Goal: Task Accomplishment & Management: Complete application form

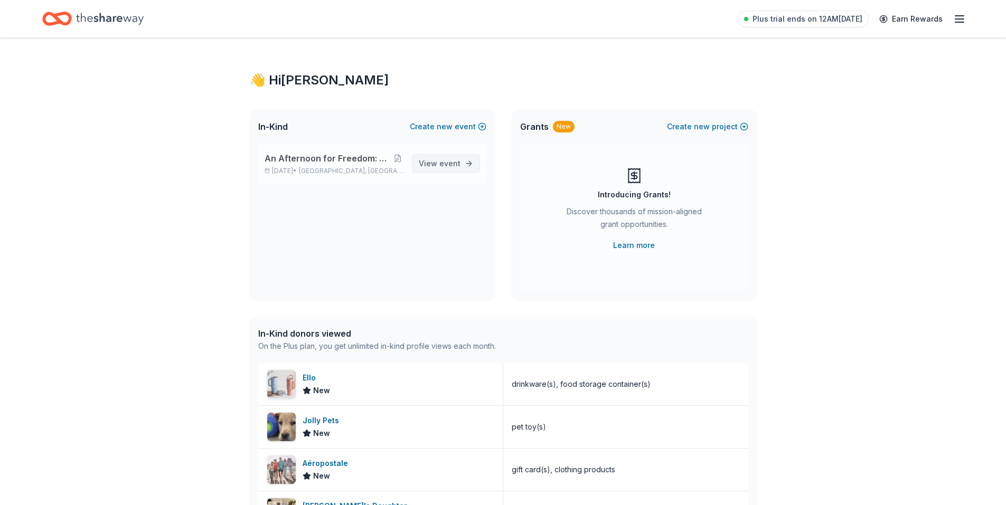
click at [449, 162] on span "event" at bounding box center [449, 163] width 21 height 9
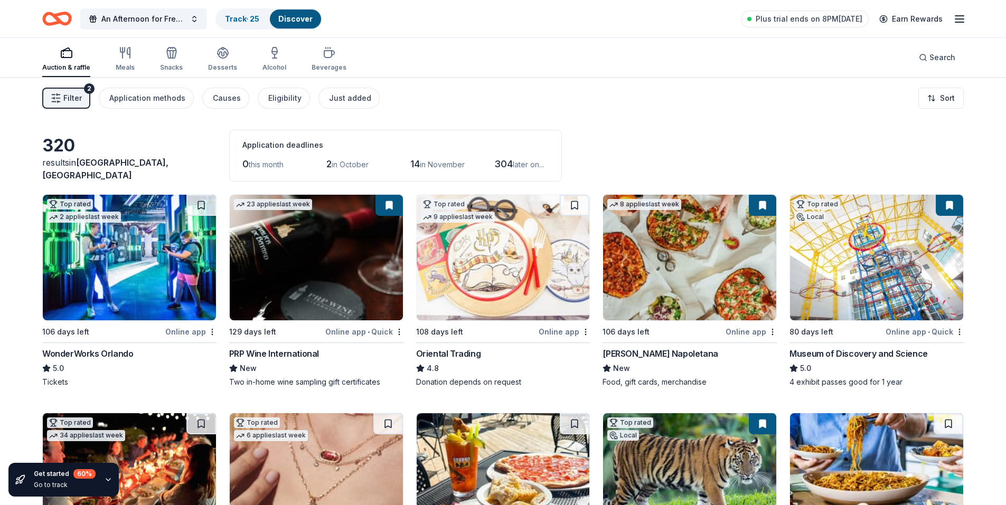
click at [69, 100] on span "Filter" at bounding box center [72, 98] width 18 height 13
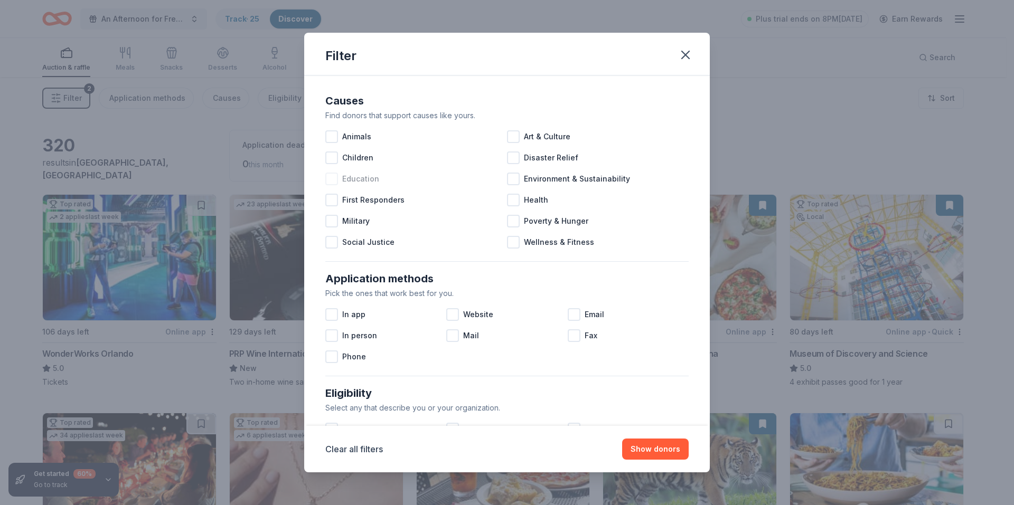
click at [331, 182] on div at bounding box center [331, 179] width 13 height 13
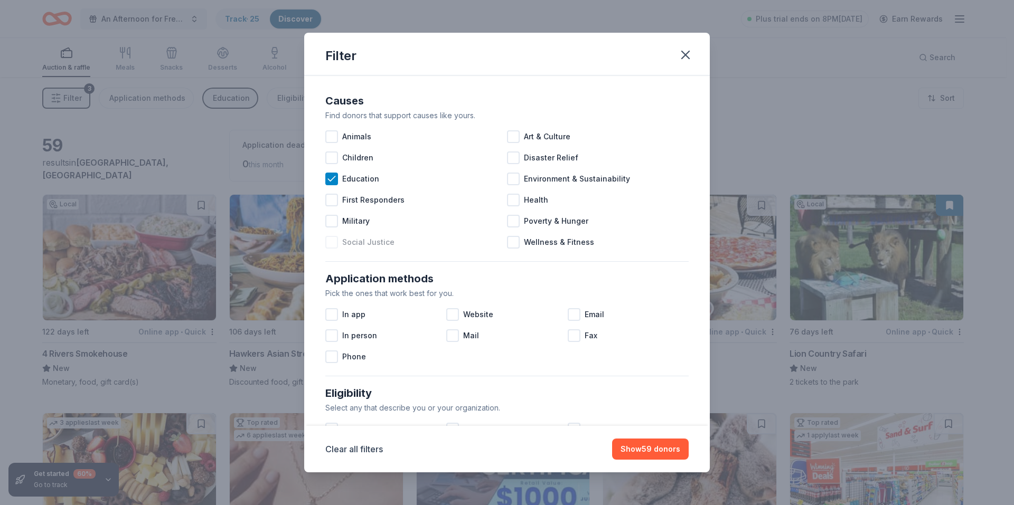
click at [333, 242] on div at bounding box center [331, 242] width 13 height 13
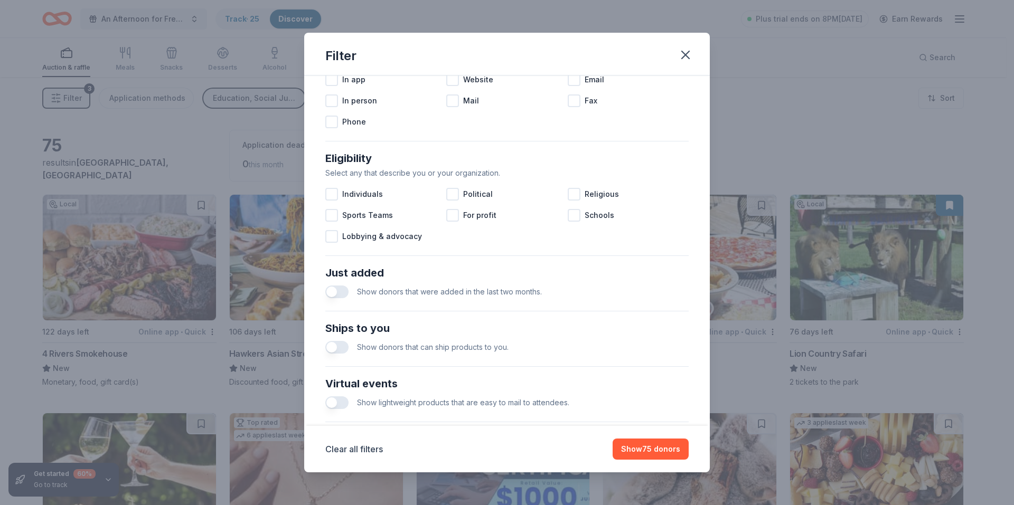
scroll to position [264, 0]
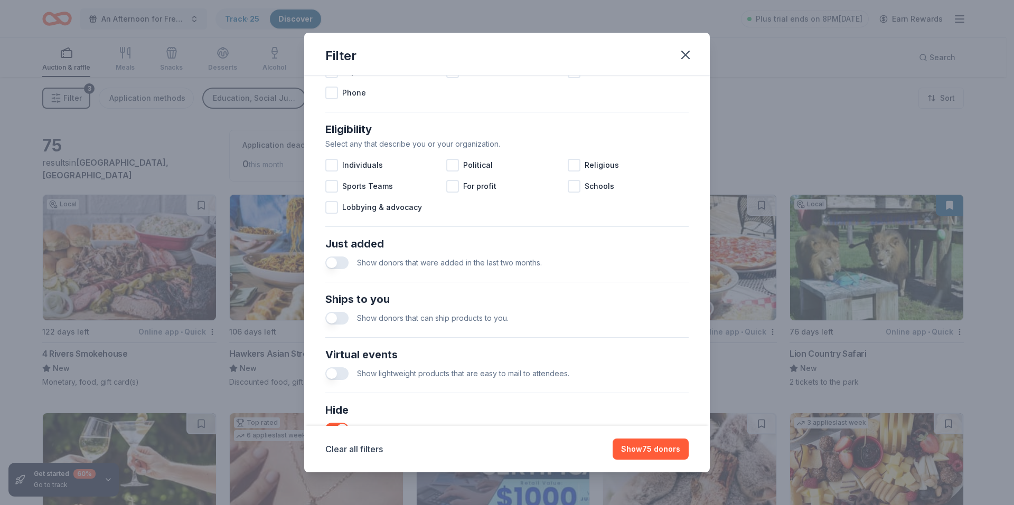
click at [339, 265] on button "button" at bounding box center [336, 263] width 23 height 13
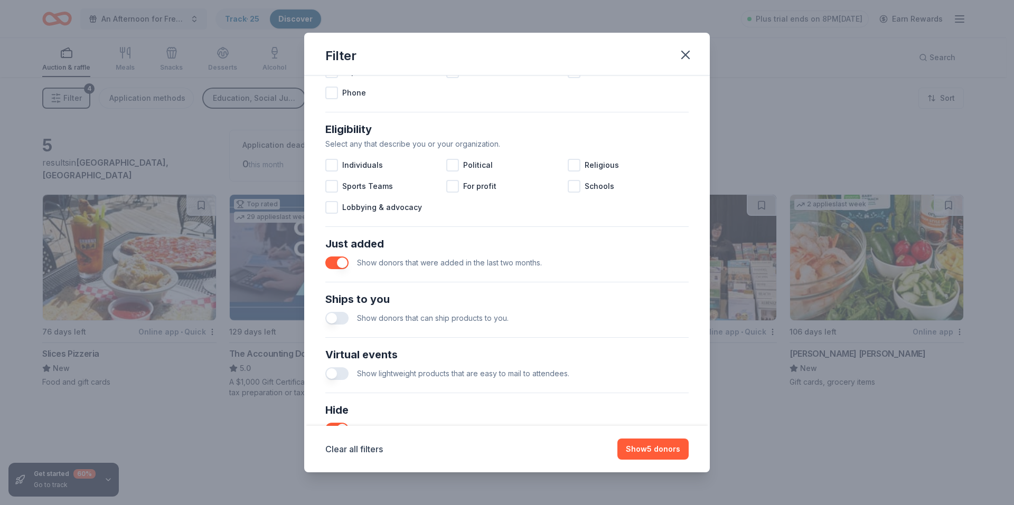
click at [339, 319] on button "button" at bounding box center [336, 318] width 23 height 13
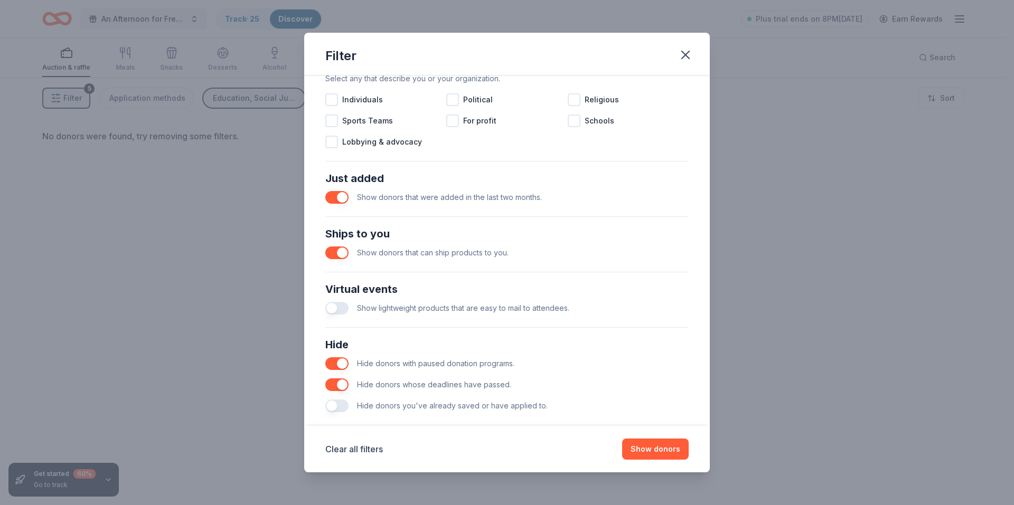
scroll to position [345, 0]
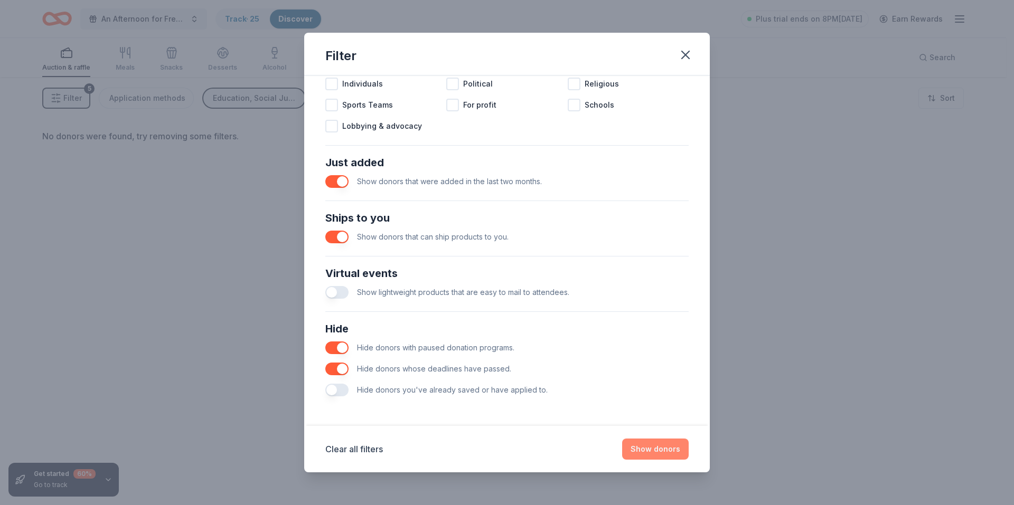
click at [653, 450] on button "Show donors" at bounding box center [655, 449] width 67 height 21
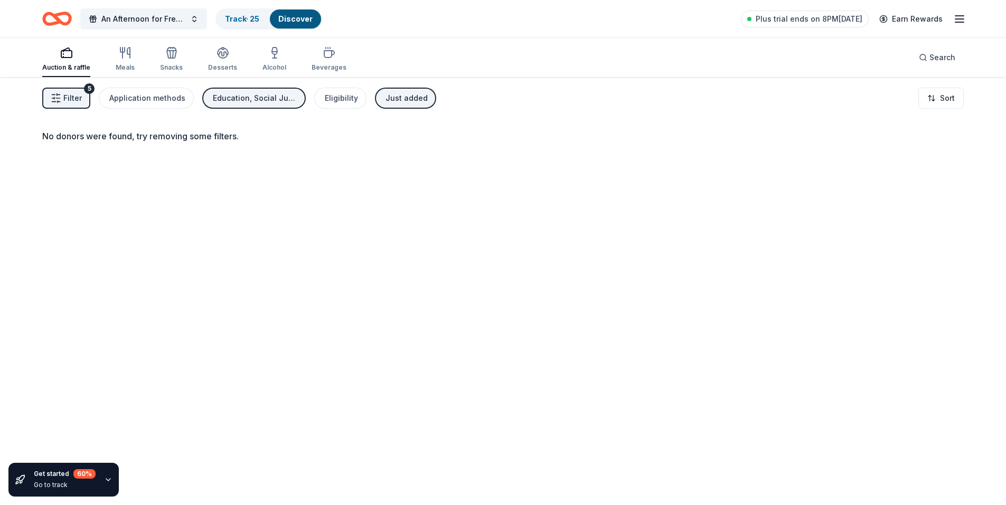
click at [77, 95] on span "Filter" at bounding box center [72, 98] width 18 height 13
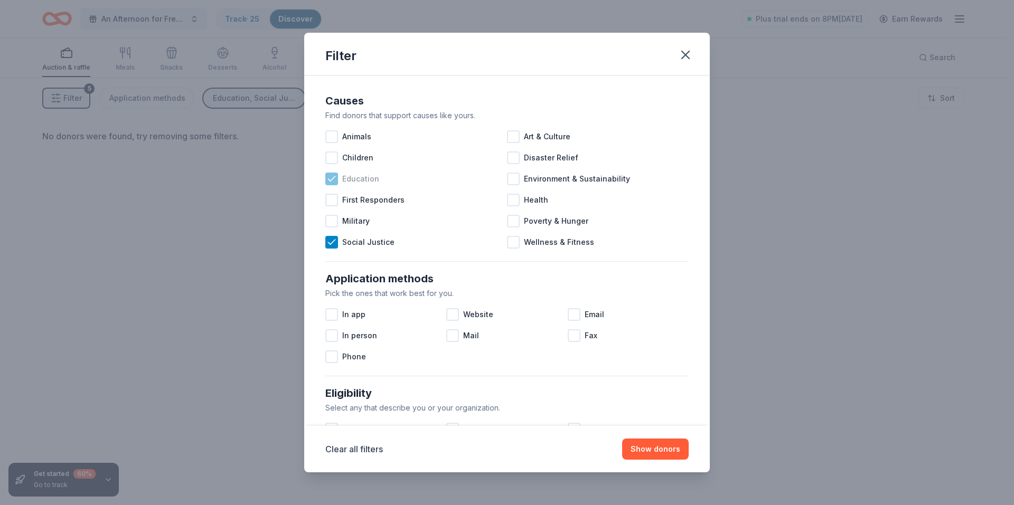
click at [332, 179] on icon at bounding box center [331, 179] width 11 height 11
click at [332, 241] on icon at bounding box center [331, 242] width 11 height 11
click at [659, 449] on button "Show donors" at bounding box center [655, 449] width 67 height 21
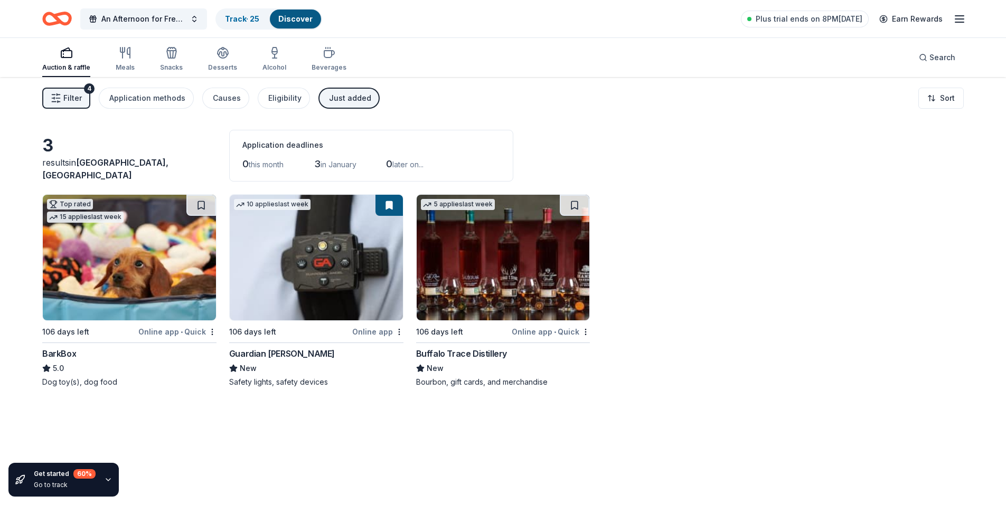
click at [77, 95] on span "Filter" at bounding box center [72, 98] width 18 height 13
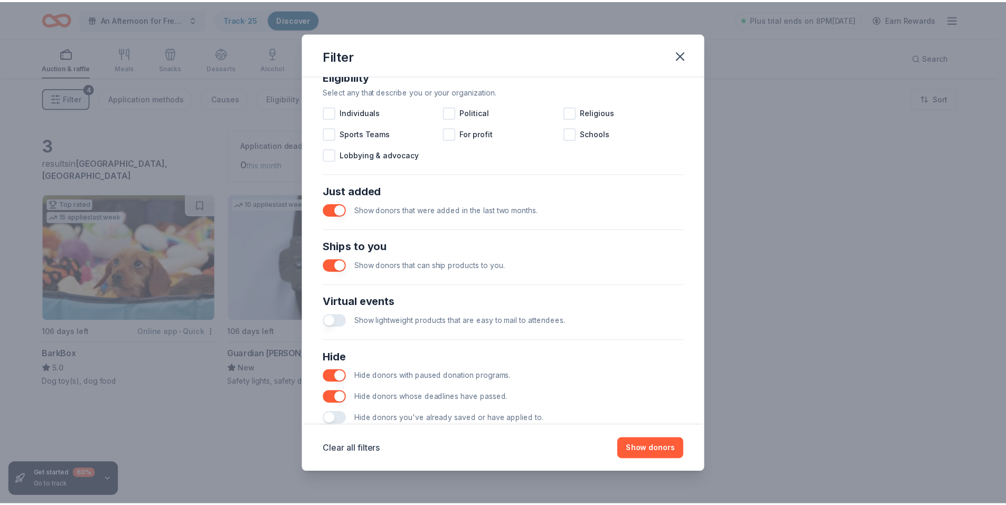
scroll to position [345, 0]
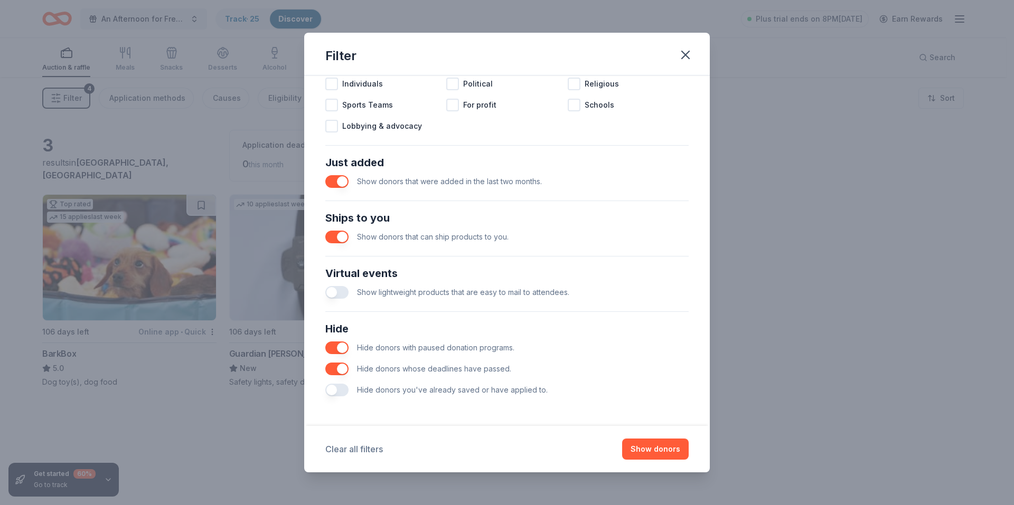
click at [350, 450] on button "Clear all filters" at bounding box center [354, 449] width 58 height 13
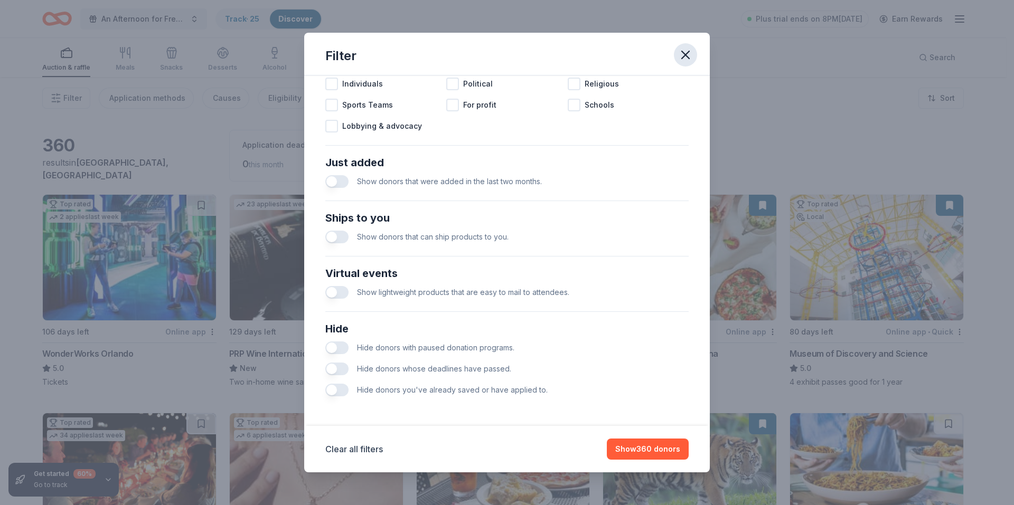
click at [688, 58] on icon "button" at bounding box center [685, 54] width 7 height 7
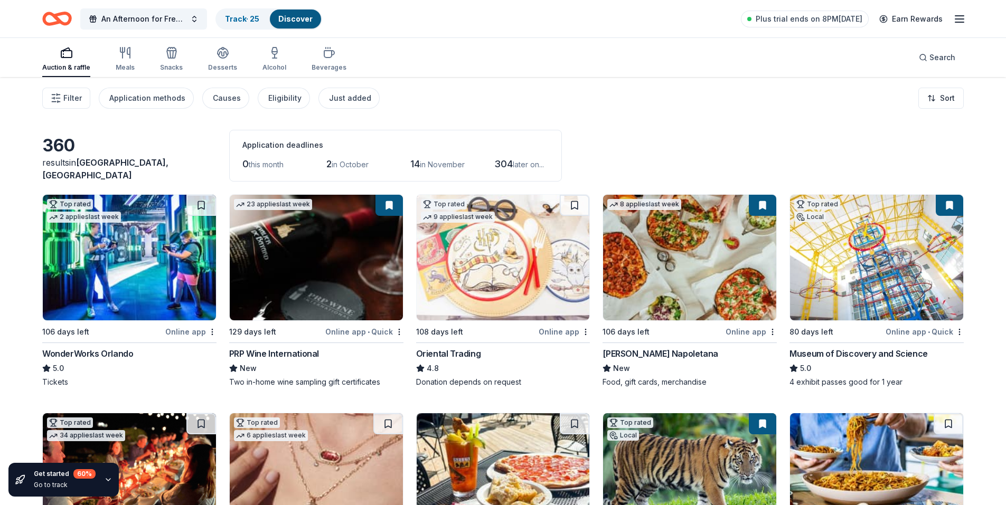
click at [760, 209] on button at bounding box center [762, 205] width 27 height 21
click at [767, 206] on button at bounding box center [762, 205] width 27 height 21
click at [761, 206] on button at bounding box center [762, 205] width 27 height 21
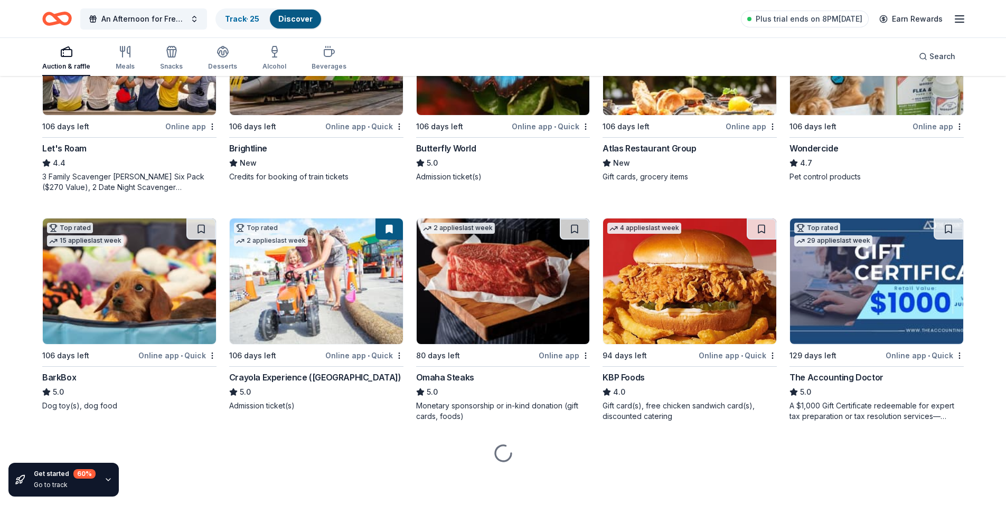
scroll to position [654, 0]
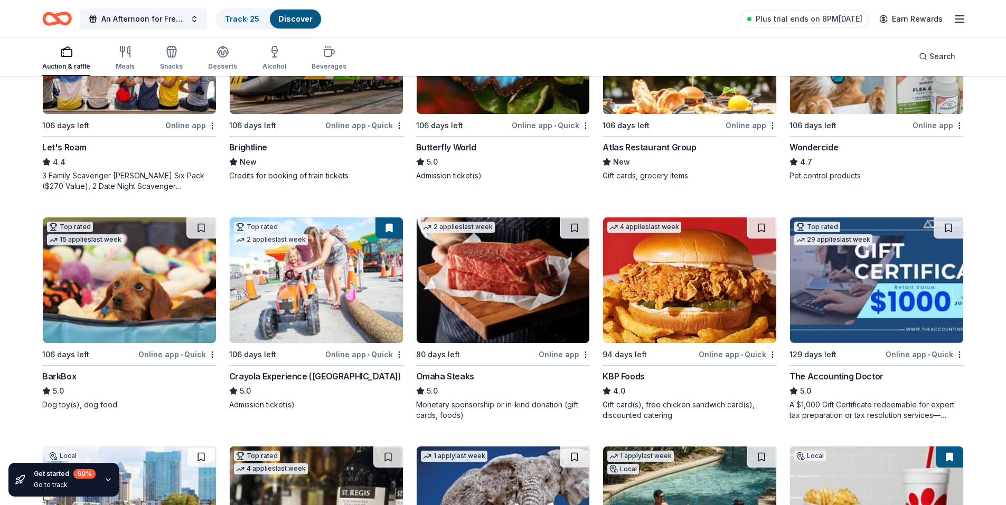
click at [306, 288] on img at bounding box center [316, 281] width 173 height 126
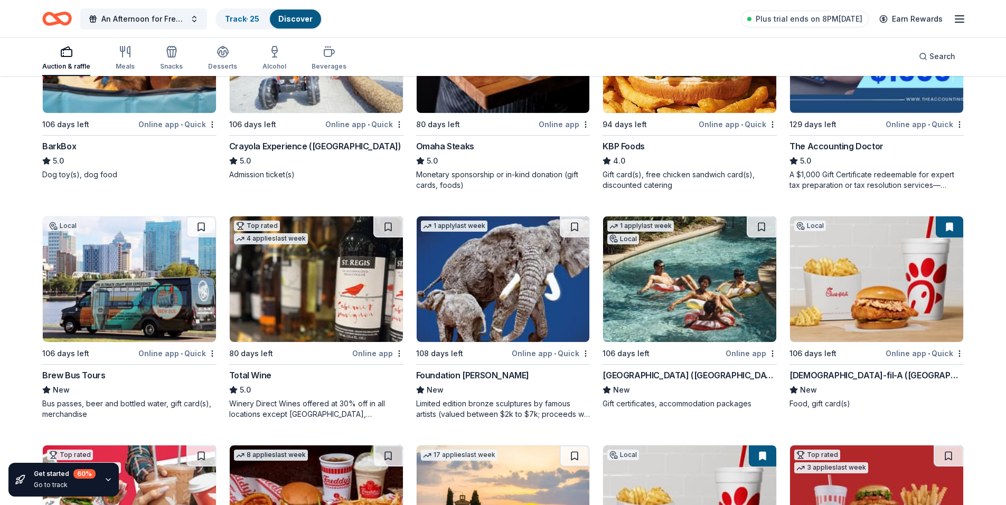
scroll to position [971, 0]
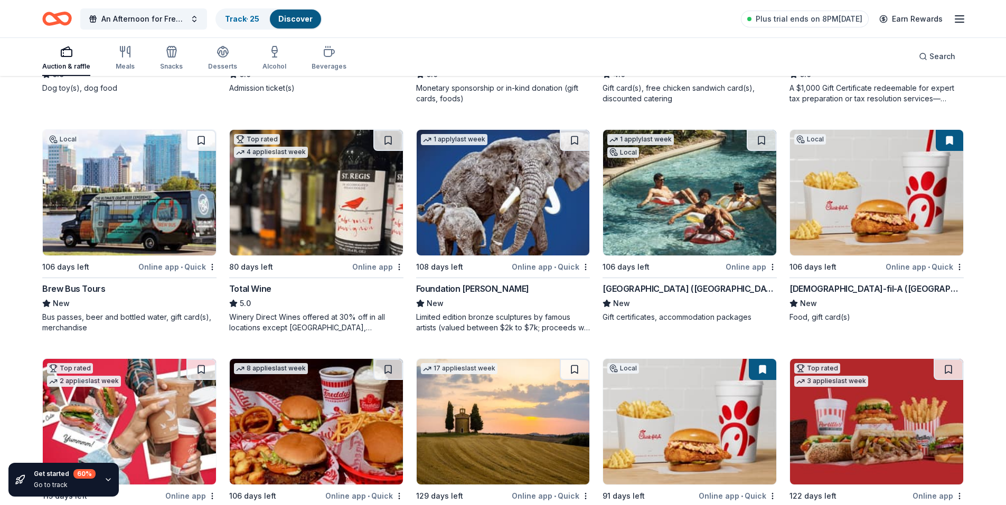
click at [688, 195] on img at bounding box center [689, 193] width 173 height 126
click at [867, 192] on img at bounding box center [876, 193] width 173 height 126
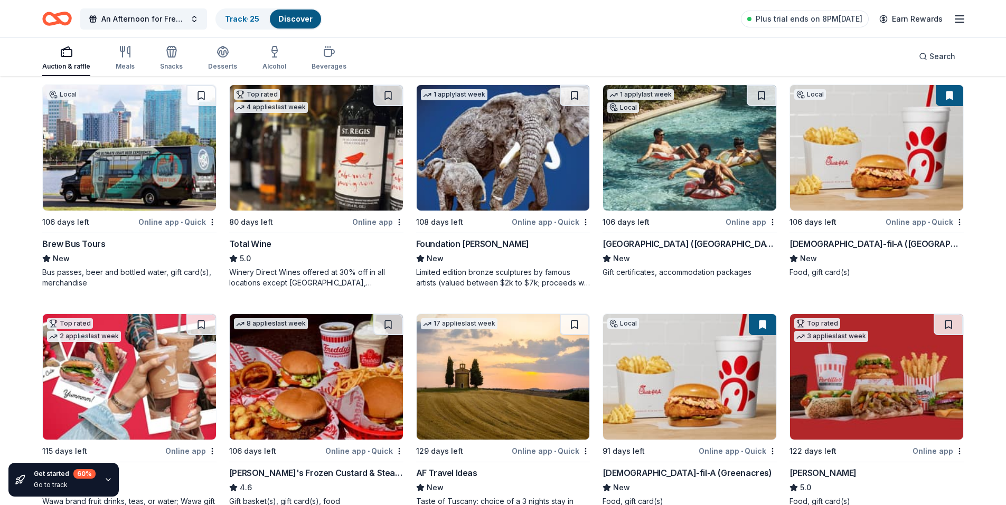
scroll to position [1112, 0]
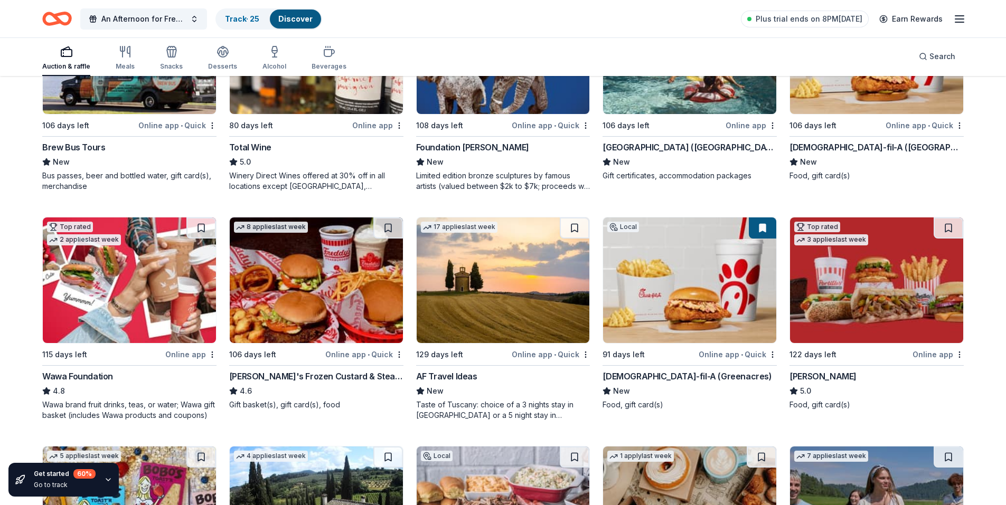
click at [128, 283] on img at bounding box center [129, 281] width 173 height 126
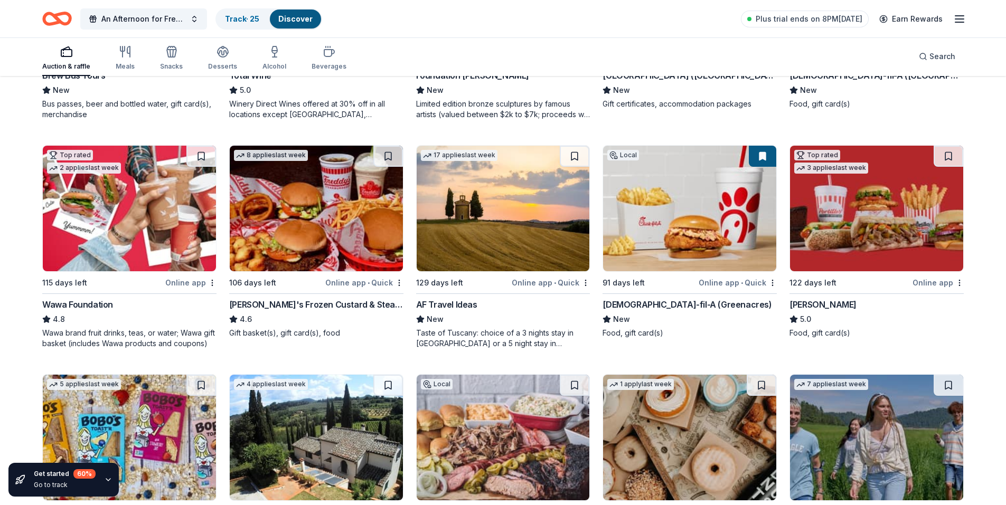
scroll to position [1165, 0]
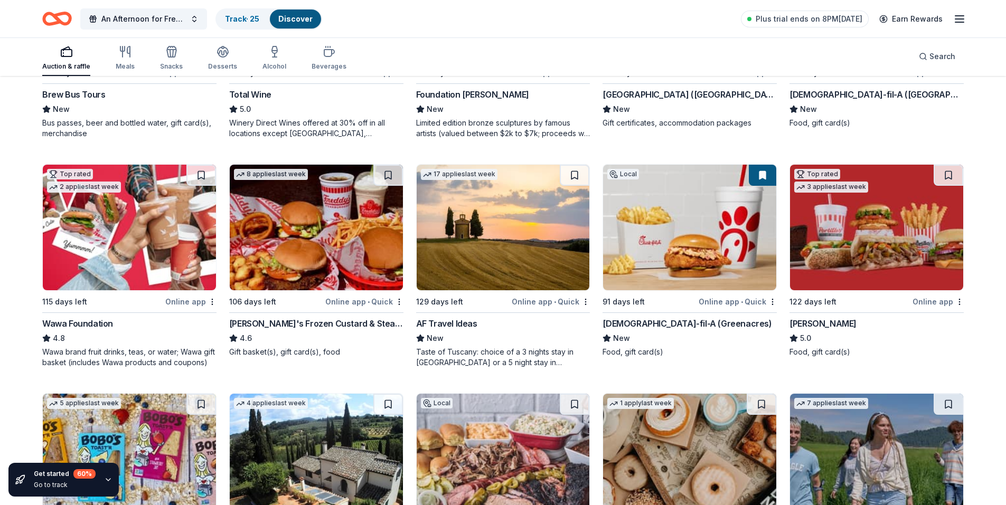
click at [160, 238] on img at bounding box center [129, 228] width 173 height 126
click at [200, 175] on button at bounding box center [201, 175] width 30 height 21
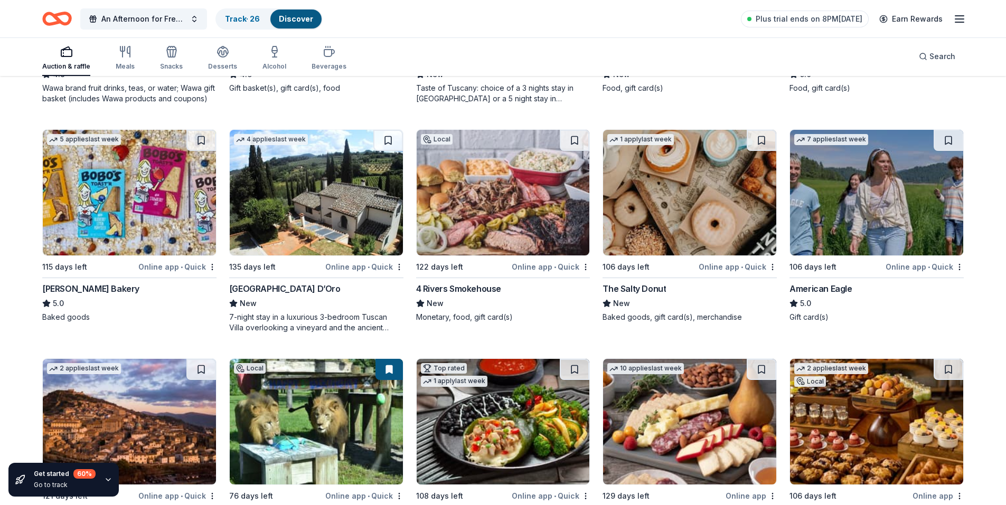
scroll to position [1571, 0]
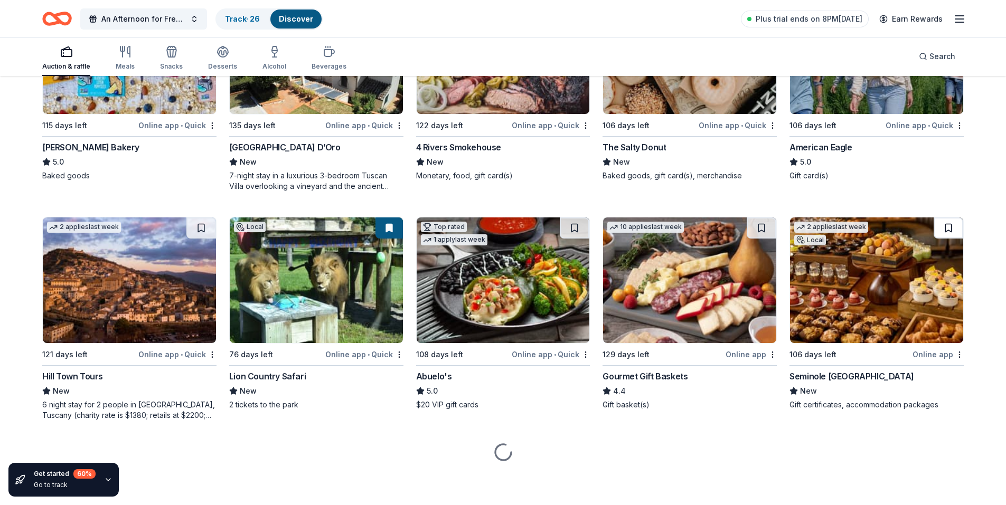
click at [948, 228] on button at bounding box center [948, 228] width 30 height 21
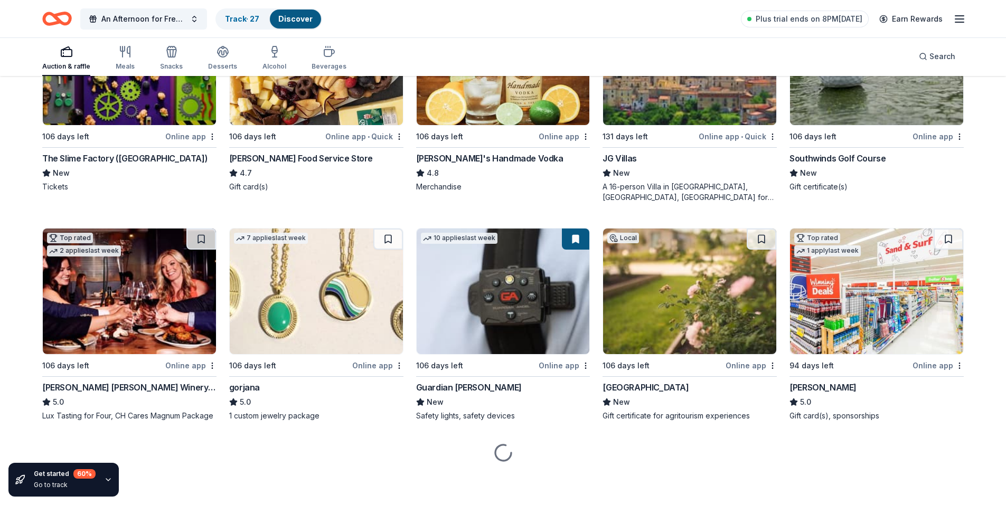
scroll to position [1860, 0]
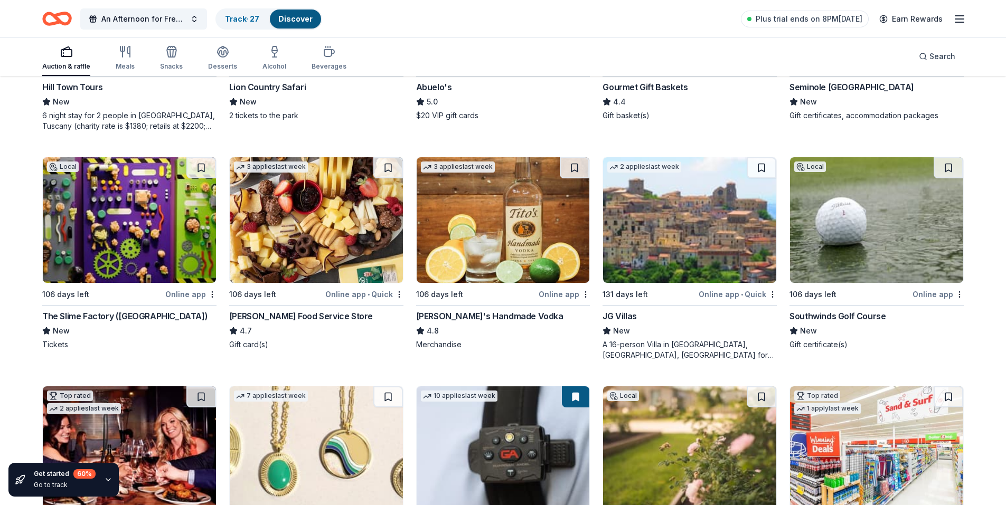
click at [148, 238] on img at bounding box center [129, 220] width 173 height 126
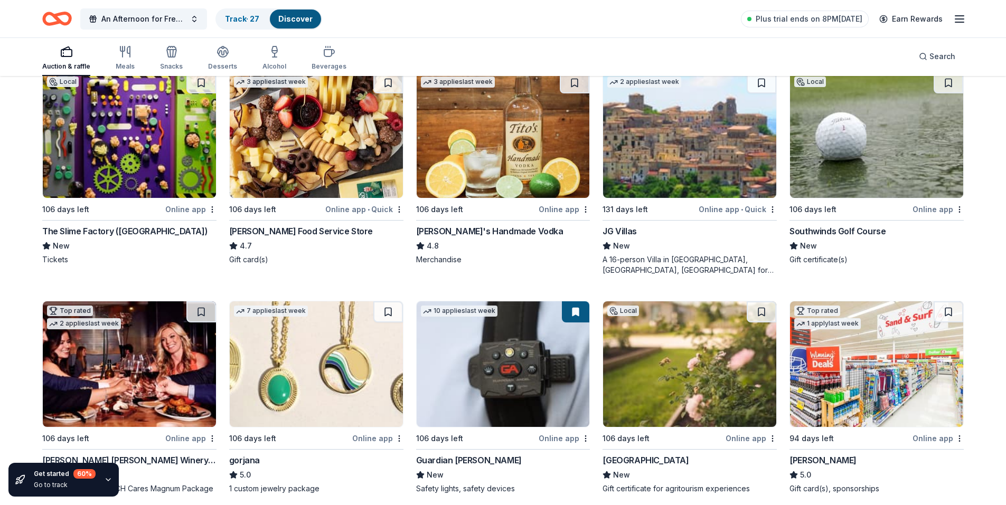
scroll to position [1966, 0]
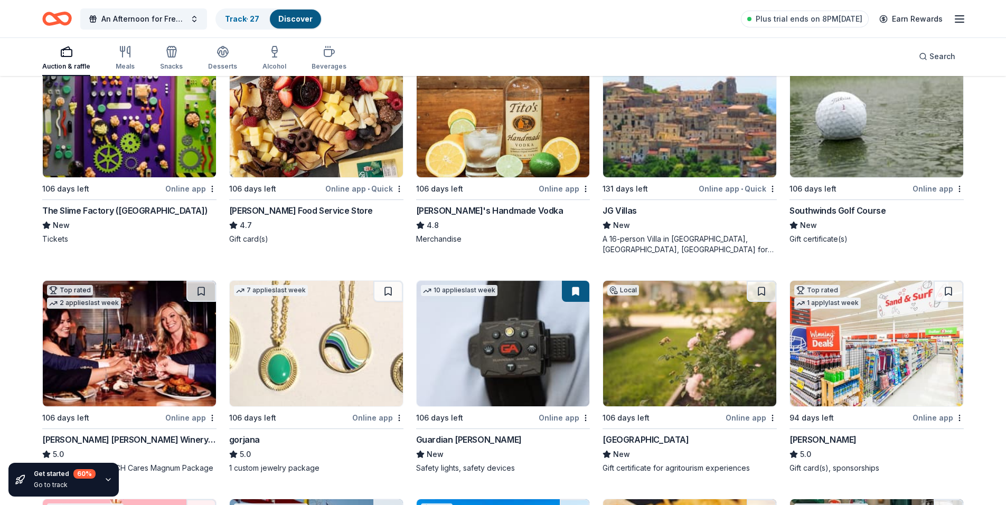
click at [135, 127] on img at bounding box center [129, 115] width 173 height 126
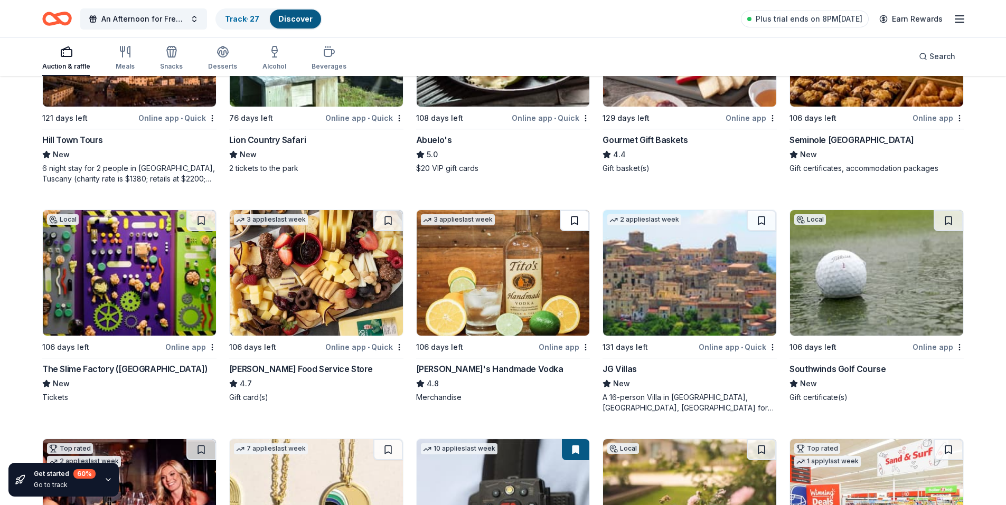
click at [571, 221] on button at bounding box center [575, 220] width 30 height 21
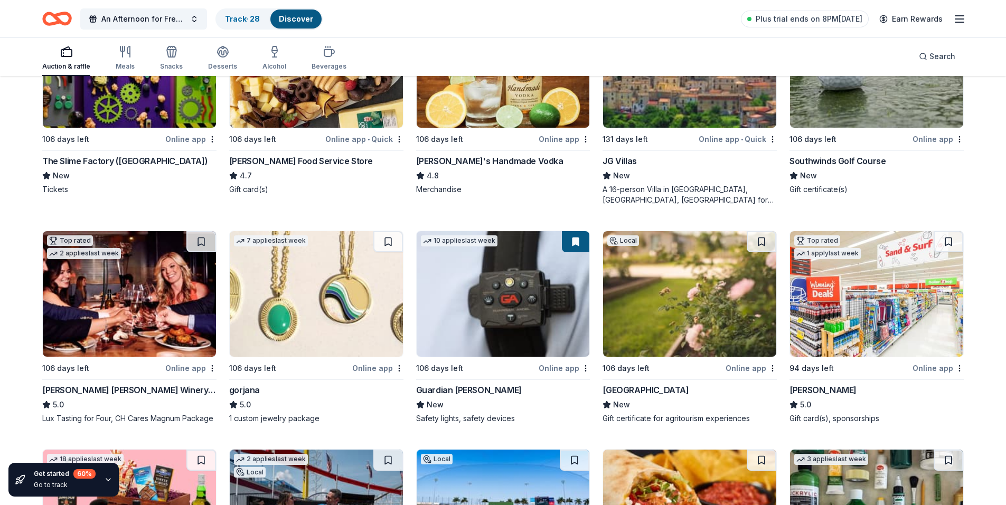
scroll to position [2018, 0]
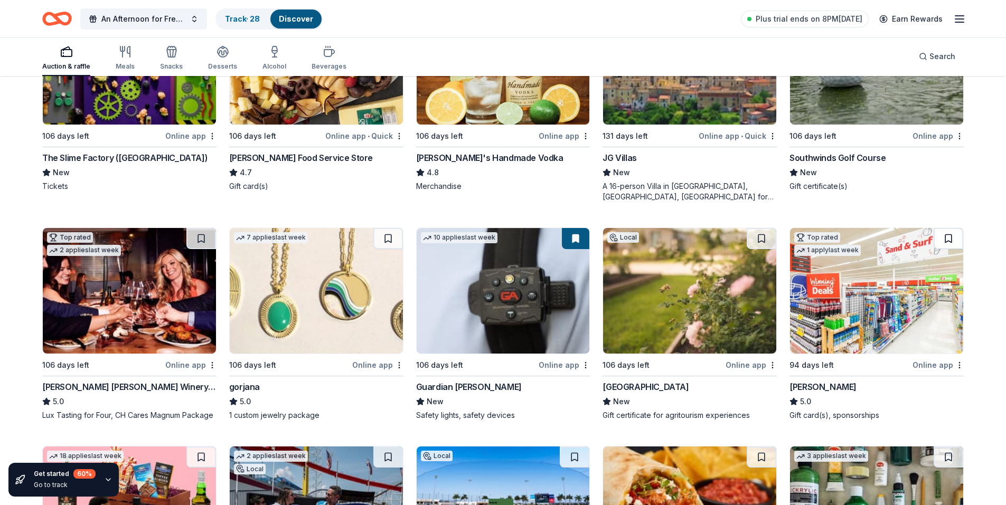
click at [944, 235] on button at bounding box center [948, 238] width 30 height 21
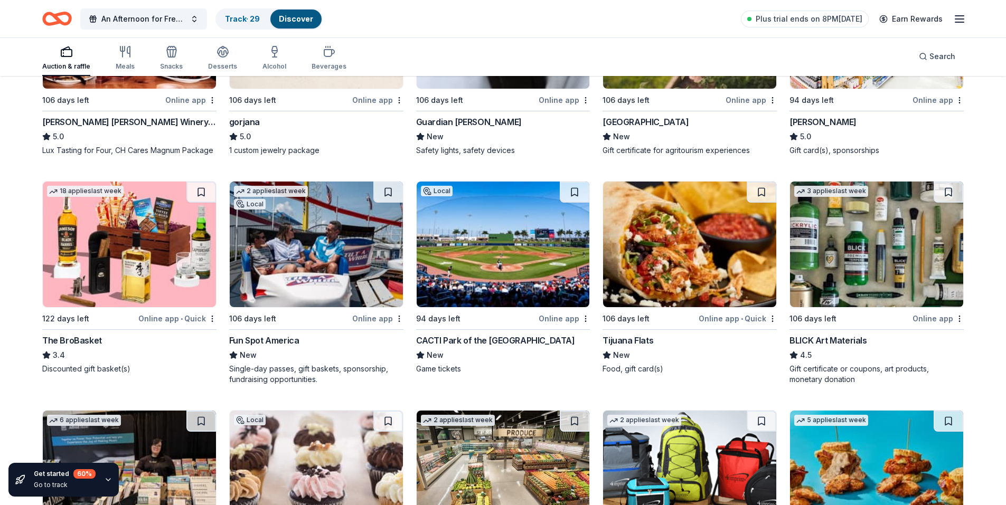
scroll to position [2335, 0]
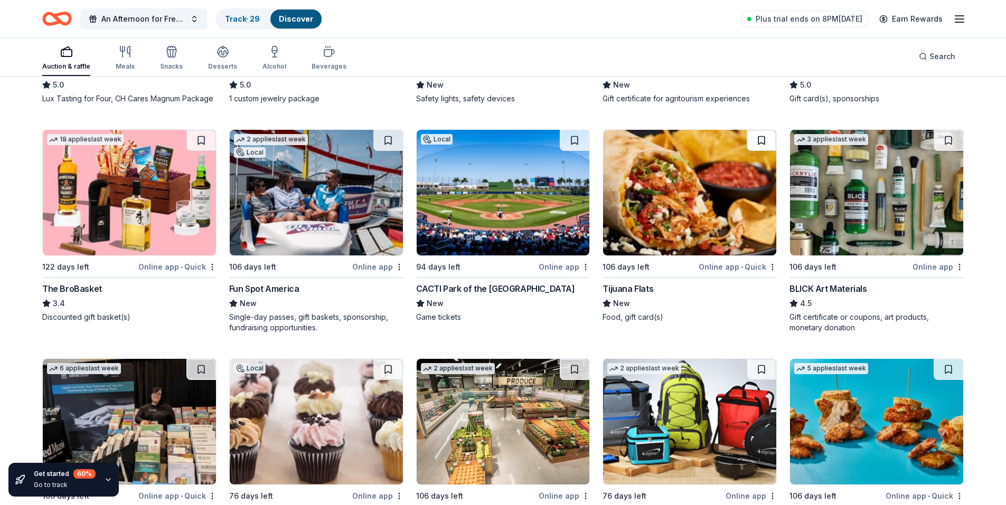
click at [760, 136] on button at bounding box center [762, 140] width 30 height 21
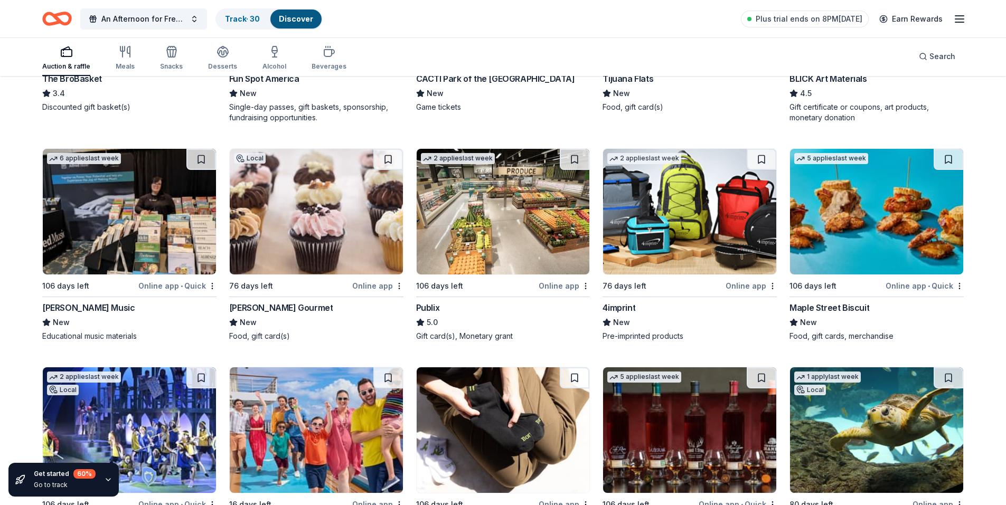
scroll to position [2546, 0]
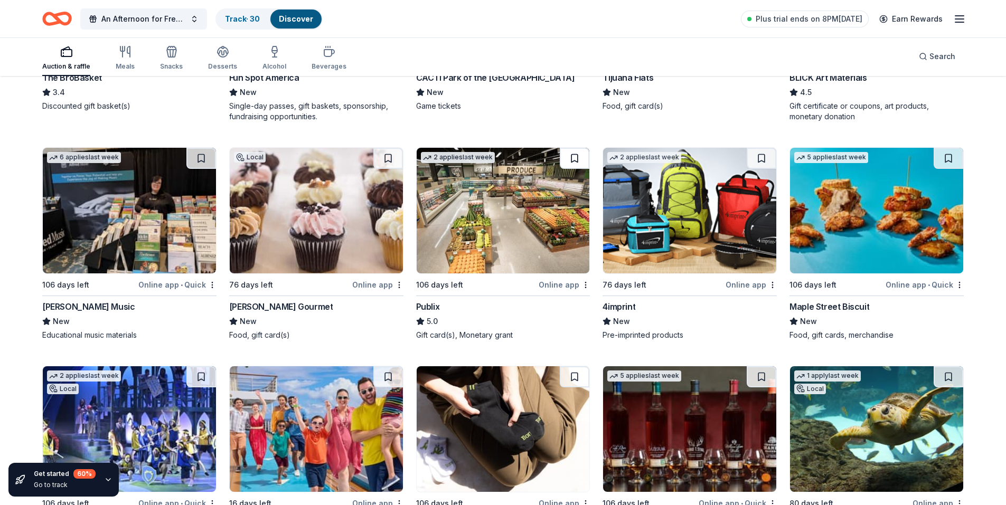
click at [571, 159] on button at bounding box center [575, 158] width 30 height 21
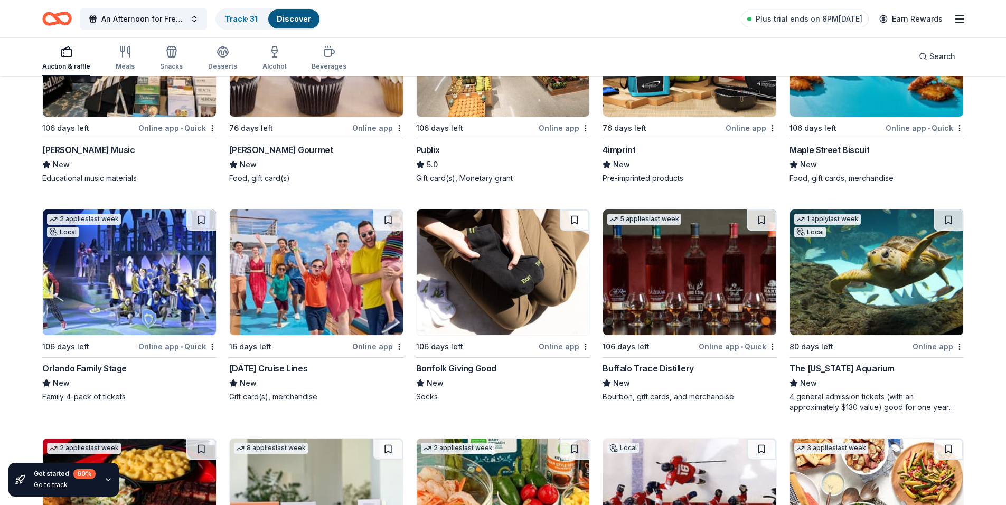
scroll to position [2810, 0]
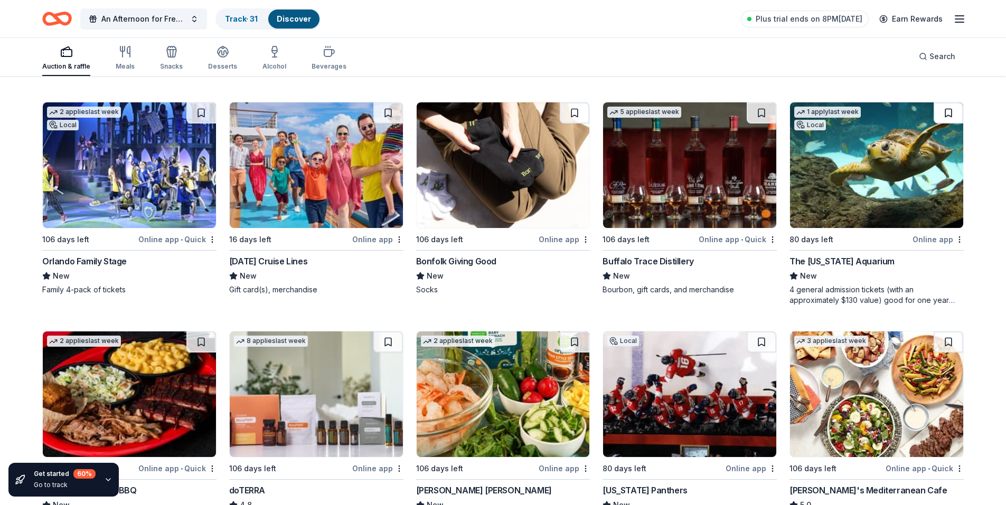
click at [947, 114] on button at bounding box center [948, 112] width 30 height 21
click at [315, 153] on img at bounding box center [316, 165] width 173 height 126
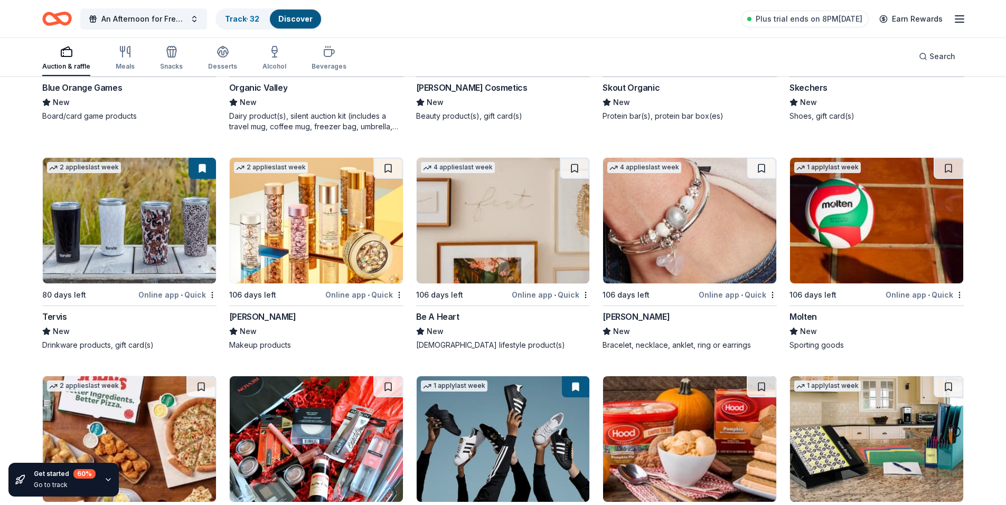
scroll to position [15855, 0]
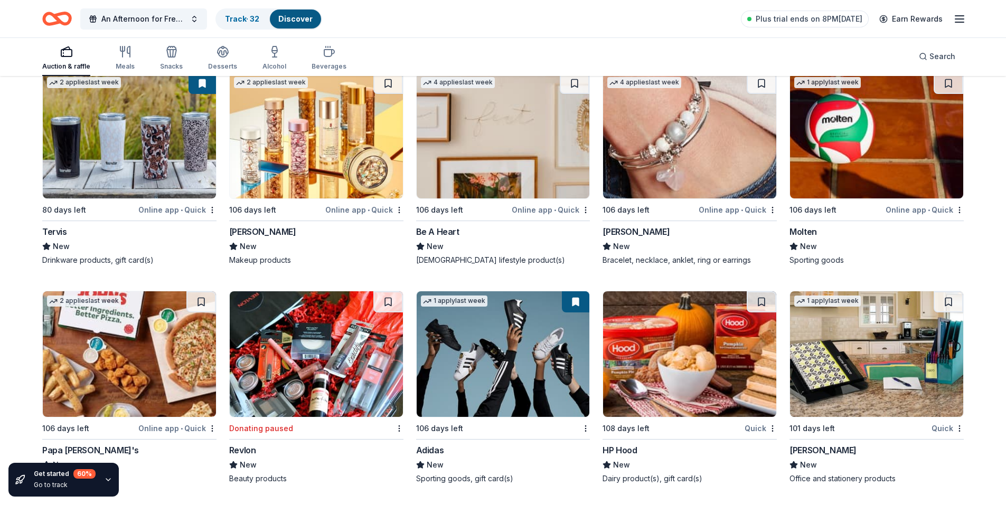
click at [109, 369] on img at bounding box center [129, 354] width 173 height 126
click at [133, 344] on img at bounding box center [129, 354] width 173 height 126
click at [200, 299] on button at bounding box center [201, 301] width 30 height 21
click at [669, 136] on img at bounding box center [689, 136] width 173 height 126
click at [147, 355] on img at bounding box center [129, 354] width 173 height 126
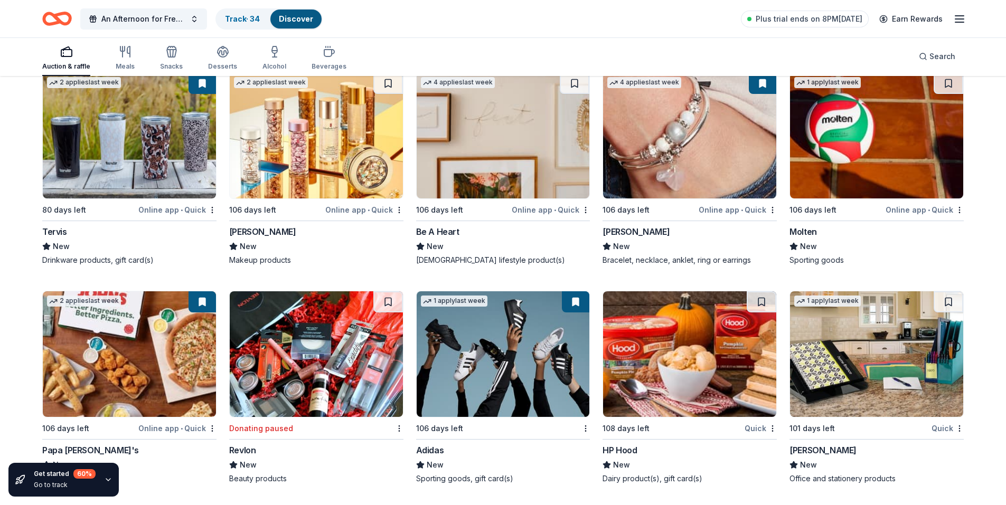
click at [313, 159] on img at bounding box center [316, 136] width 173 height 126
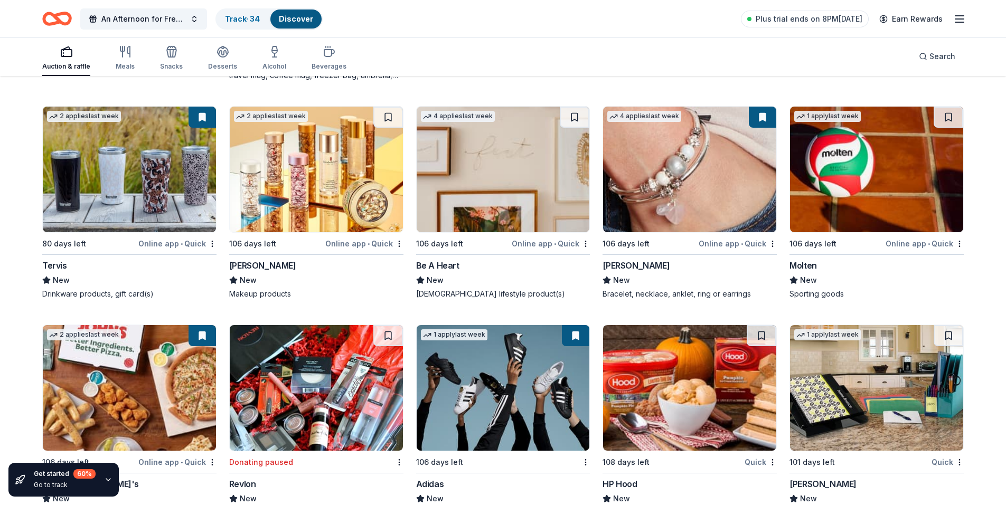
scroll to position [15802, 0]
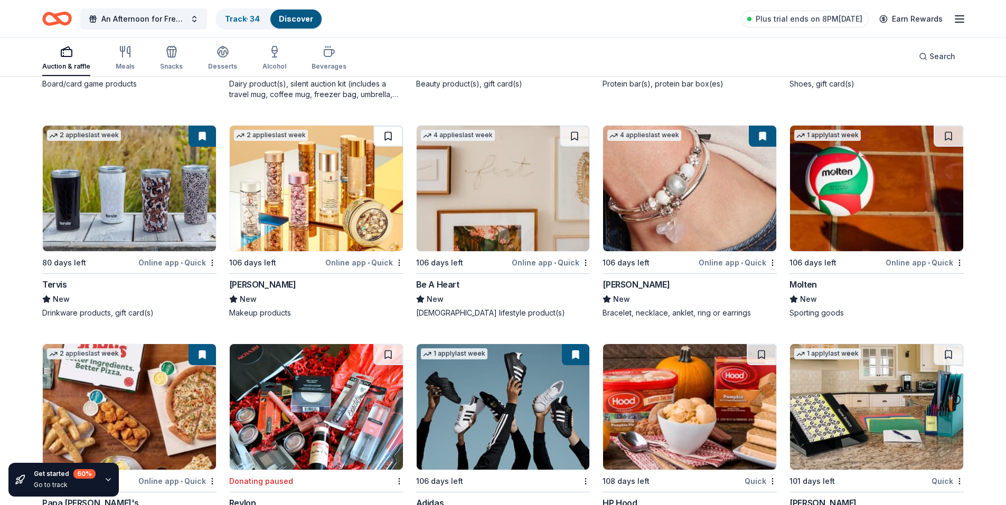
click at [389, 136] on button at bounding box center [388, 136] width 30 height 21
click at [855, 196] on img at bounding box center [876, 189] width 173 height 126
click at [948, 135] on button at bounding box center [948, 136] width 30 height 21
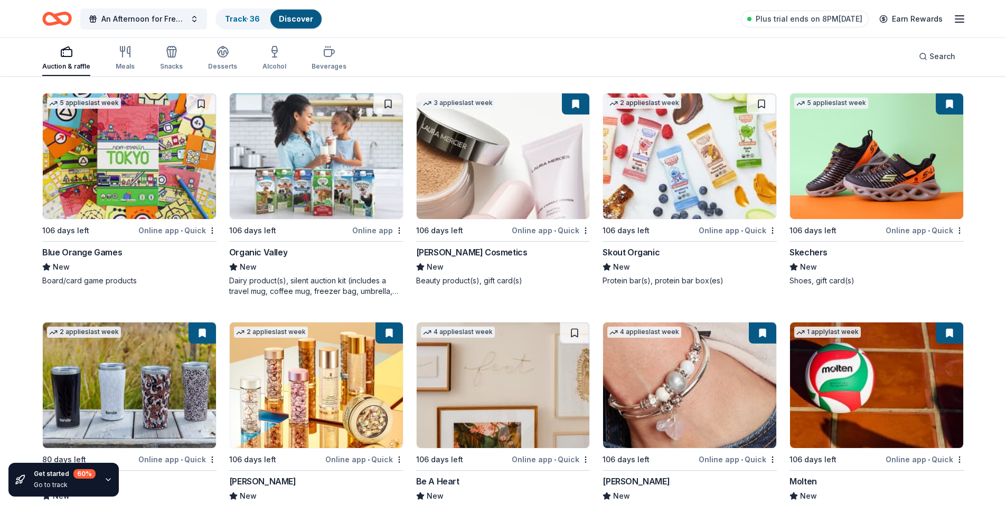
scroll to position [15538, 0]
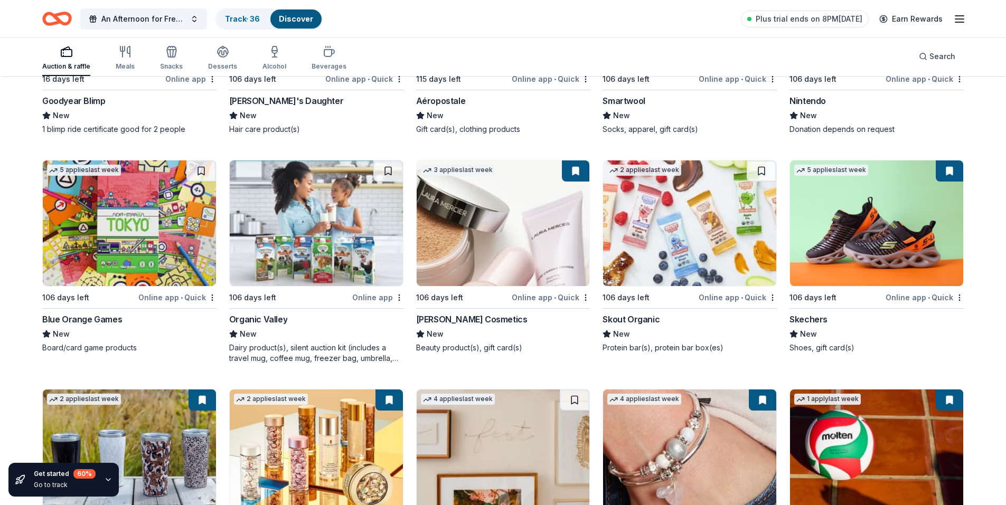
click at [120, 240] on img at bounding box center [129, 223] width 173 height 126
click at [489, 241] on img at bounding box center [503, 223] width 173 height 126
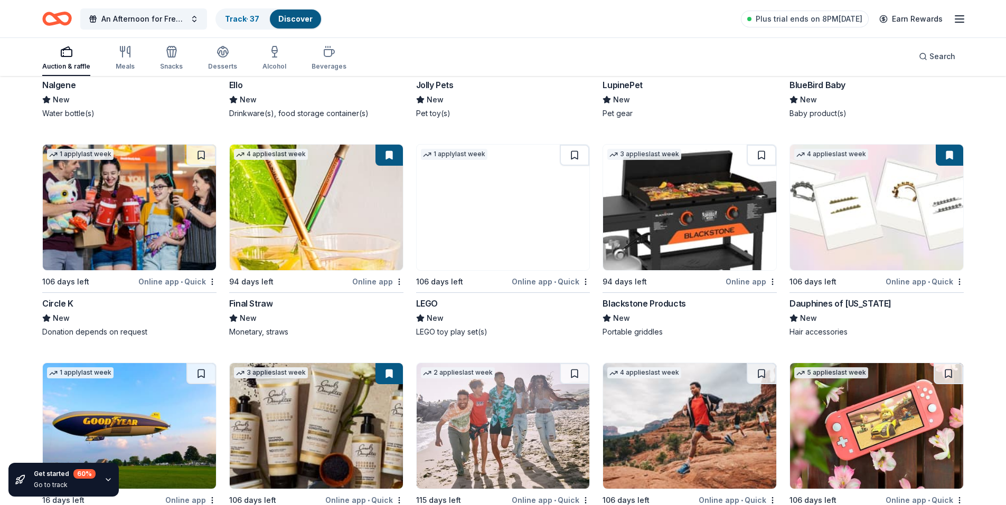
scroll to position [15116, 0]
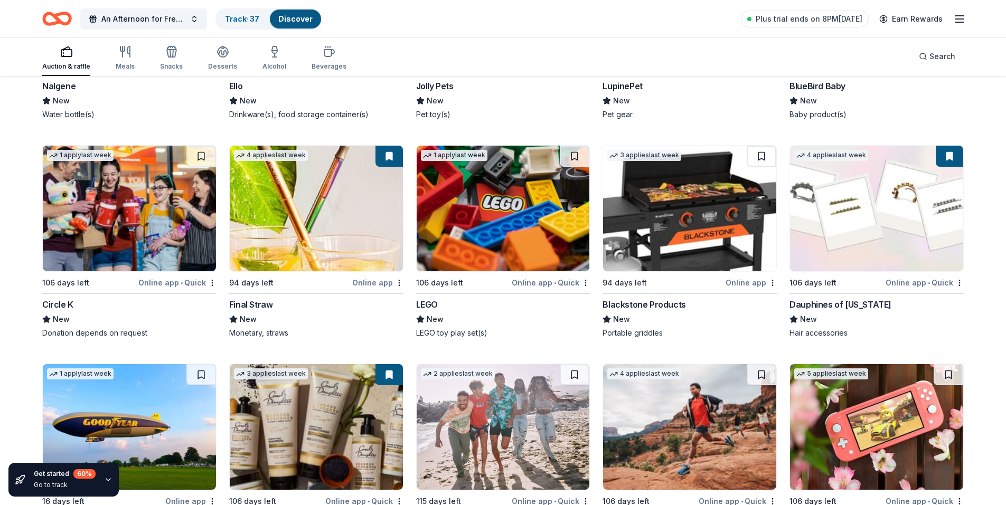
click at [121, 207] on img at bounding box center [129, 209] width 173 height 126
click at [388, 152] on button at bounding box center [388, 156] width 27 height 21
click at [390, 155] on button at bounding box center [388, 156] width 27 height 21
click at [391, 155] on button at bounding box center [388, 156] width 27 height 21
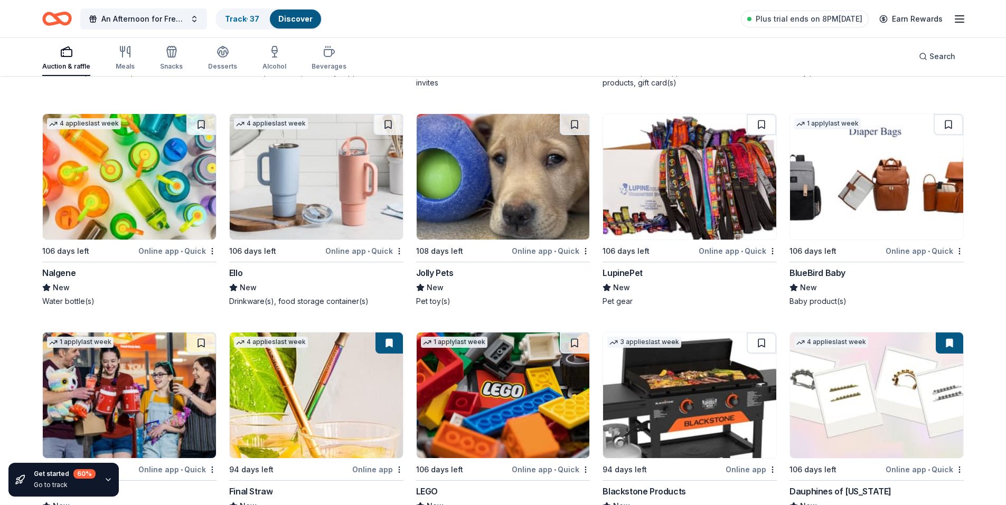
scroll to position [14904, 0]
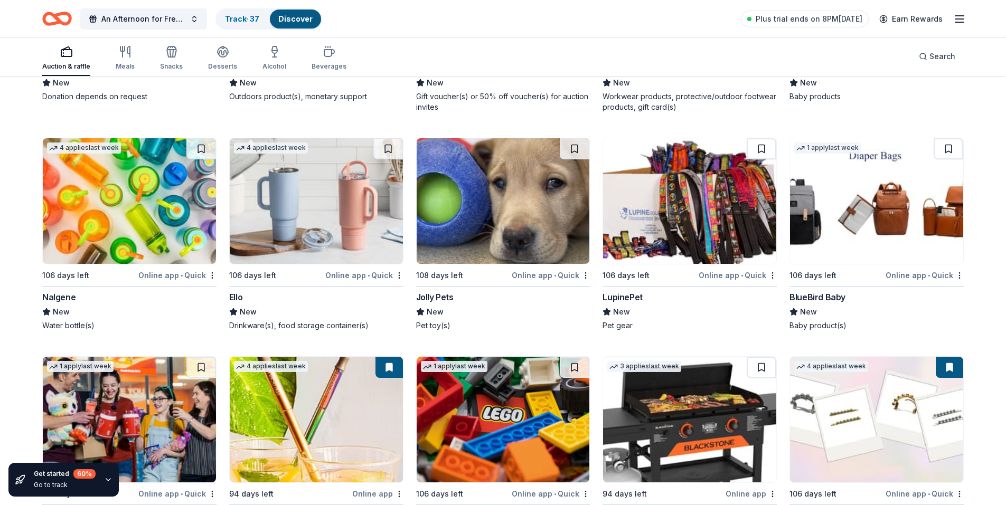
click at [528, 205] on img at bounding box center [503, 201] width 173 height 126
click at [323, 223] on img at bounding box center [316, 201] width 173 height 126
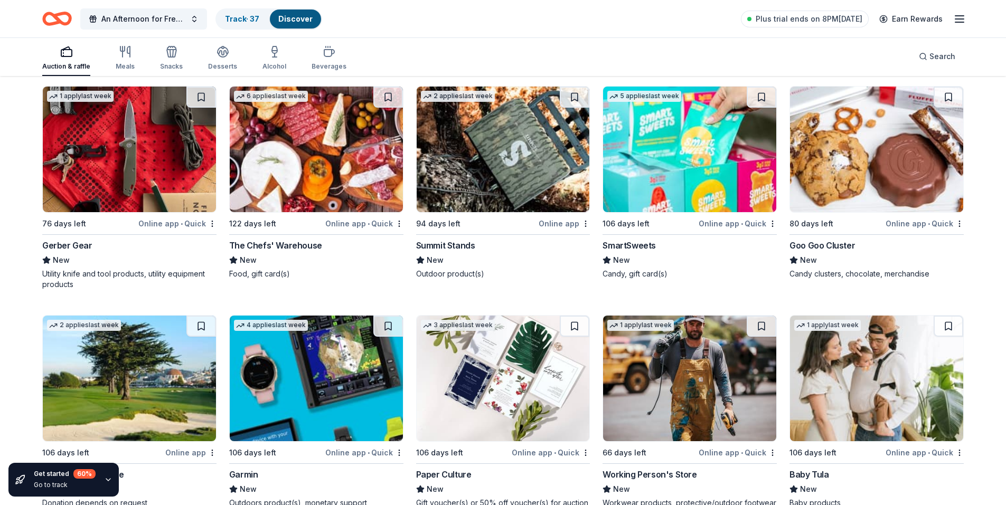
scroll to position [14482, 0]
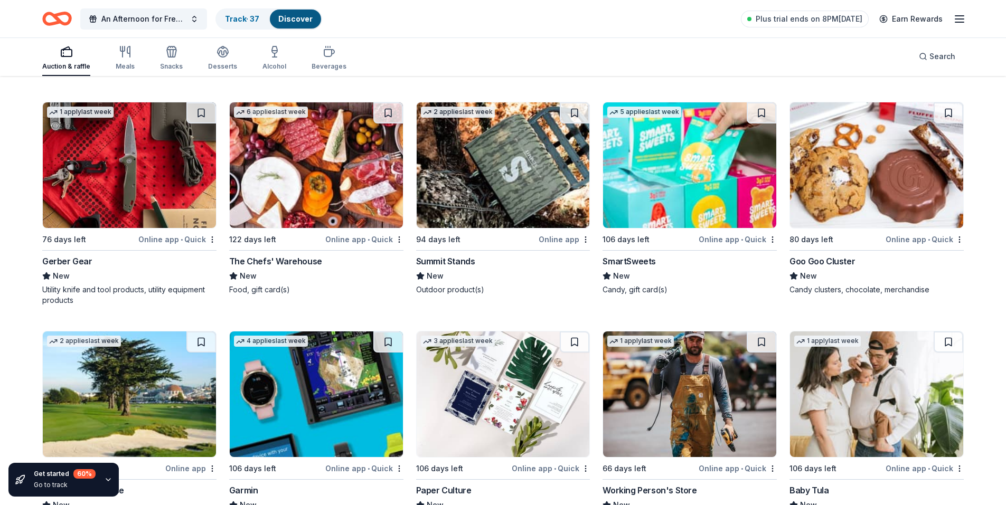
click at [863, 183] on img at bounding box center [876, 165] width 173 height 126
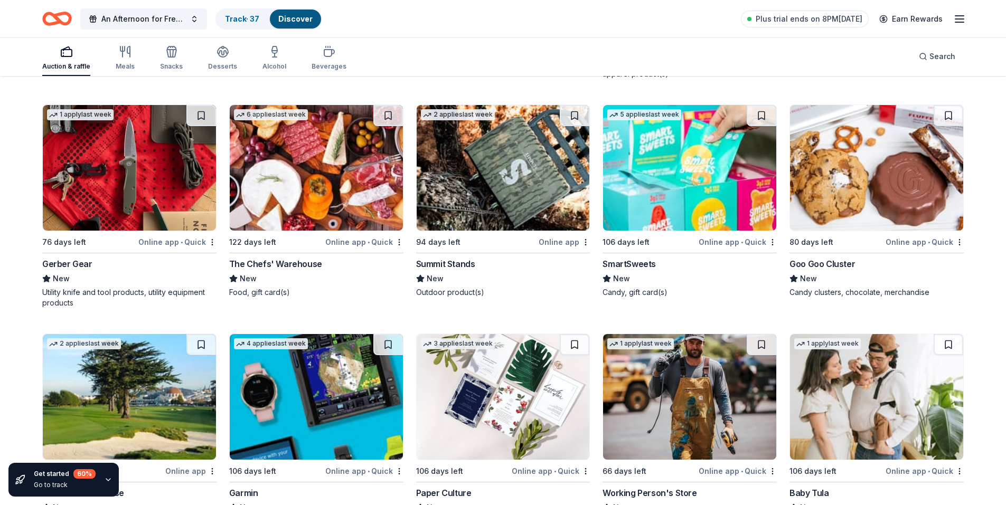
scroll to position [14429, 0]
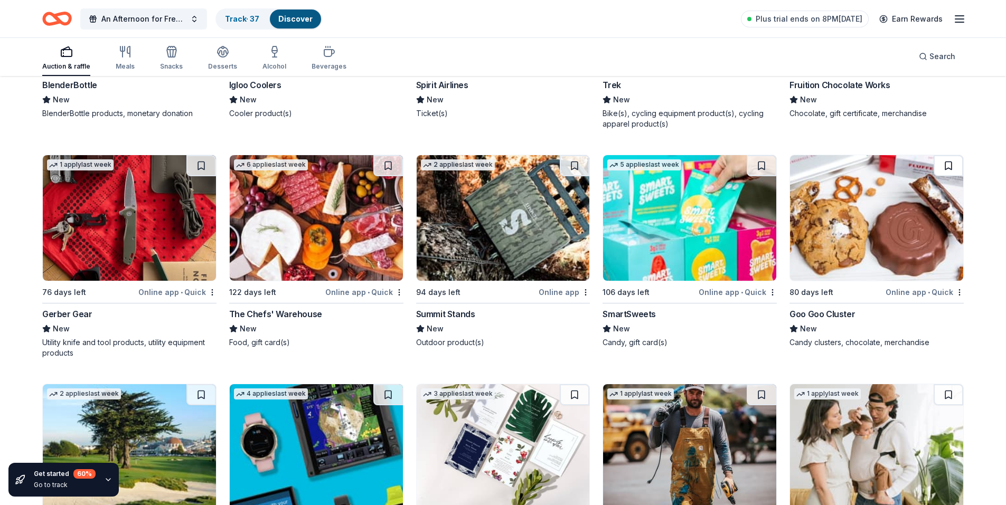
click at [951, 167] on button at bounding box center [948, 165] width 30 height 21
click at [350, 258] on img at bounding box center [316, 218] width 173 height 126
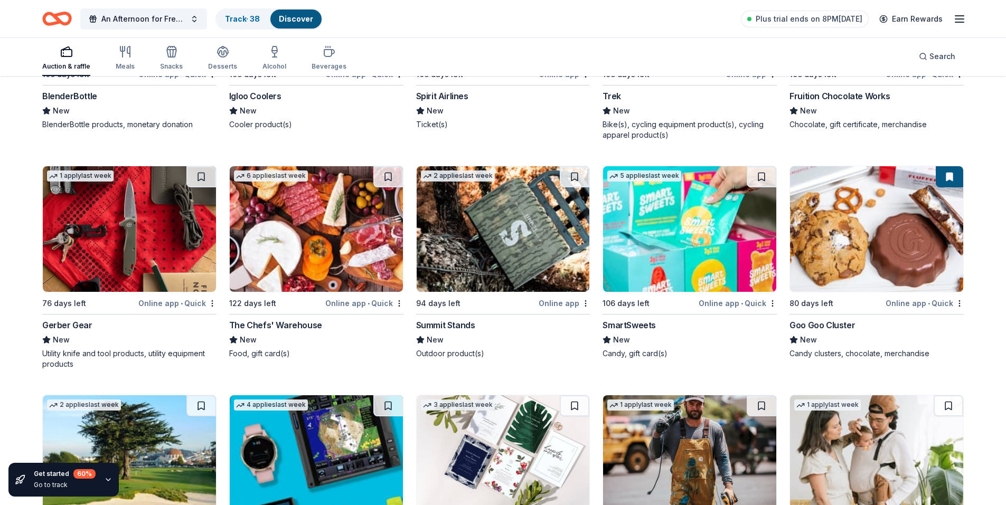
scroll to position [14482, 0]
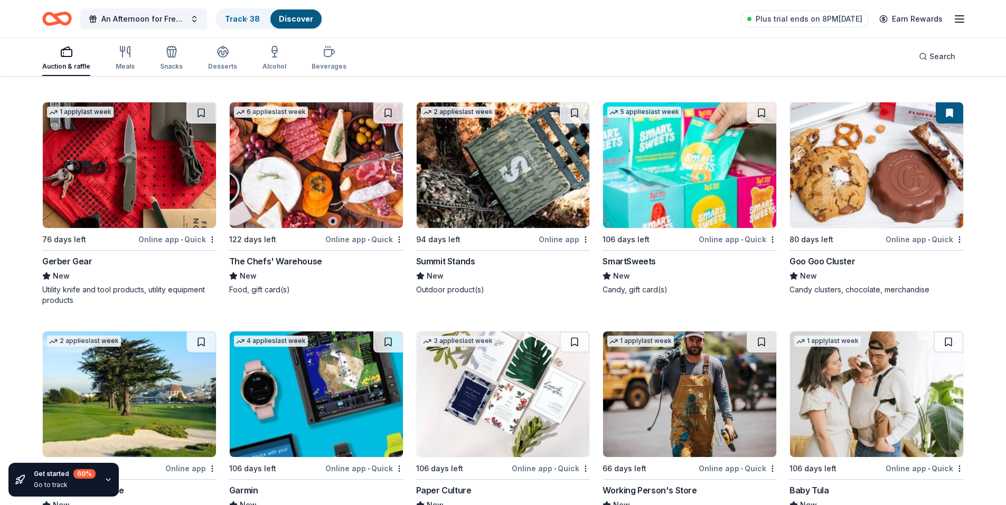
click at [118, 188] on img at bounding box center [129, 165] width 173 height 126
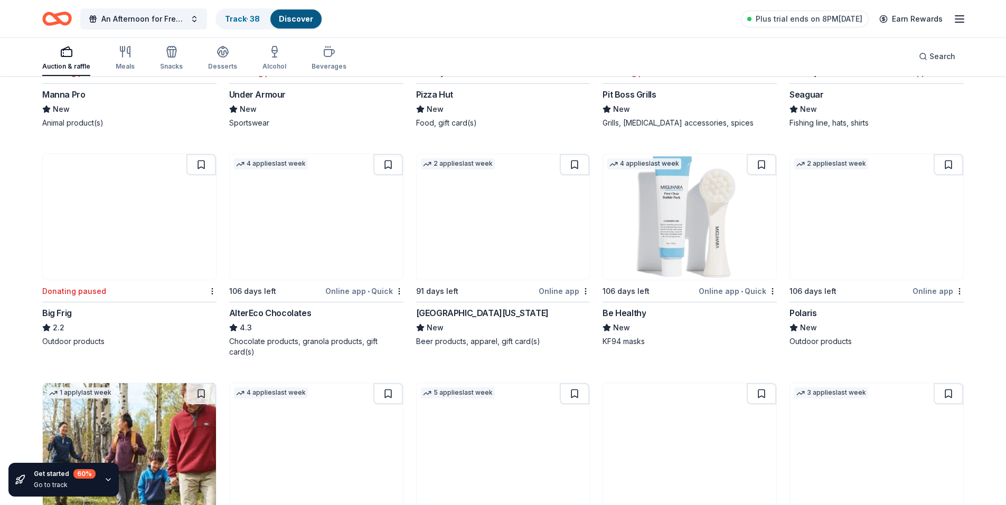
scroll to position [13532, 0]
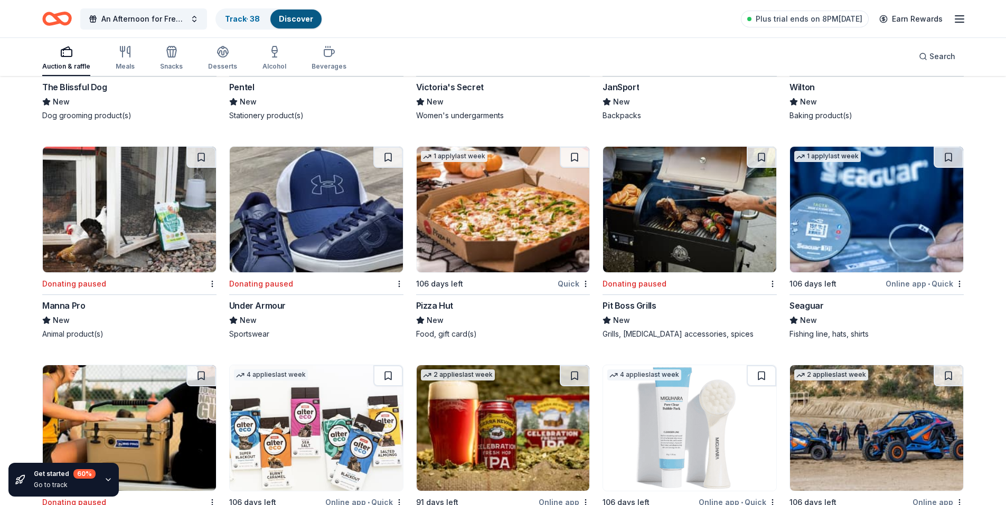
click at [498, 211] on img at bounding box center [503, 210] width 173 height 126
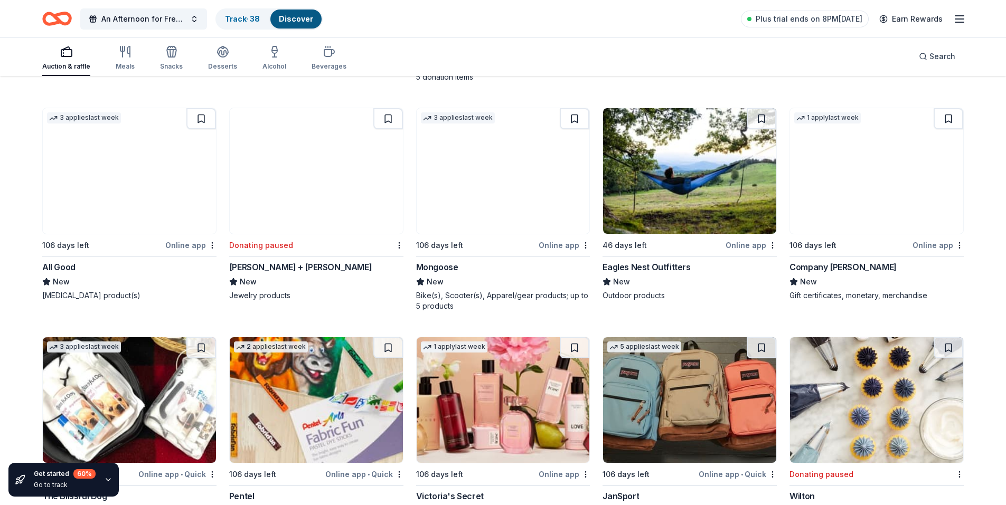
scroll to position [13109, 0]
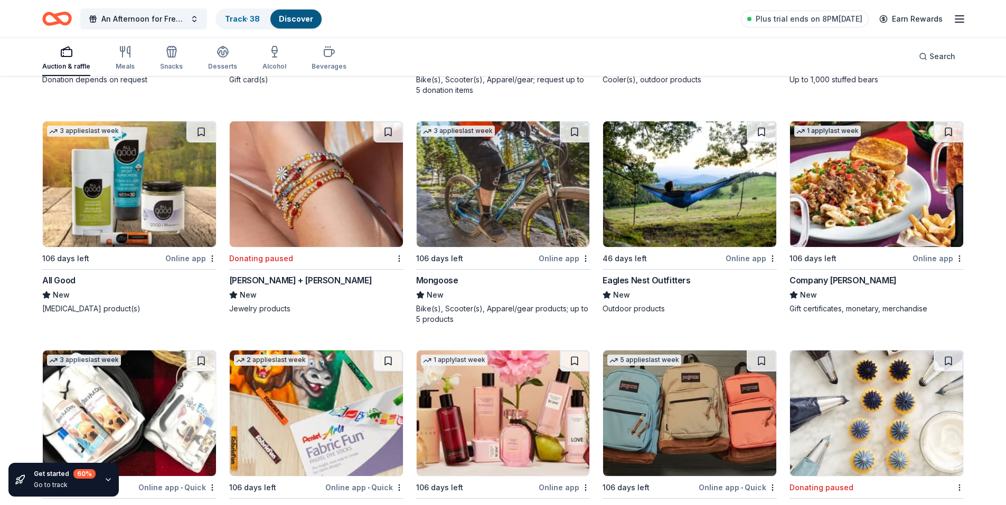
click at [683, 187] on img at bounding box center [689, 184] width 173 height 126
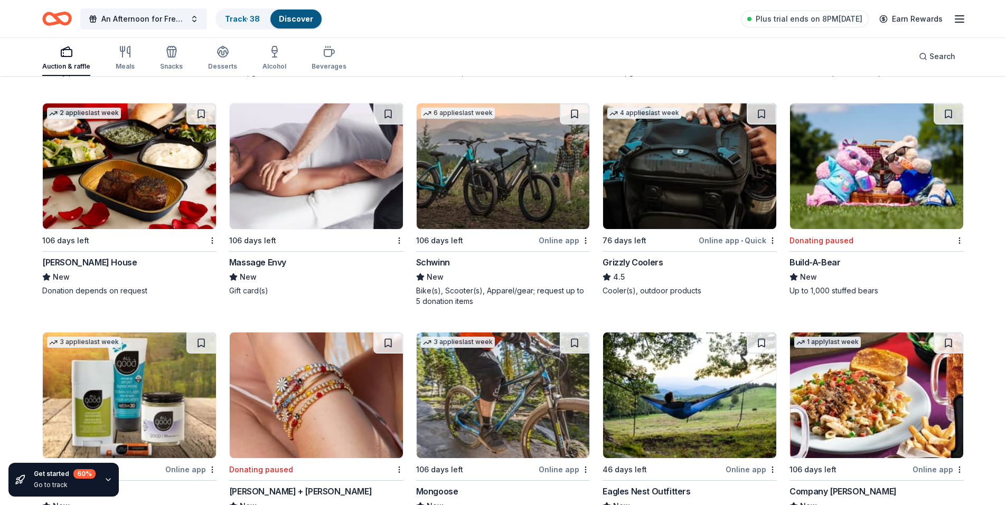
click at [291, 166] on img at bounding box center [316, 166] width 173 height 126
click at [141, 176] on img at bounding box center [129, 166] width 173 height 126
click at [165, 192] on img at bounding box center [129, 166] width 173 height 126
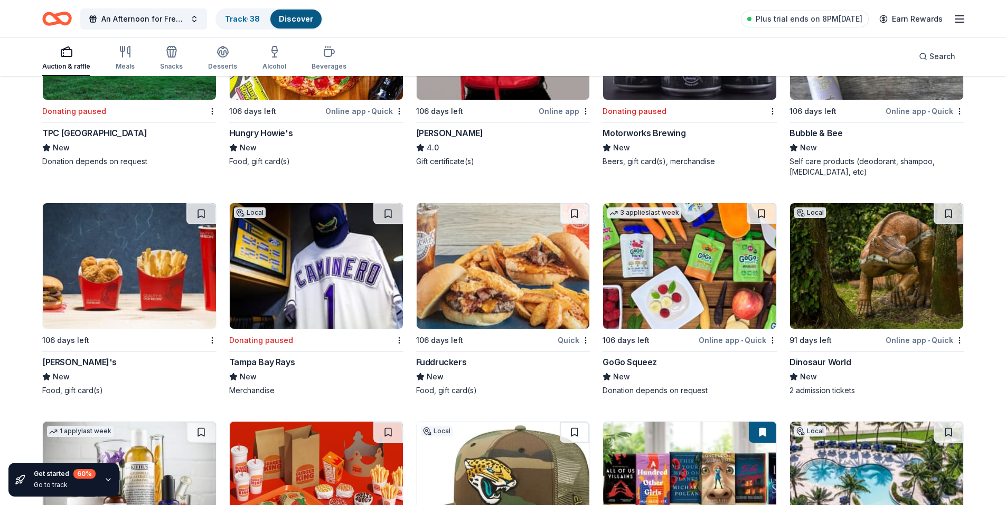
scroll to position [12386, 0]
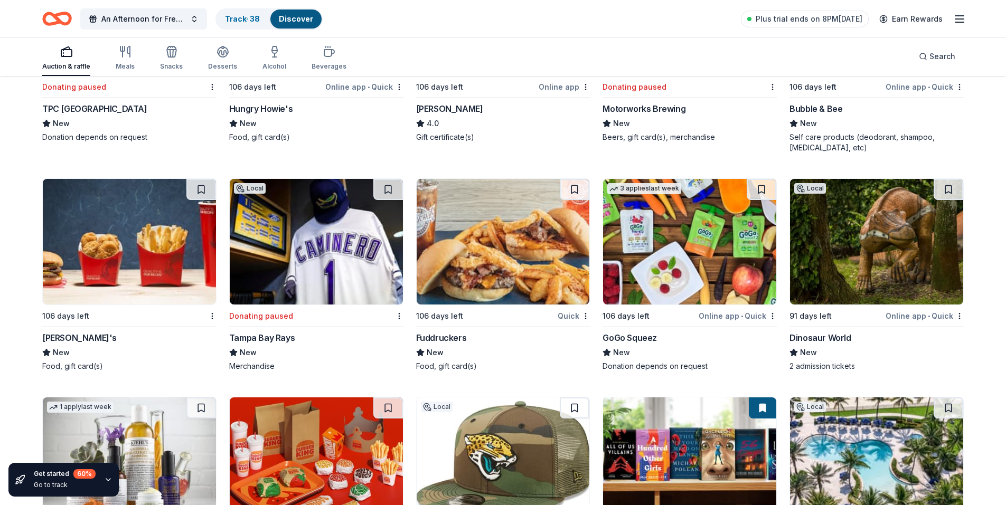
click at [168, 247] on img at bounding box center [129, 242] width 173 height 126
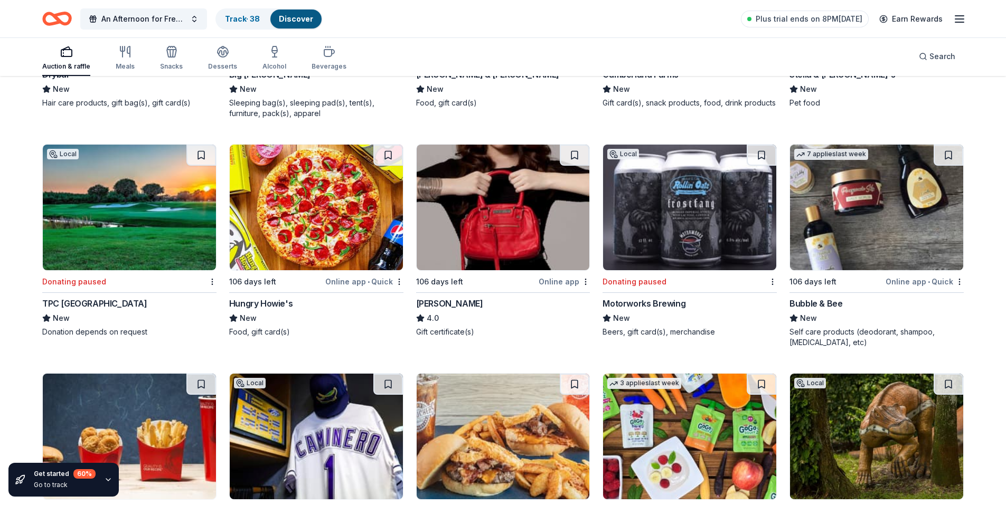
scroll to position [12174, 0]
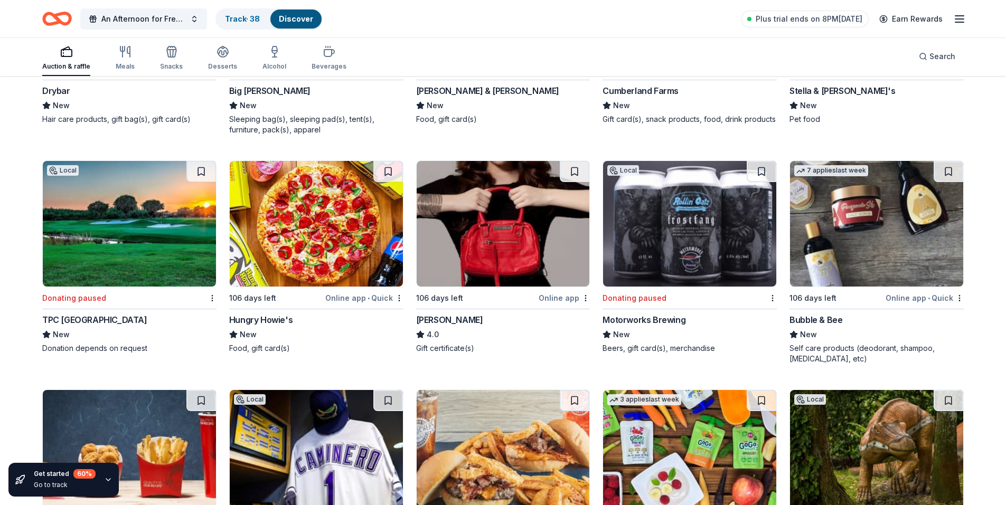
click at [875, 231] on img at bounding box center [876, 224] width 173 height 126
click at [947, 171] on button at bounding box center [948, 171] width 30 height 21
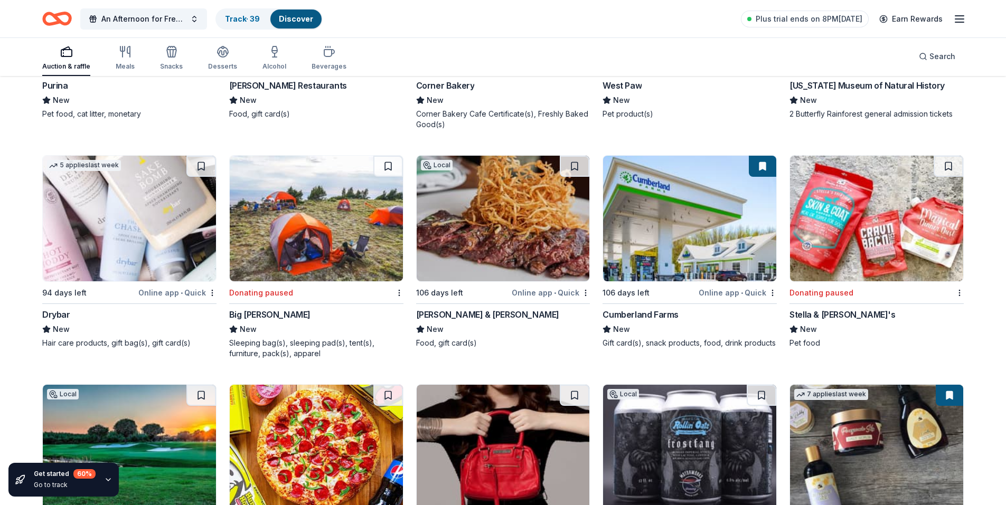
scroll to position [11963, 0]
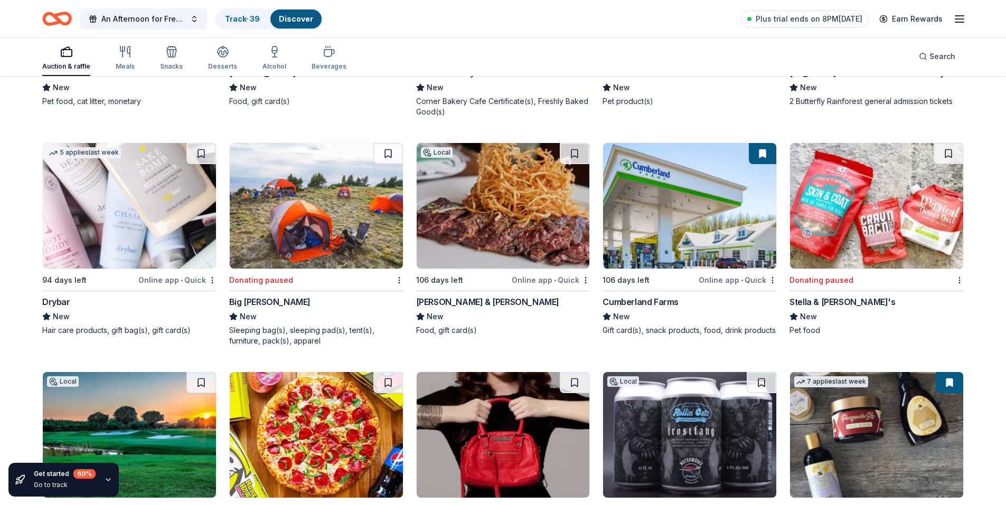
click at [534, 221] on img at bounding box center [503, 206] width 173 height 126
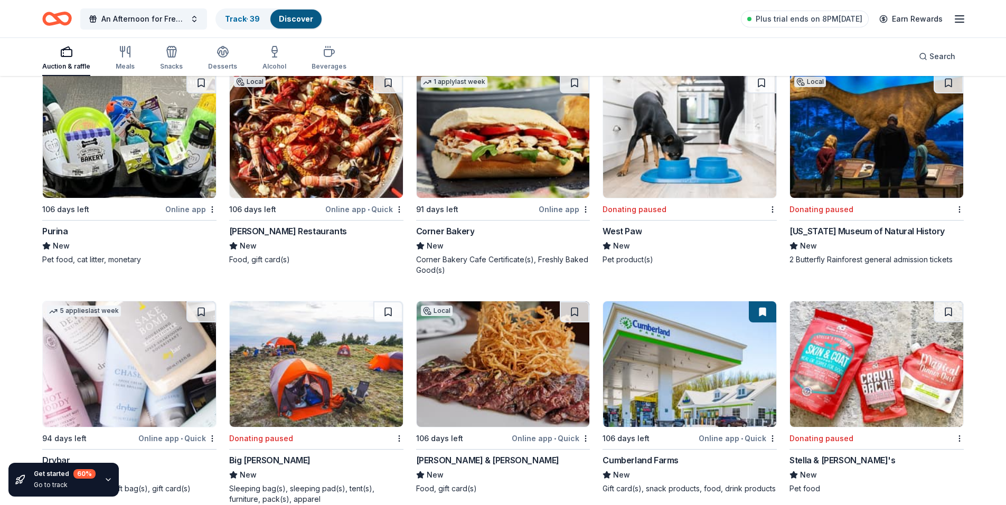
scroll to position [11858, 0]
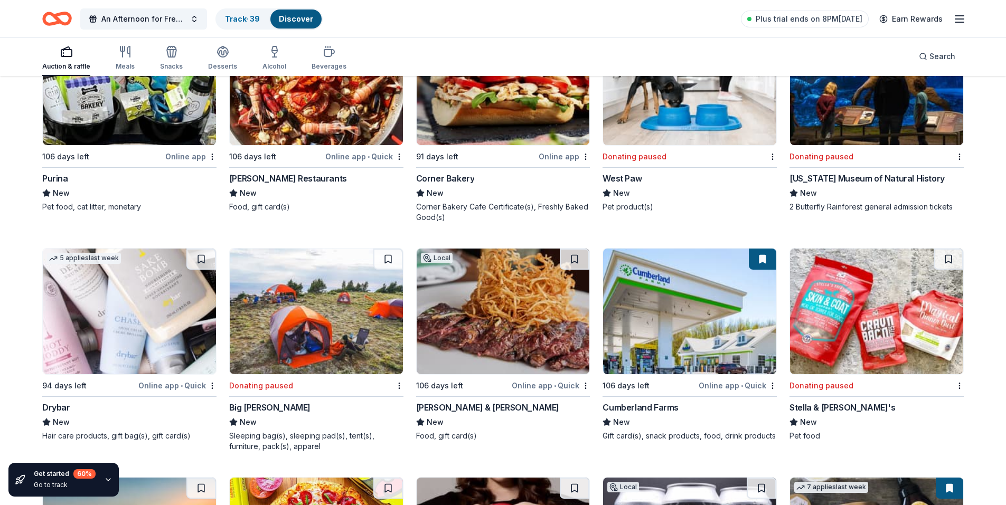
click at [154, 307] on img at bounding box center [129, 312] width 173 height 126
click at [108, 300] on img at bounding box center [129, 312] width 173 height 126
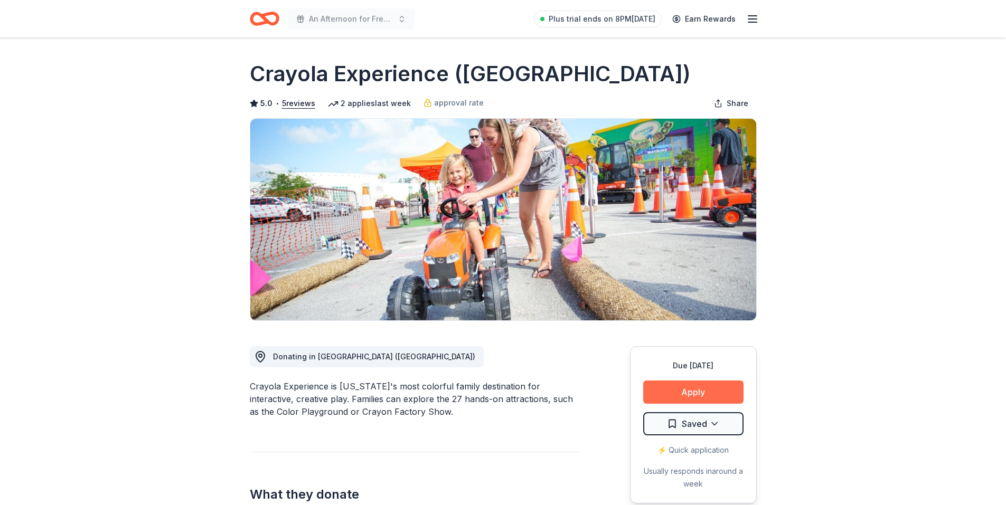
click at [689, 395] on button "Apply" at bounding box center [693, 392] width 100 height 23
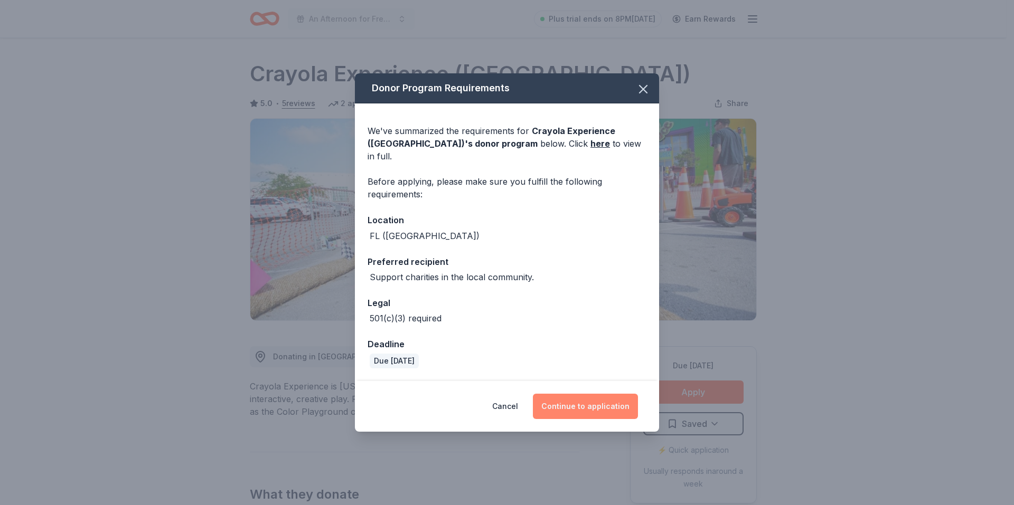
click at [605, 400] on button "Continue to application" at bounding box center [585, 406] width 105 height 25
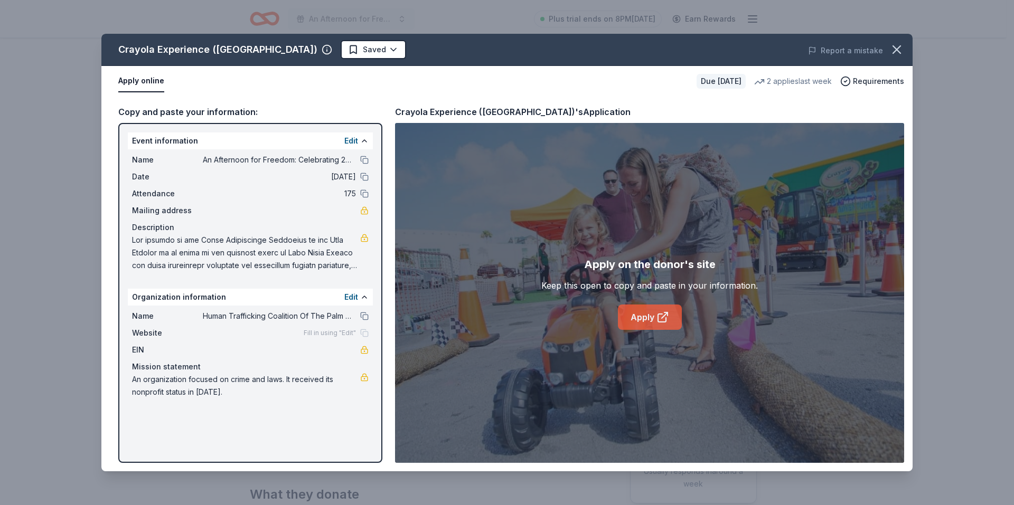
click at [643, 315] on link "Apply" at bounding box center [650, 317] width 64 height 25
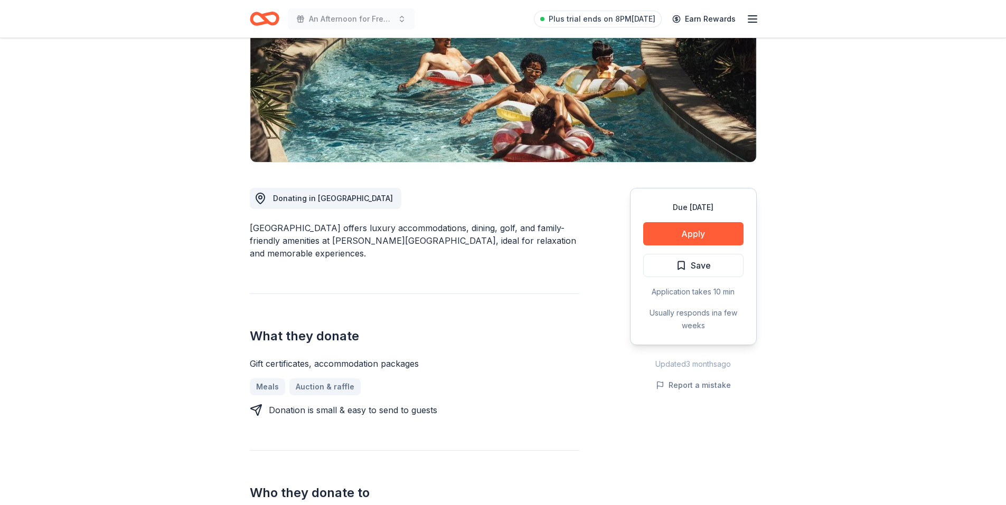
scroll to position [211, 0]
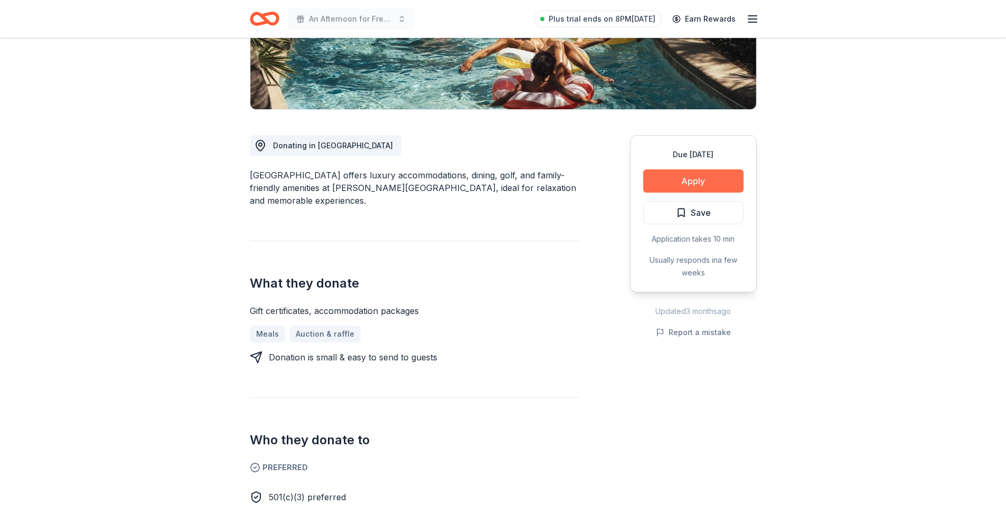
click at [670, 180] on button "Apply" at bounding box center [693, 180] width 100 height 23
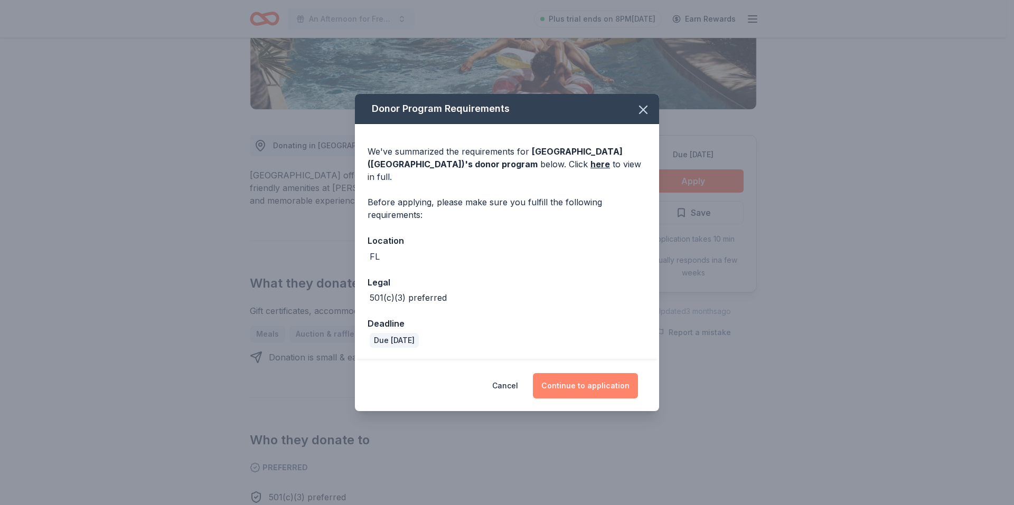
click at [595, 380] on button "Continue to application" at bounding box center [585, 385] width 105 height 25
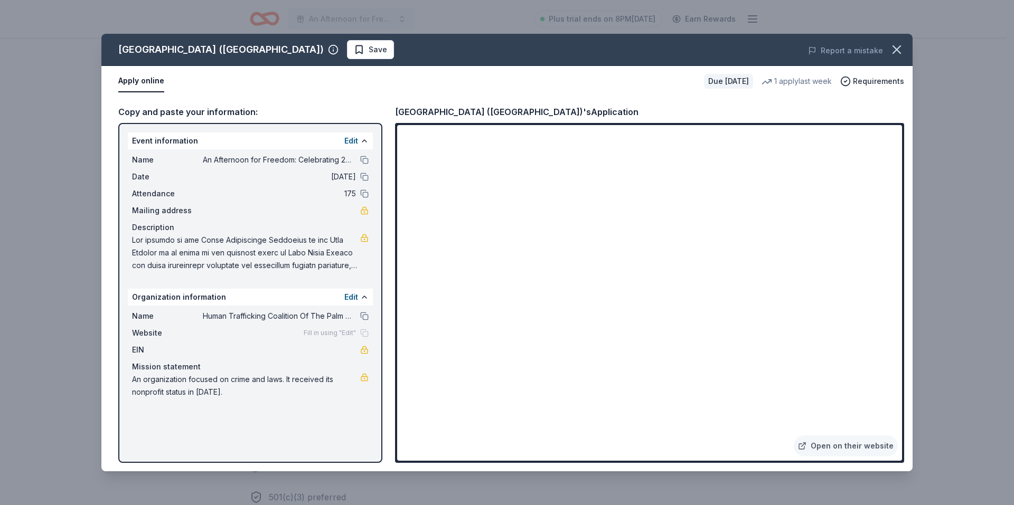
click at [965, 76] on div "Four Seasons Resort (Orlando) Save Report a mistake Apply online Due in 106 day…" at bounding box center [507, 252] width 1014 height 505
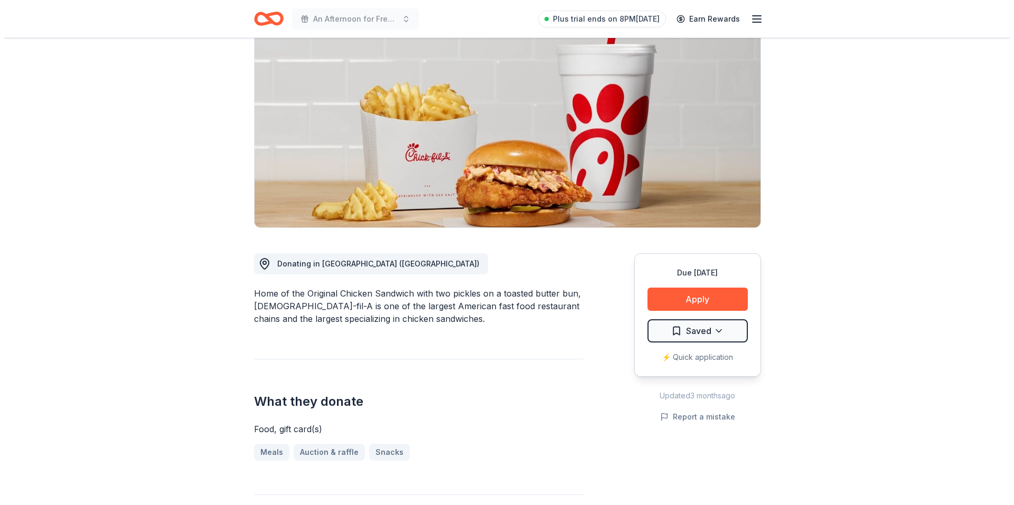
scroll to position [158, 0]
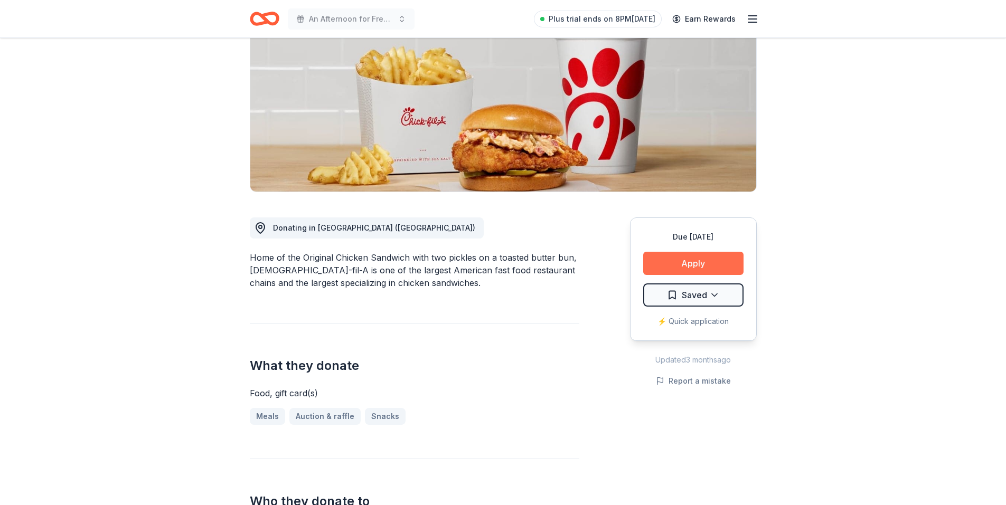
click at [705, 252] on button "Apply" at bounding box center [693, 263] width 100 height 23
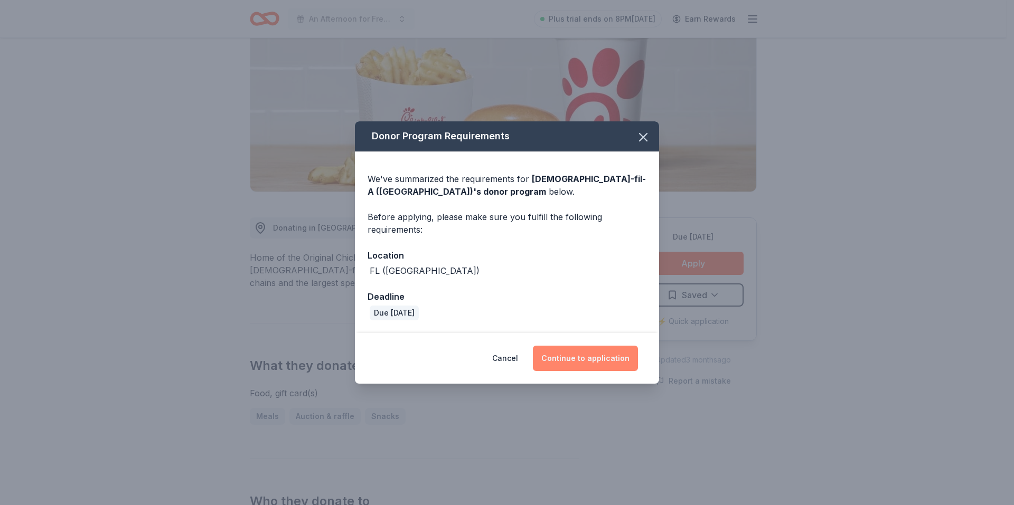
click at [610, 361] on button "Continue to application" at bounding box center [585, 358] width 105 height 25
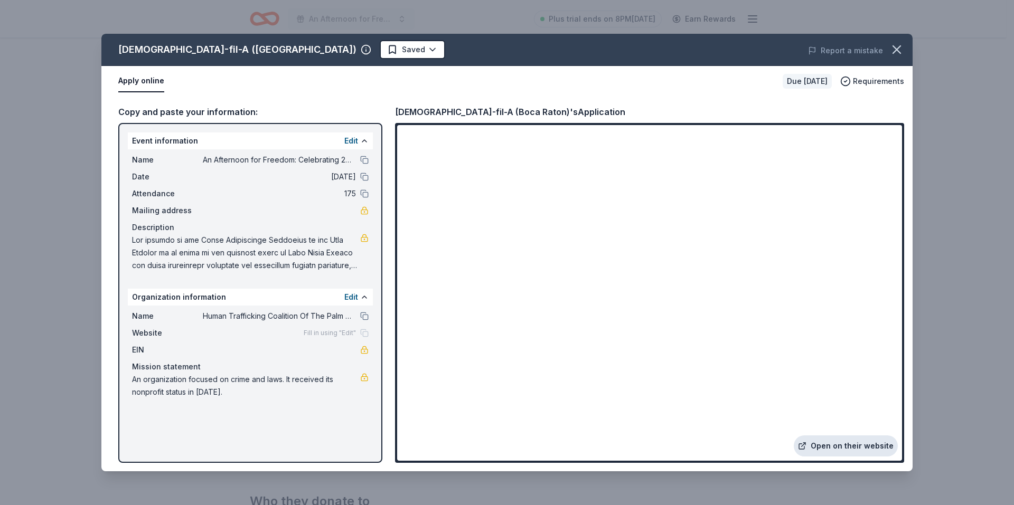
click at [851, 446] on link "Open on their website" at bounding box center [846, 446] width 104 height 21
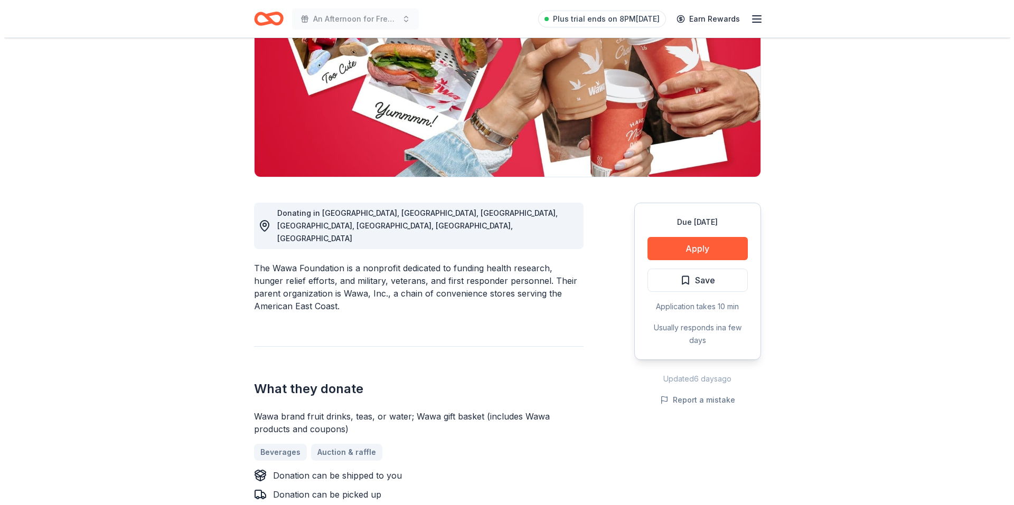
scroll to position [264, 0]
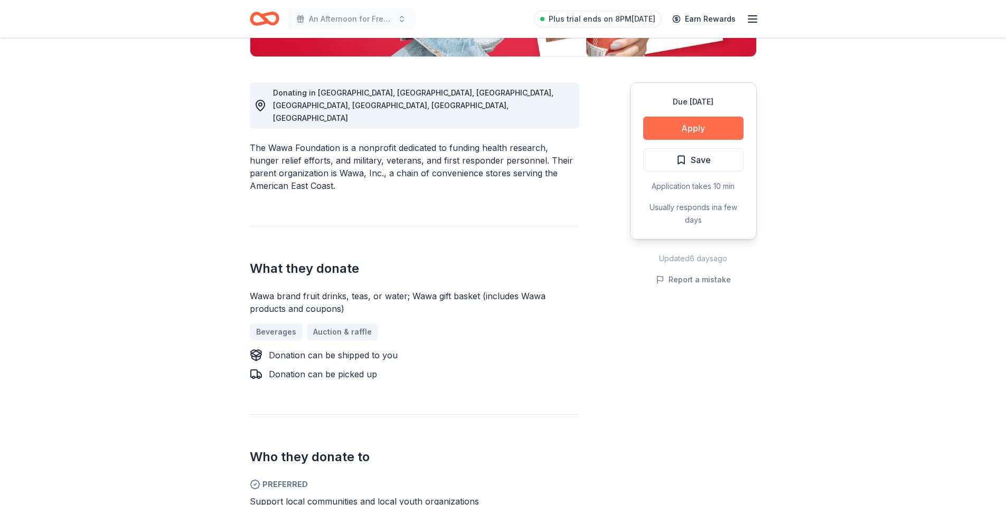
click at [708, 127] on button "Apply" at bounding box center [693, 128] width 100 height 23
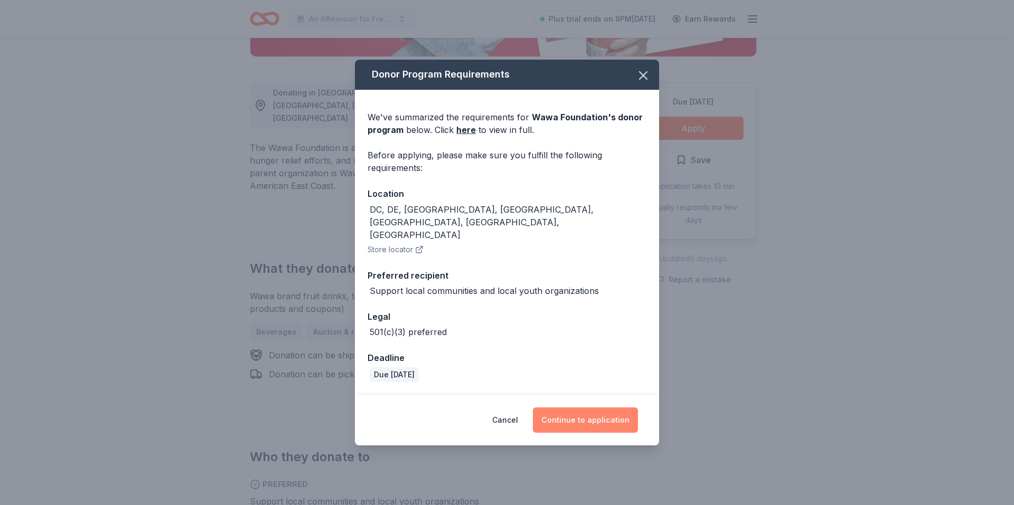
click at [591, 408] on button "Continue to application" at bounding box center [585, 420] width 105 height 25
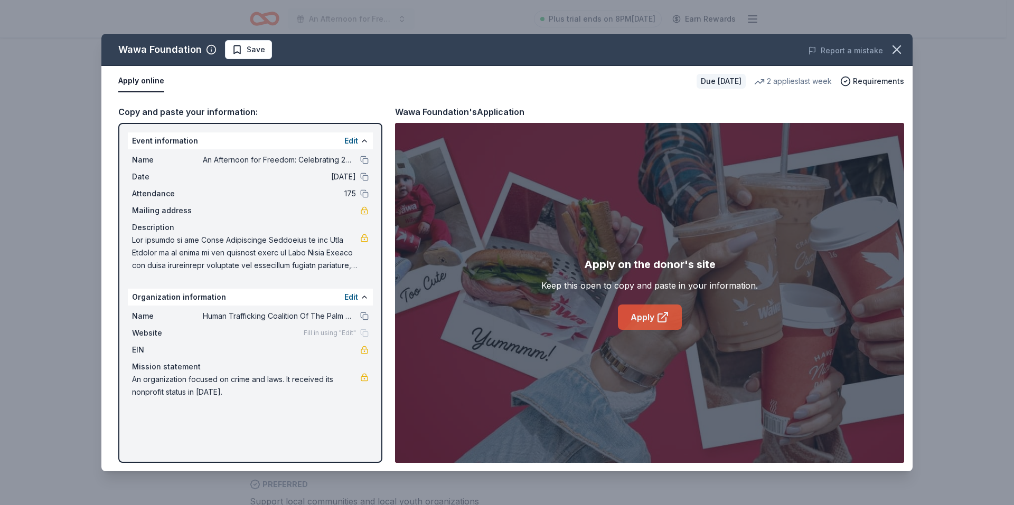
click at [642, 319] on link "Apply" at bounding box center [650, 317] width 64 height 25
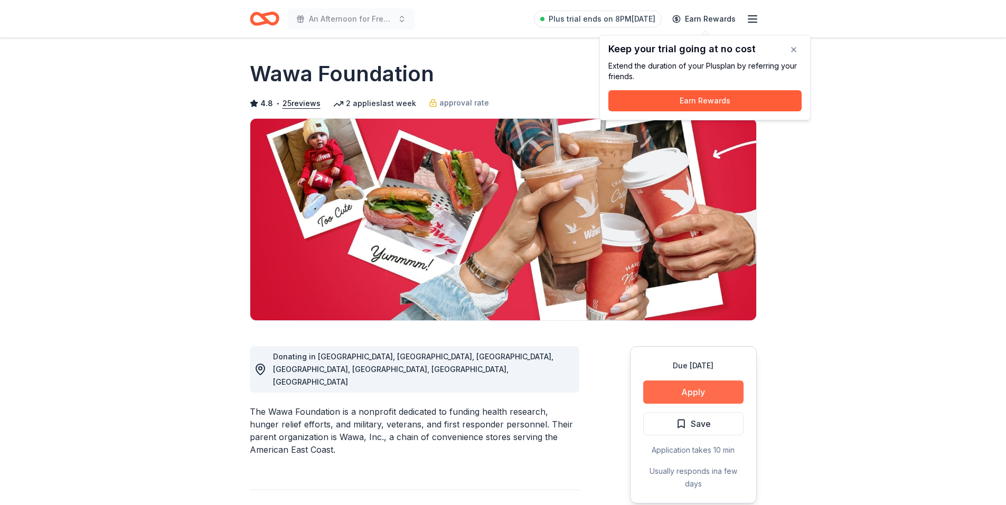
click at [691, 390] on button "Apply" at bounding box center [693, 392] width 100 height 23
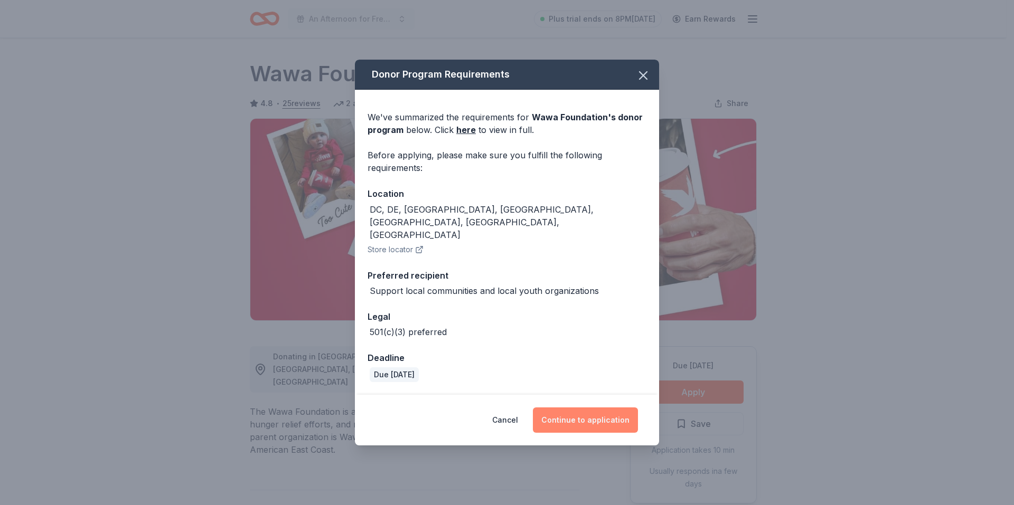
click at [568, 408] on button "Continue to application" at bounding box center [585, 420] width 105 height 25
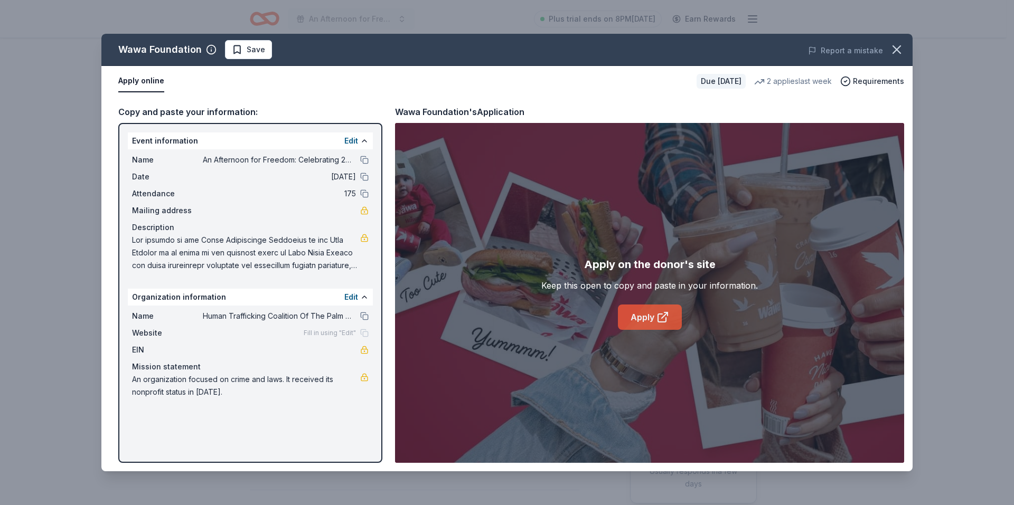
click at [655, 318] on link "Apply" at bounding box center [650, 317] width 64 height 25
click at [650, 318] on link "Apply" at bounding box center [650, 317] width 64 height 25
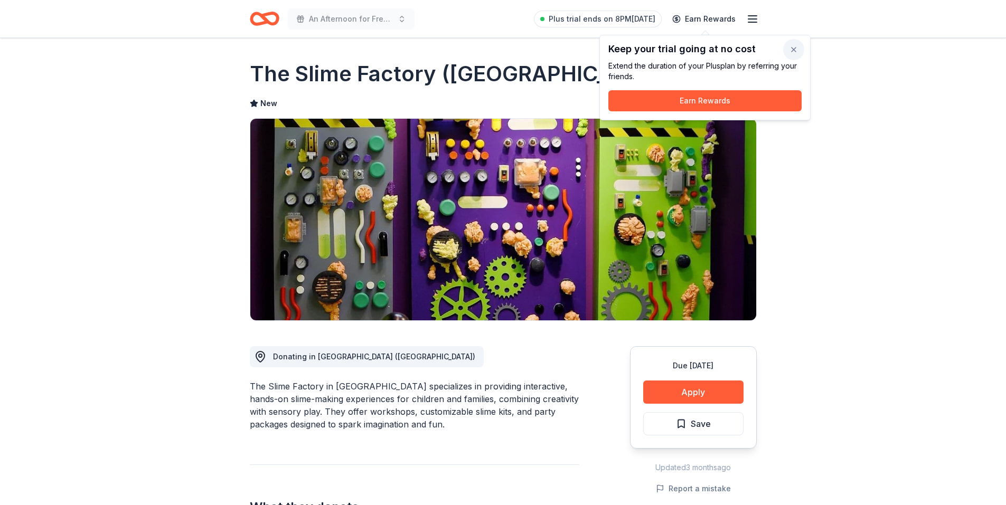
click at [795, 47] on button "button" at bounding box center [793, 49] width 21 height 21
click at [795, 48] on button "button" at bounding box center [793, 49] width 21 height 21
click at [795, 50] on button "button" at bounding box center [793, 49] width 21 height 21
click at [794, 48] on button "button" at bounding box center [793, 49] width 21 height 21
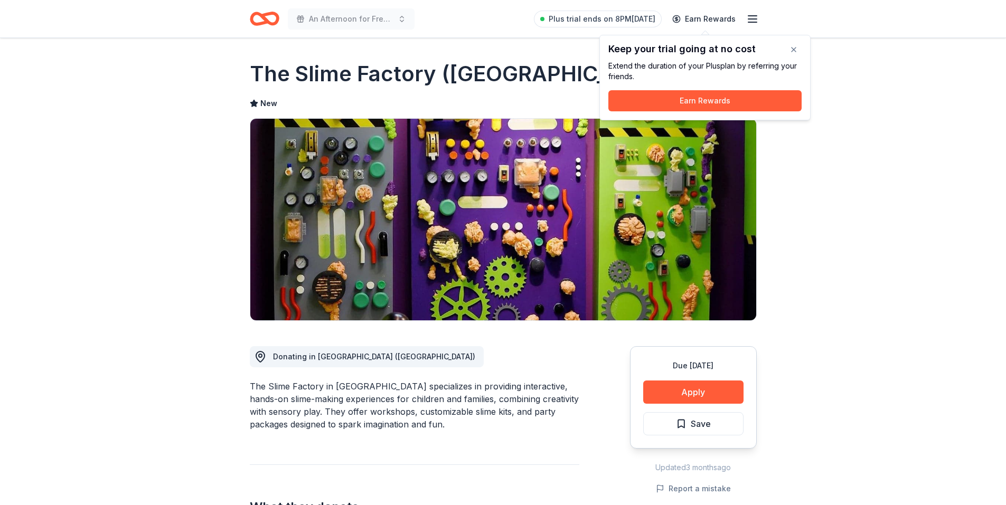
click at [795, 48] on button "button" at bounding box center [793, 49] width 21 height 21
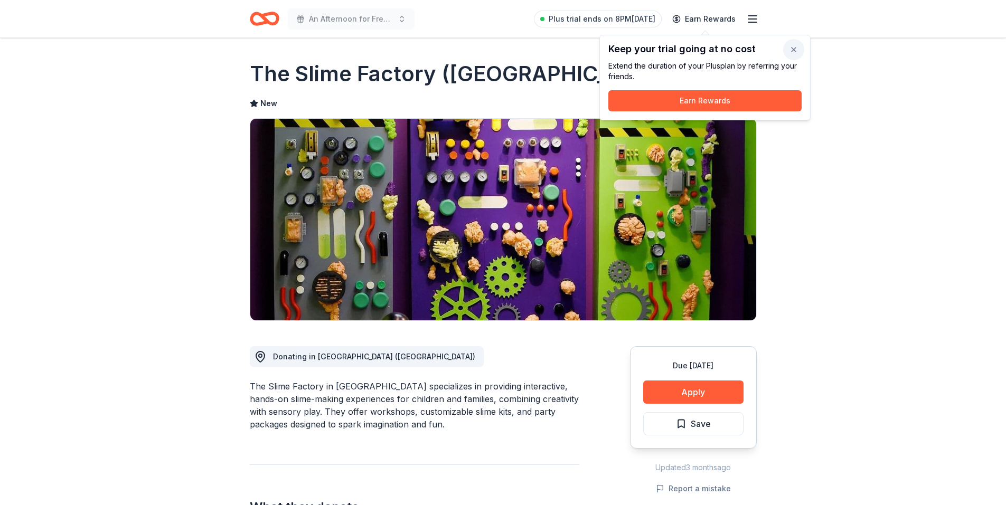
click at [795, 48] on button "button" at bounding box center [793, 49] width 21 height 21
click at [794, 48] on button "button" at bounding box center [793, 49] width 21 height 21
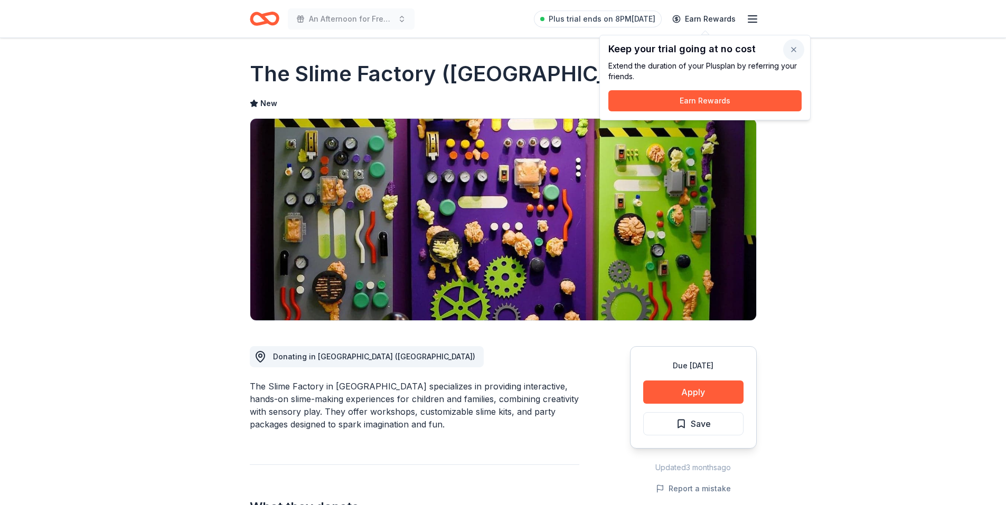
click at [794, 48] on button "button" at bounding box center [793, 49] width 21 height 21
click at [791, 48] on button "button" at bounding box center [793, 49] width 21 height 21
click at [794, 49] on button "button" at bounding box center [793, 49] width 21 height 21
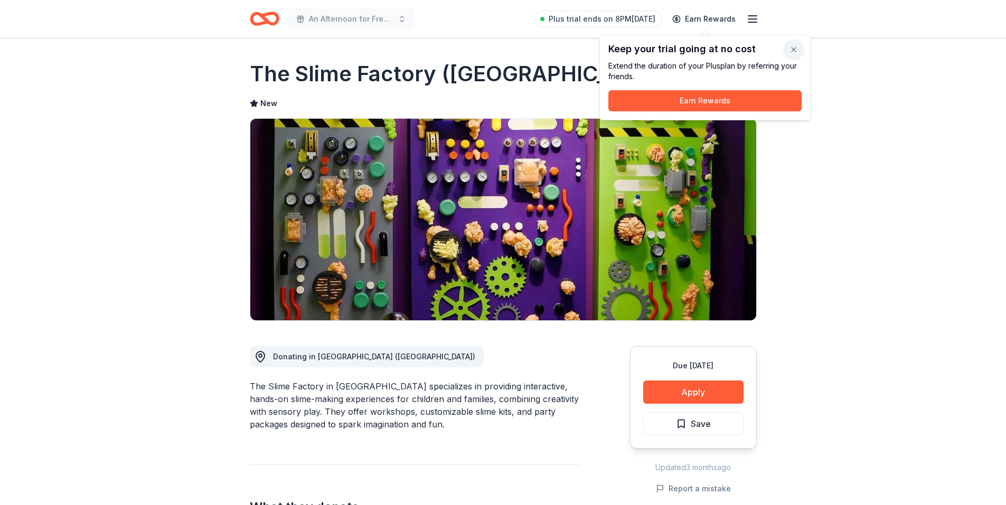
click at [794, 49] on button "button" at bounding box center [793, 49] width 21 height 21
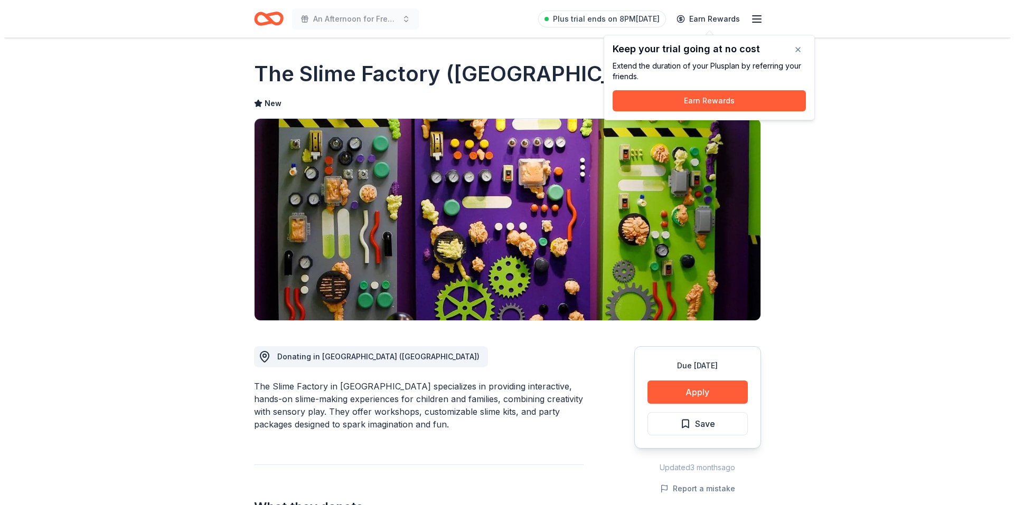
scroll to position [145, 0]
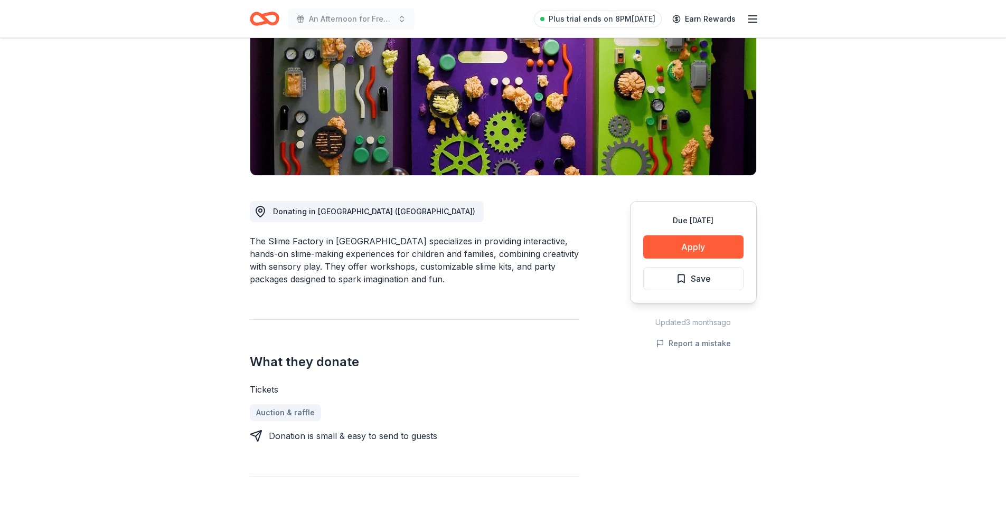
click at [578, 328] on div "What they donate Tickets Auction & raffle Donation is small & easy to send to g…" at bounding box center [414, 380] width 329 height 123
click at [686, 249] on button "Apply" at bounding box center [693, 246] width 100 height 23
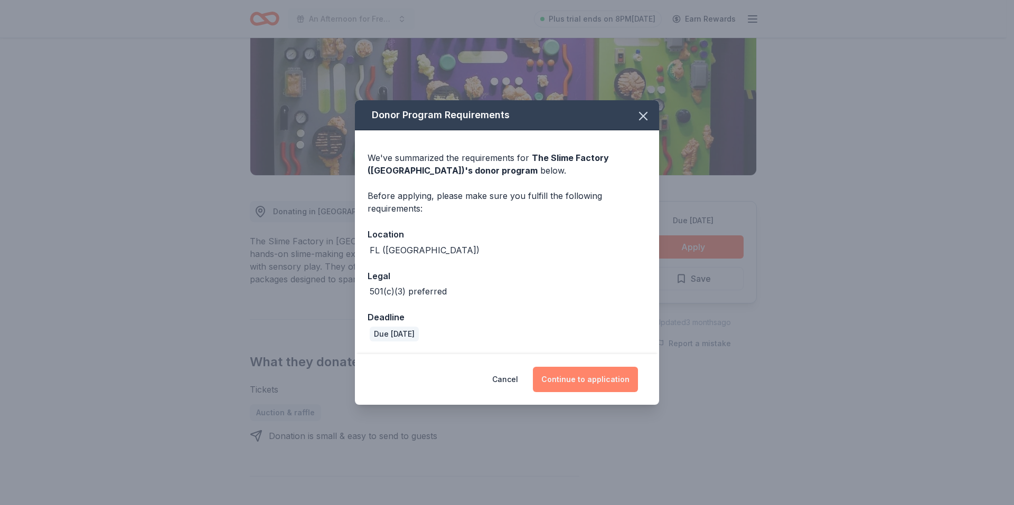
click at [606, 379] on button "Continue to application" at bounding box center [585, 379] width 105 height 25
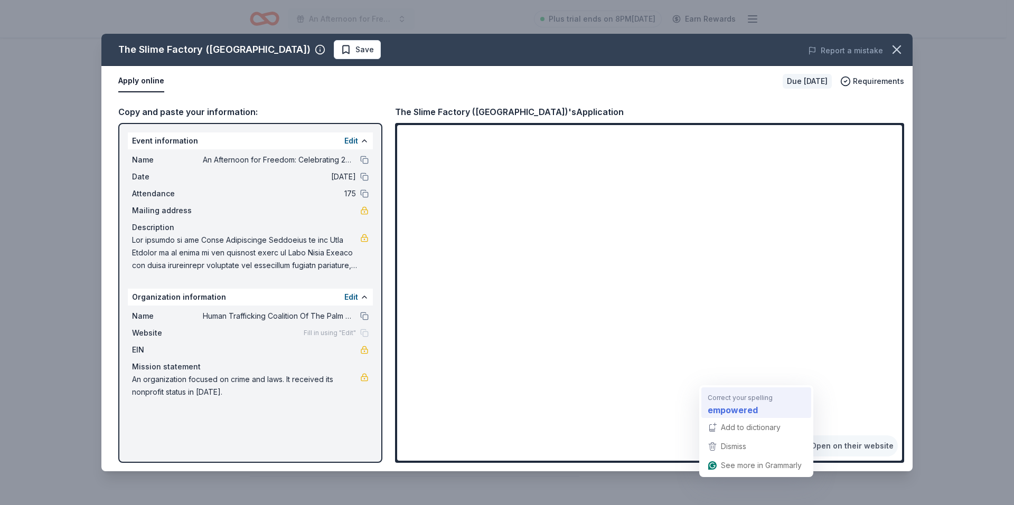
click at [753, 413] on strong "empowered" at bounding box center [732, 409] width 50 height 13
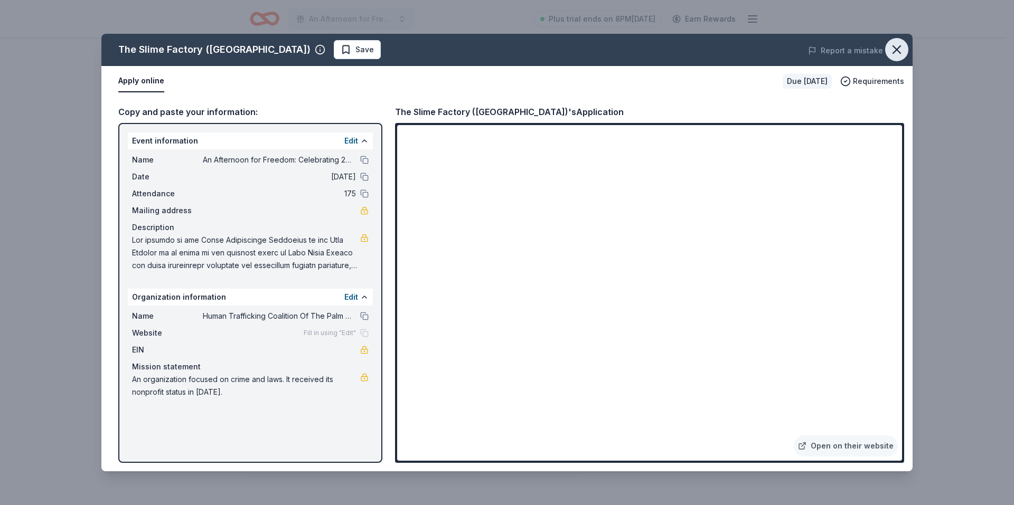
click at [895, 48] on icon "button" at bounding box center [896, 49] width 7 height 7
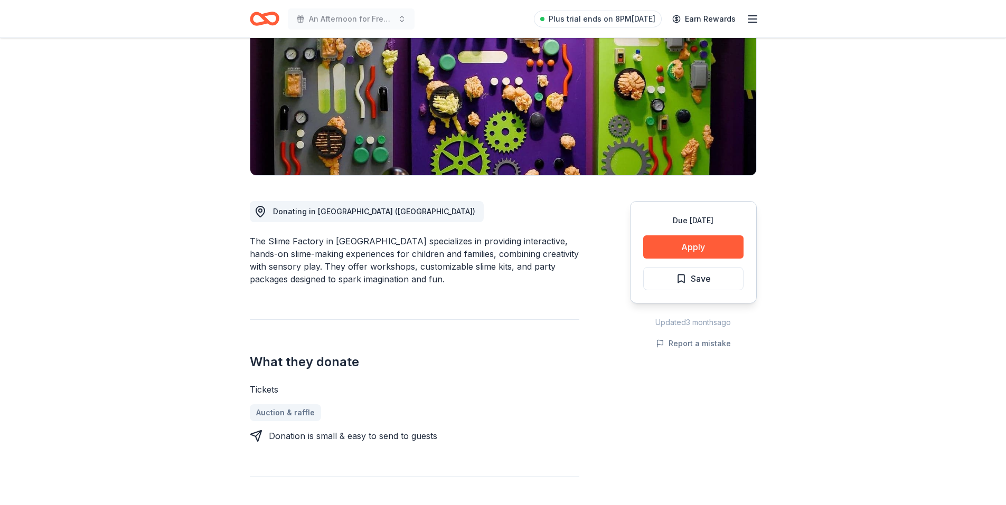
click at [710, 235] on div "Due in 106 days Apply Save" at bounding box center [693, 252] width 127 height 102
click at [683, 247] on button "Apply" at bounding box center [693, 246] width 100 height 23
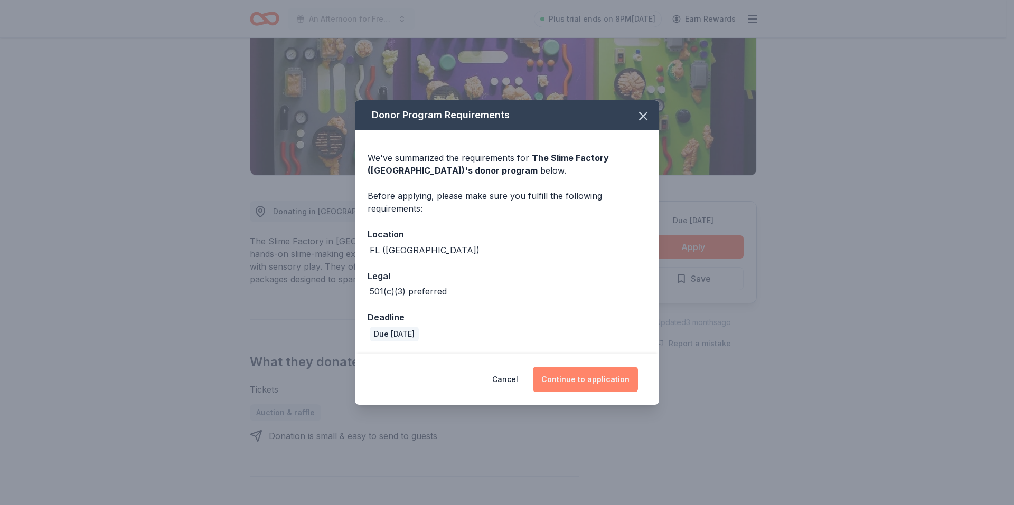
click at [608, 381] on button "Continue to application" at bounding box center [585, 379] width 105 height 25
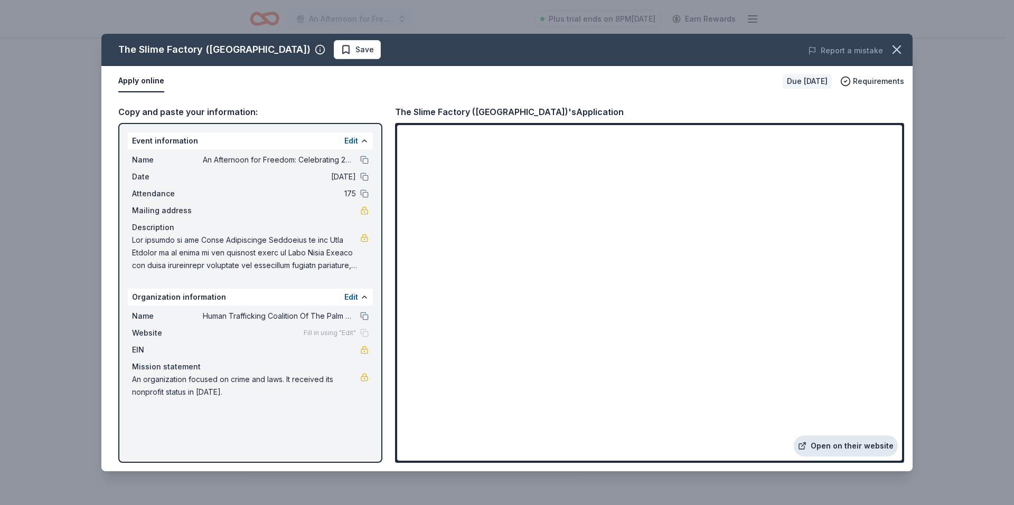
click at [842, 449] on link "Open on their website" at bounding box center [846, 446] width 104 height 21
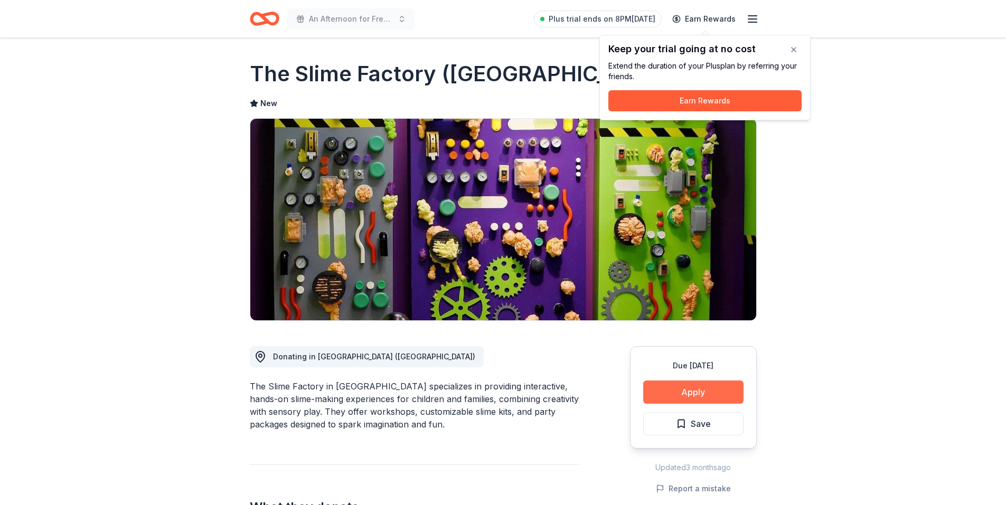
click at [701, 394] on button "Apply" at bounding box center [693, 392] width 100 height 23
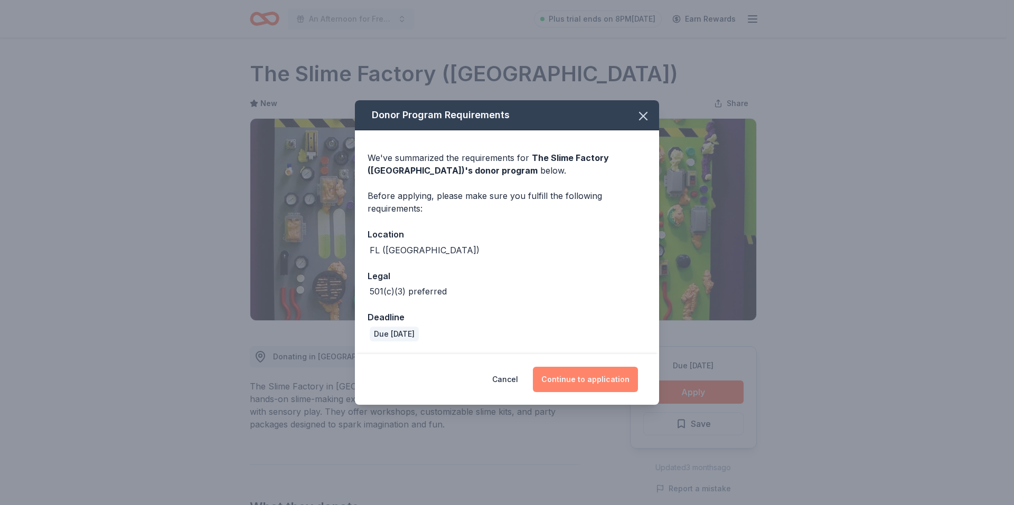
click at [589, 382] on button "Continue to application" at bounding box center [585, 379] width 105 height 25
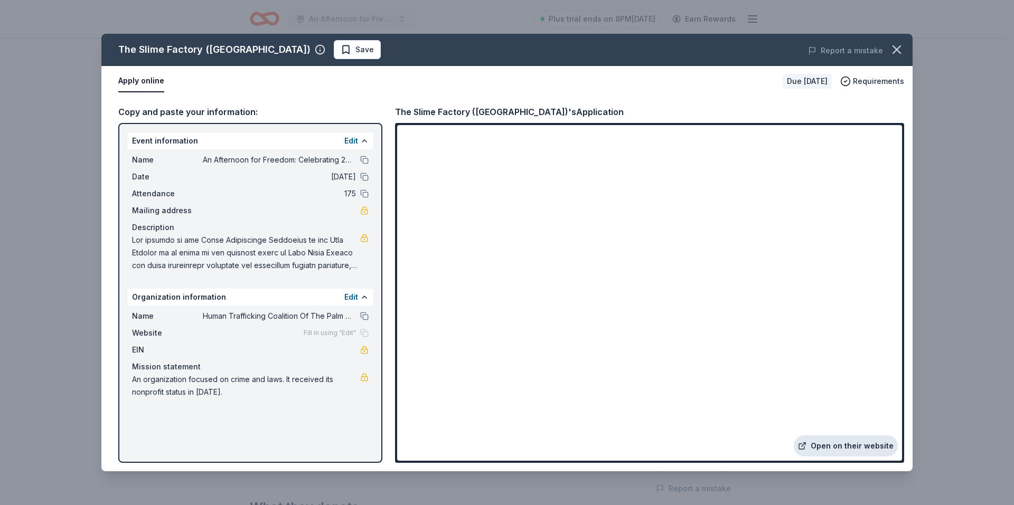
click at [848, 447] on link "Open on their website" at bounding box center [846, 446] width 104 height 21
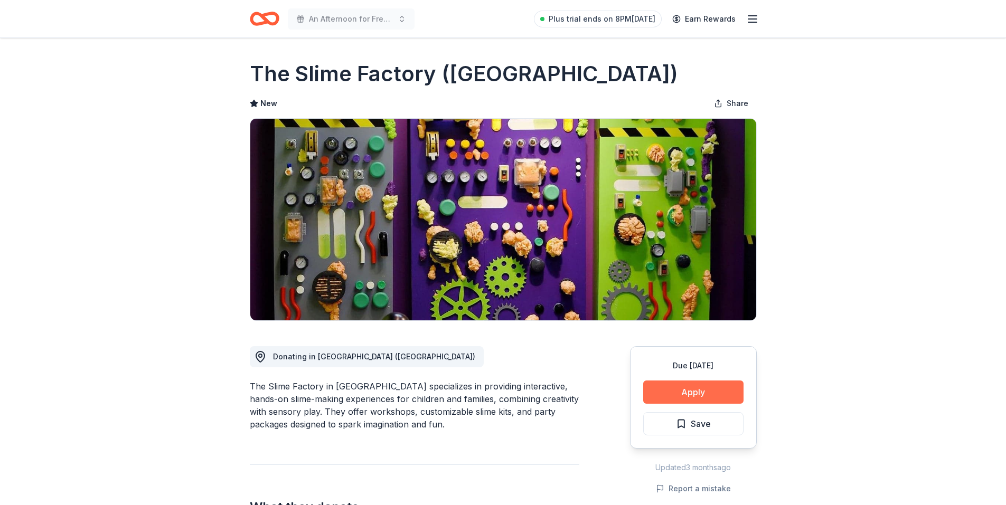
click at [697, 389] on button "Apply" at bounding box center [693, 392] width 100 height 23
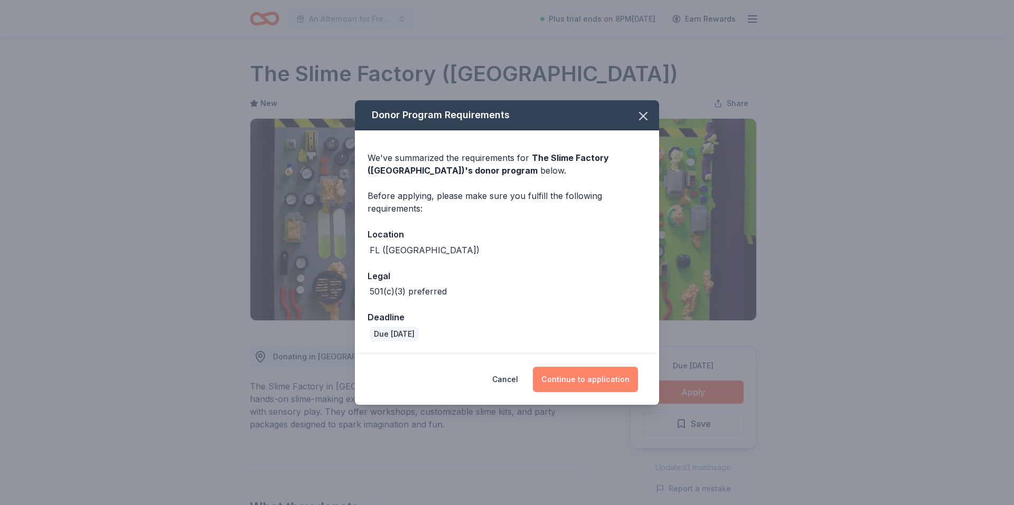
click at [604, 379] on button "Continue to application" at bounding box center [585, 379] width 105 height 25
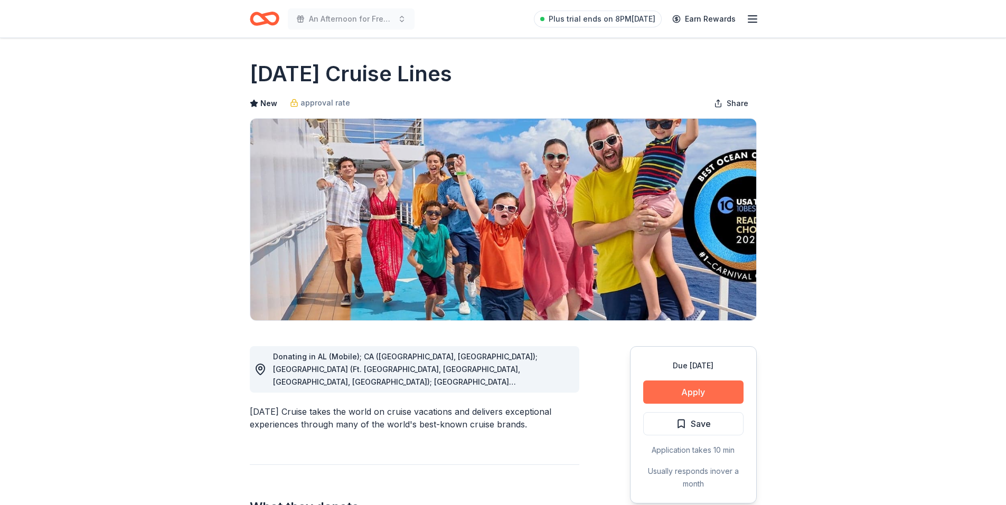
click at [693, 393] on button "Apply" at bounding box center [693, 392] width 100 height 23
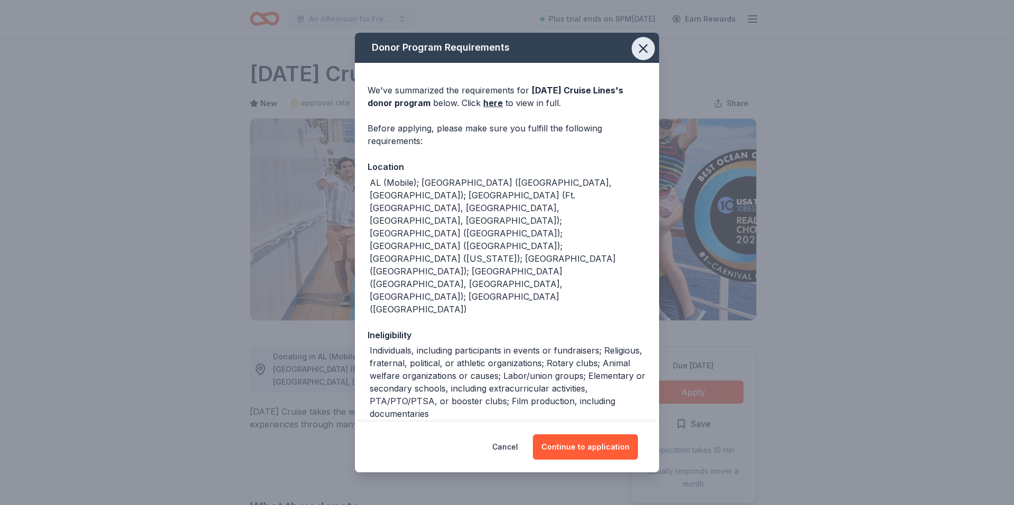
click at [636, 49] on icon "button" at bounding box center [643, 48] width 15 height 15
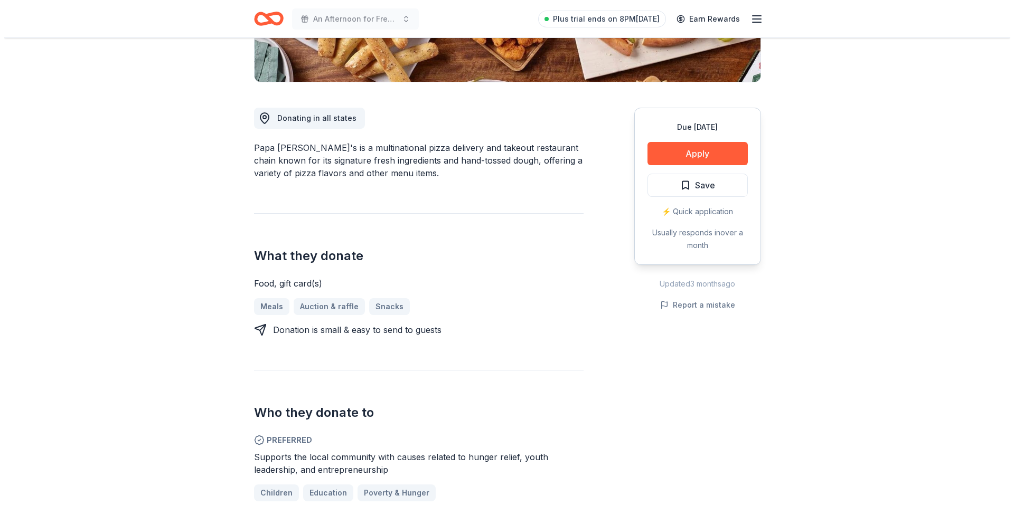
scroll to position [264, 0]
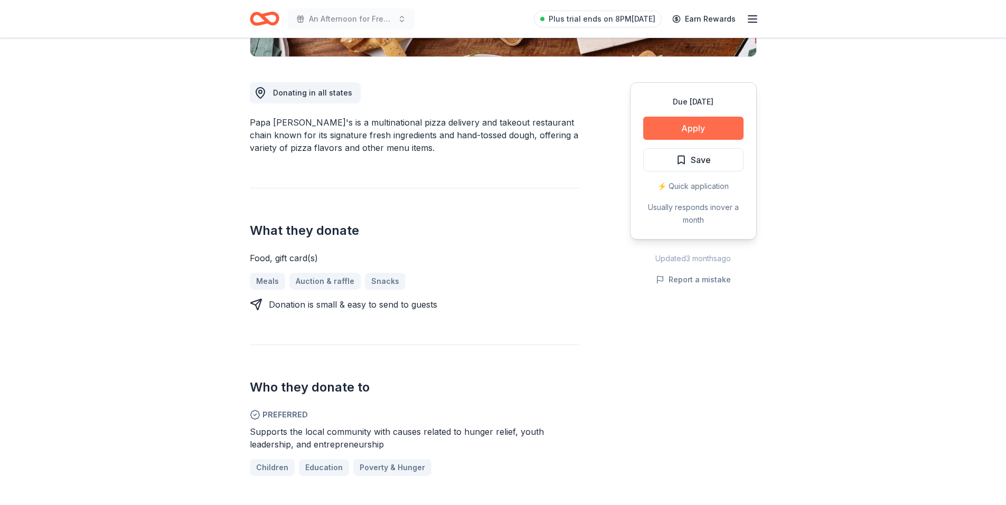
click at [696, 130] on button "Apply" at bounding box center [693, 128] width 100 height 23
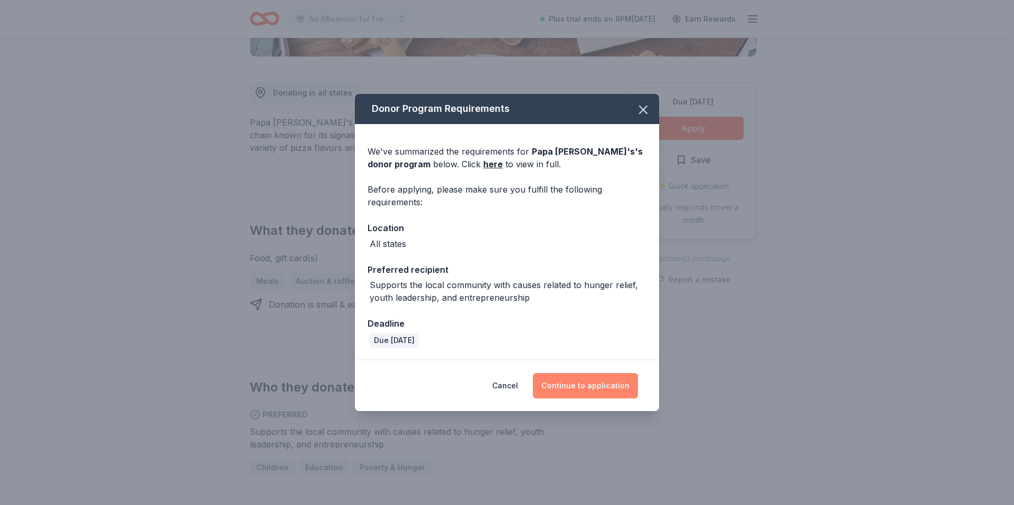
click at [579, 381] on button "Continue to application" at bounding box center [585, 385] width 105 height 25
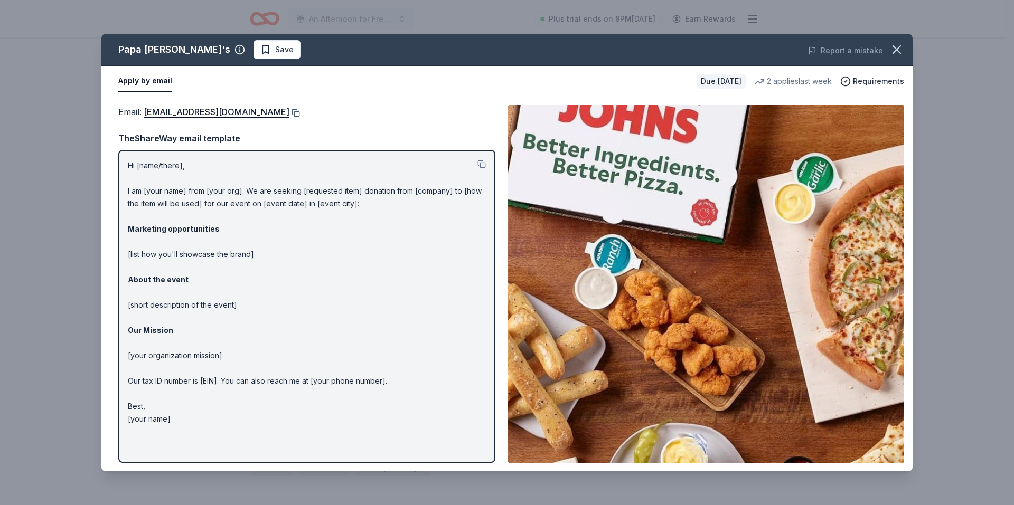
click at [289, 111] on button at bounding box center [294, 113] width 11 height 8
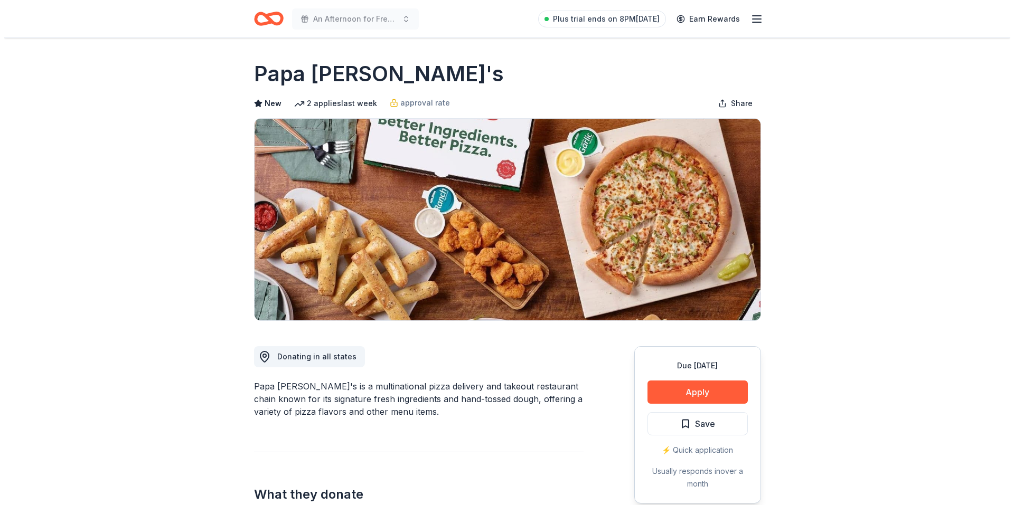
scroll to position [106, 0]
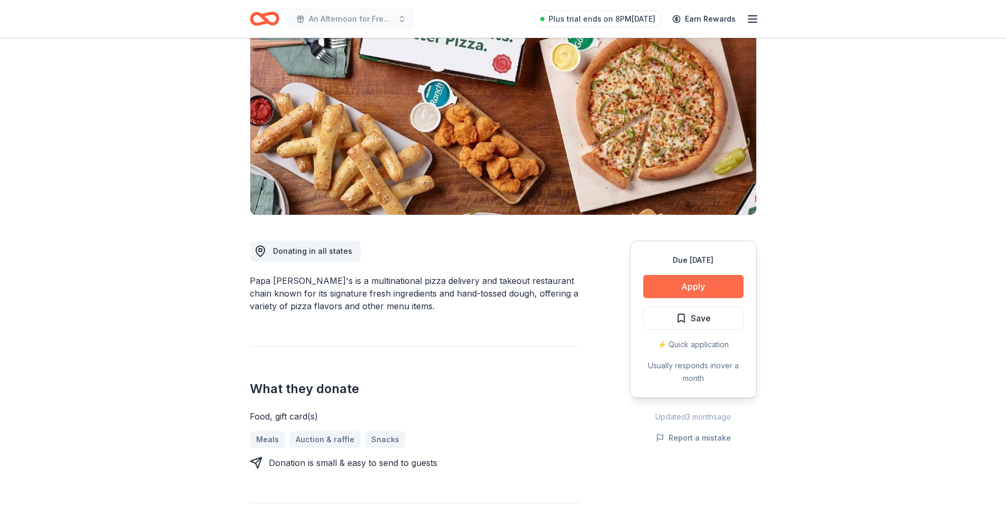
click at [671, 287] on button "Apply" at bounding box center [693, 286] width 100 height 23
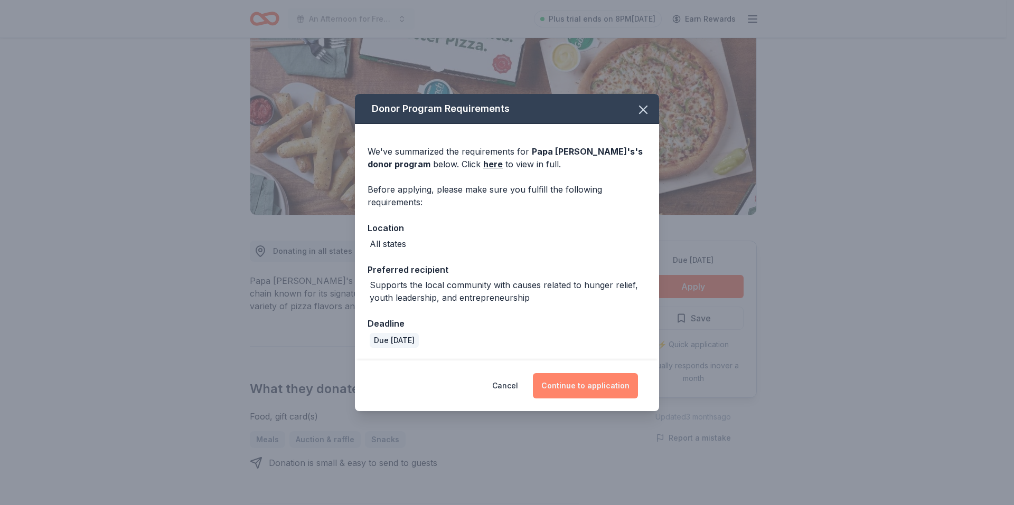
click at [590, 390] on button "Continue to application" at bounding box center [585, 385] width 105 height 25
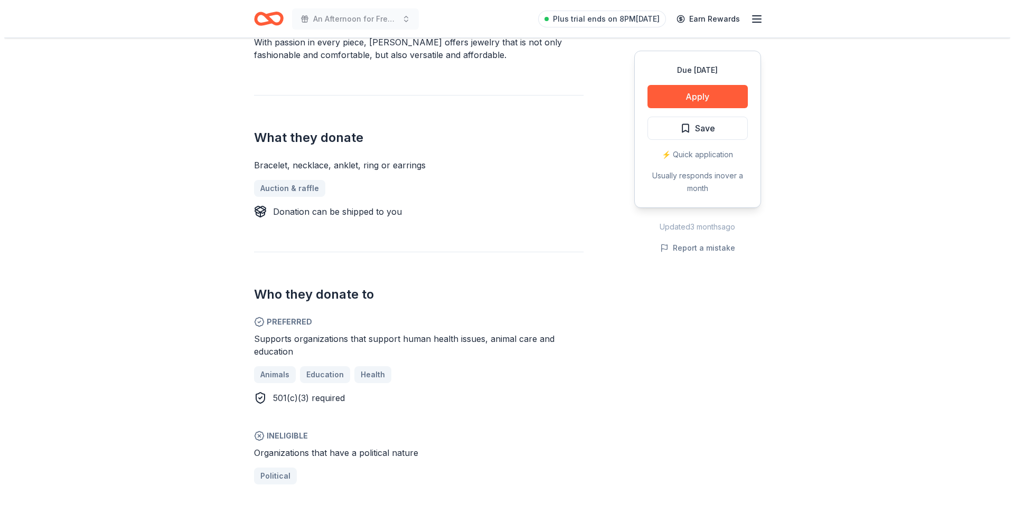
scroll to position [370, 0]
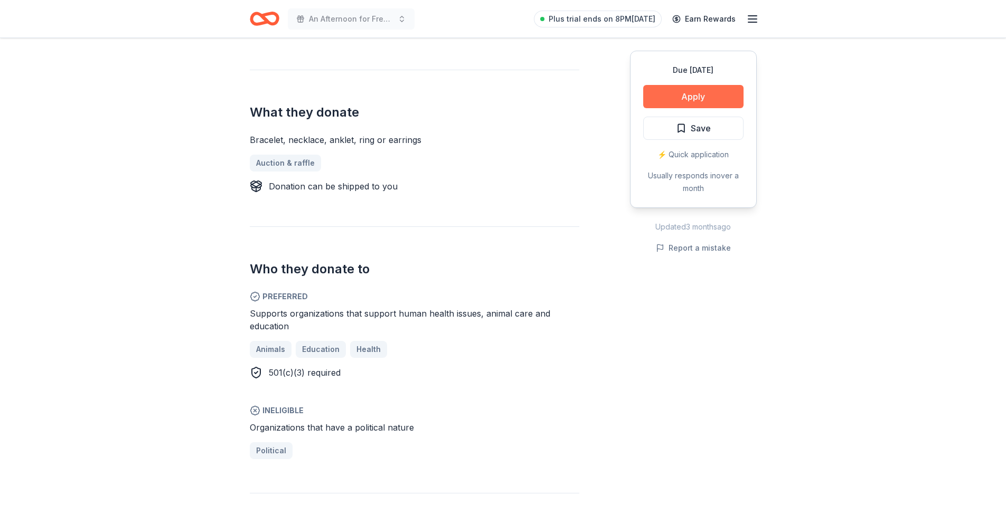
click at [701, 98] on button "Apply" at bounding box center [693, 96] width 100 height 23
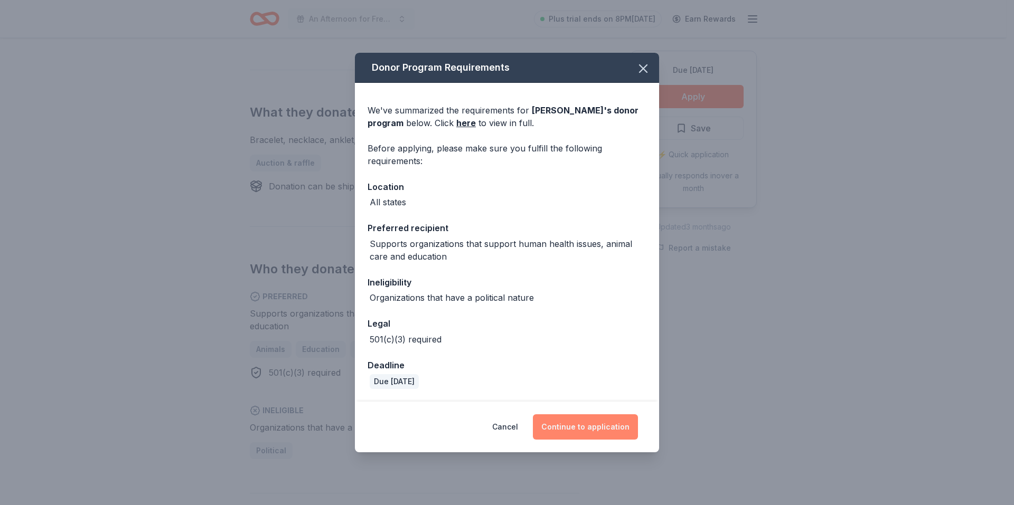
click at [591, 425] on button "Continue to application" at bounding box center [585, 426] width 105 height 25
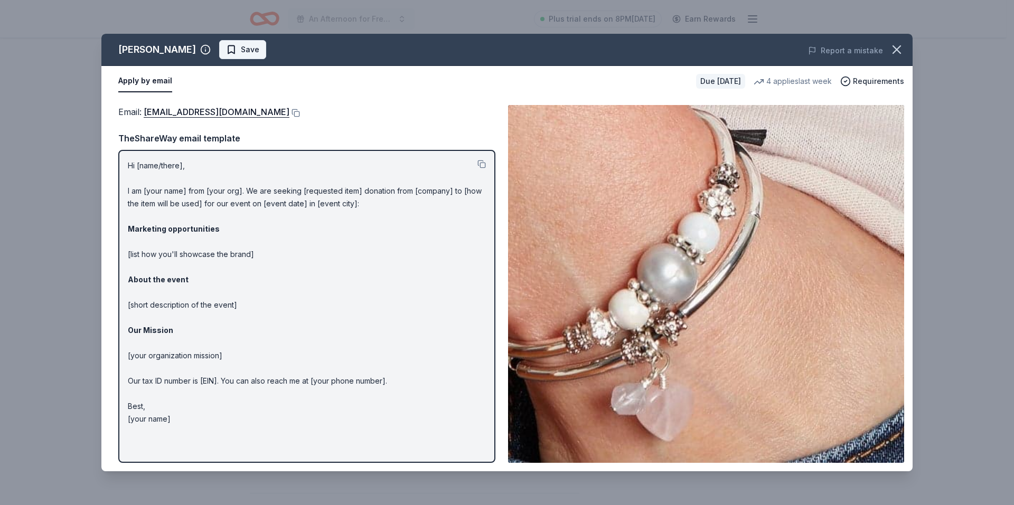
click at [226, 47] on span "Save" at bounding box center [242, 49] width 33 height 13
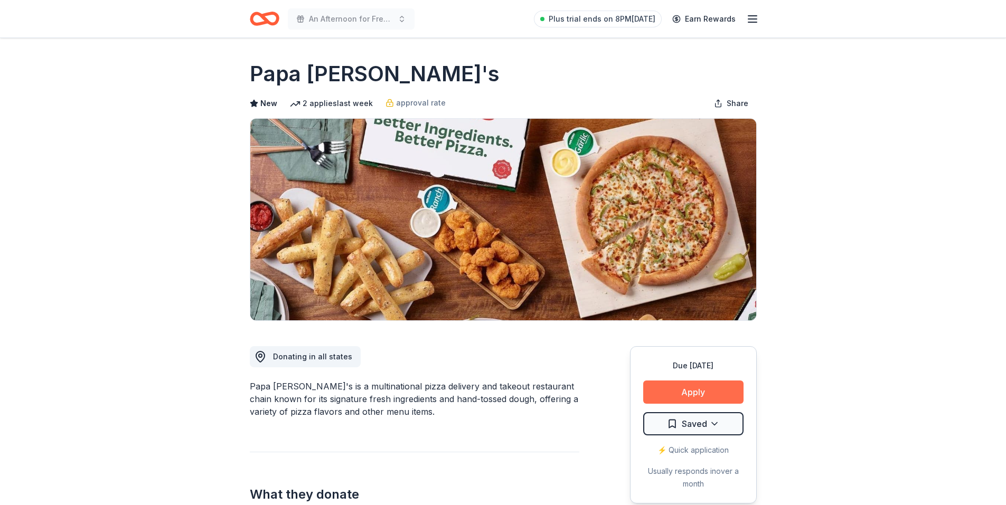
click at [697, 396] on button "Apply" at bounding box center [693, 392] width 100 height 23
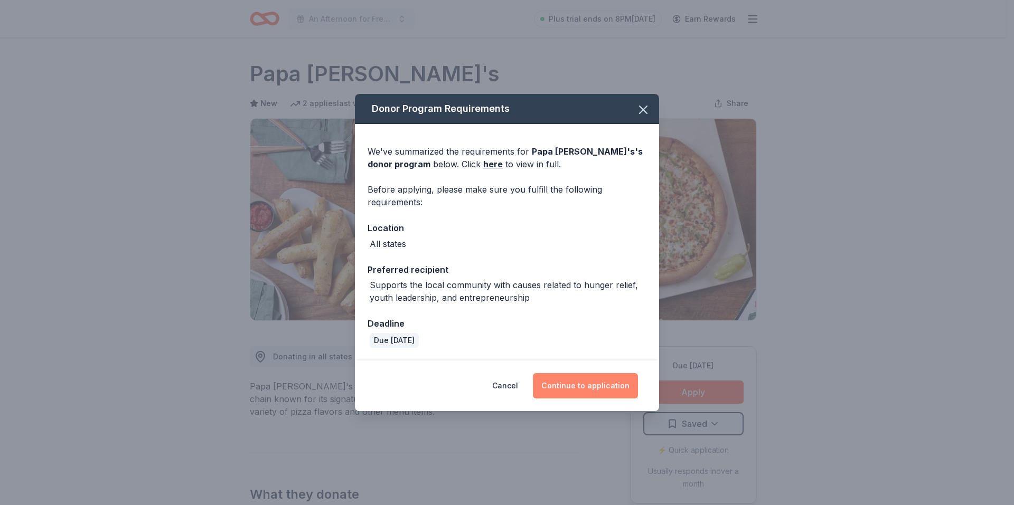
click at [590, 386] on button "Continue to application" at bounding box center [585, 385] width 105 height 25
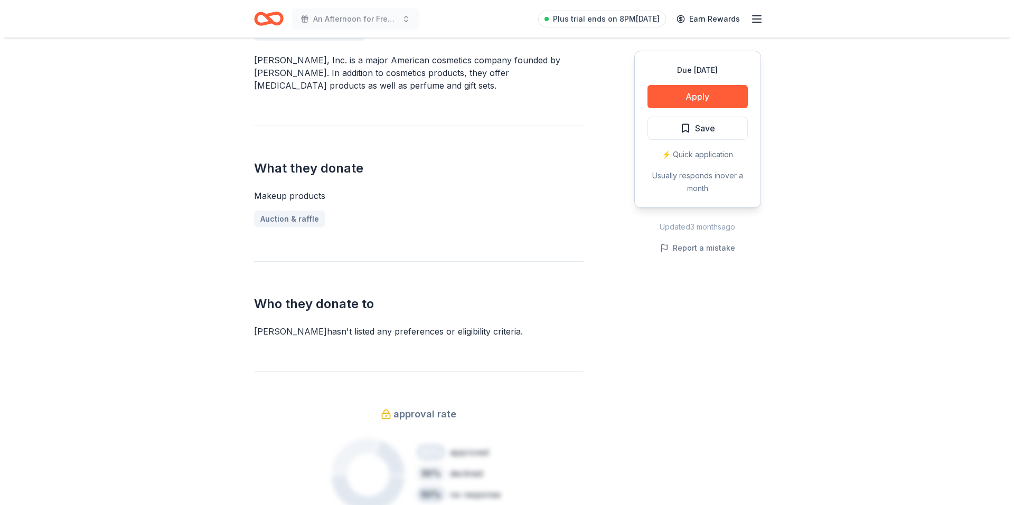
scroll to position [475, 0]
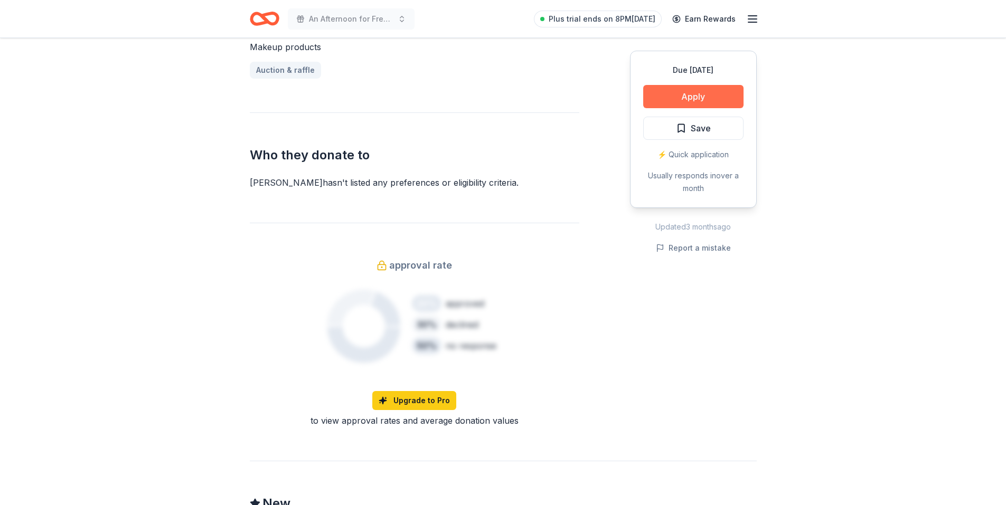
click at [706, 94] on button "Apply" at bounding box center [693, 96] width 100 height 23
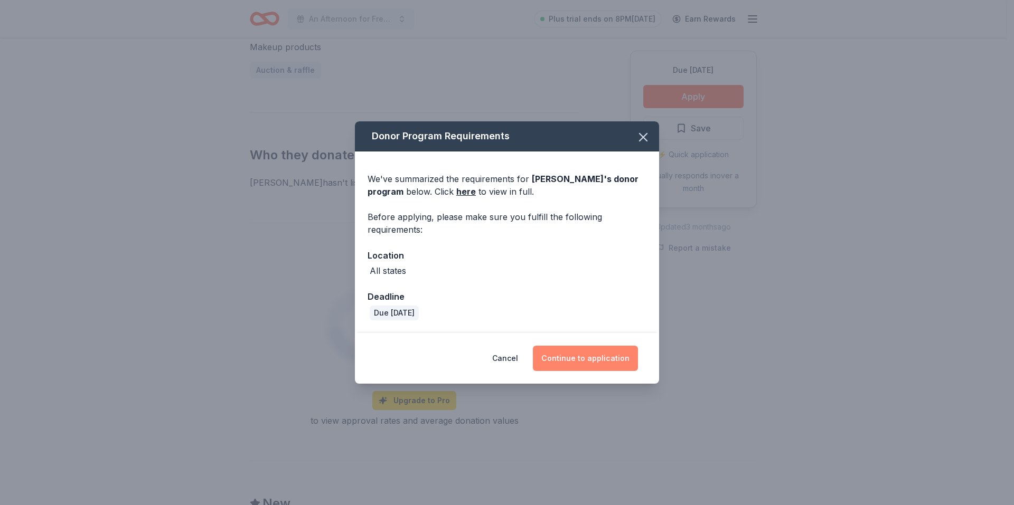
click at [597, 357] on button "Continue to application" at bounding box center [585, 358] width 105 height 25
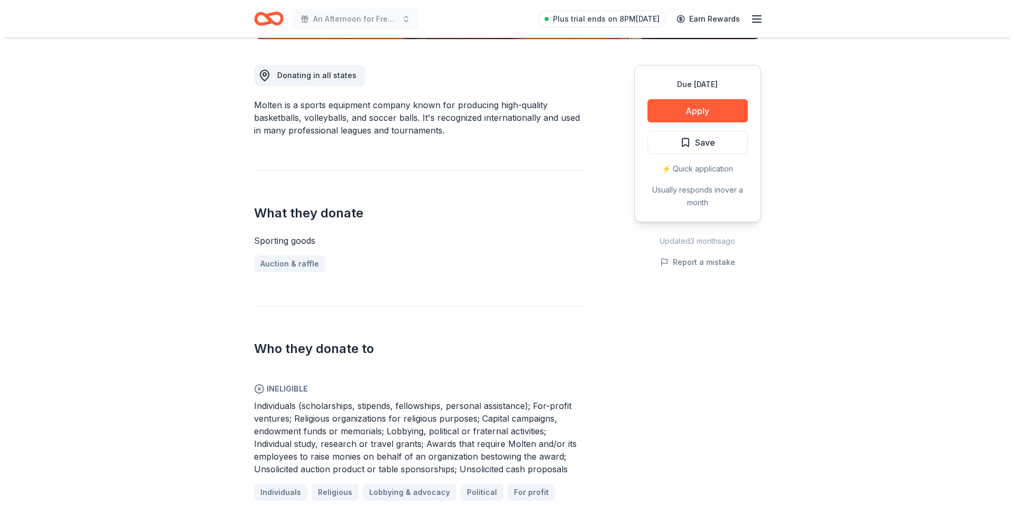
scroll to position [264, 0]
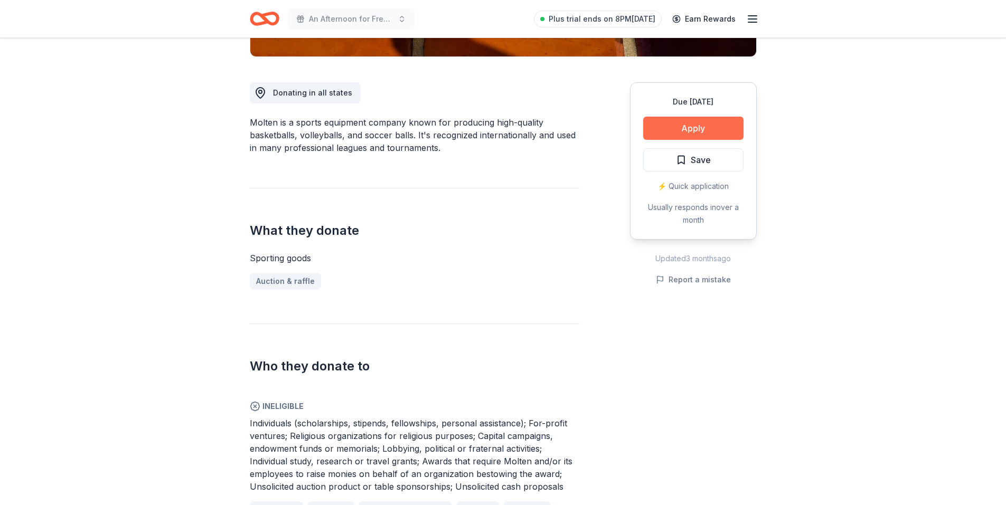
click at [687, 132] on button "Apply" at bounding box center [693, 128] width 100 height 23
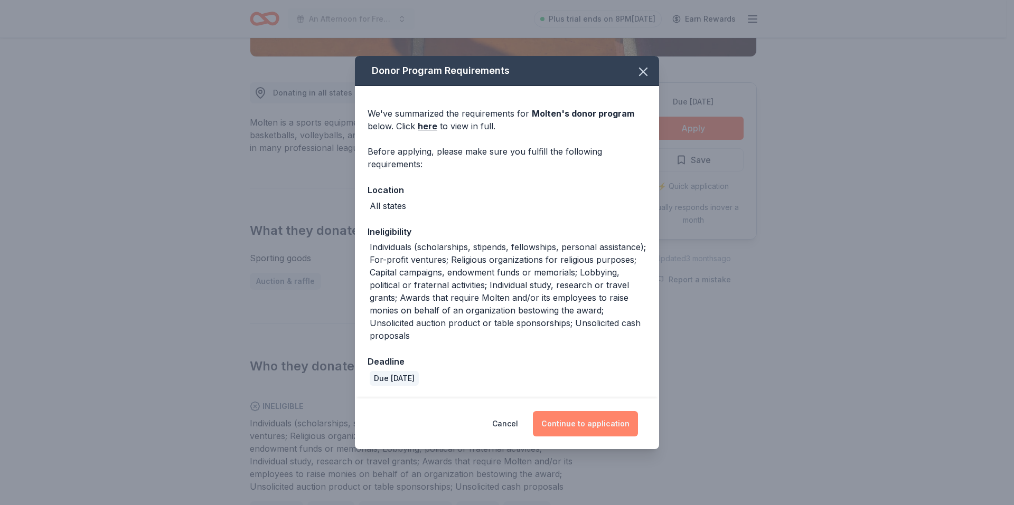
click at [582, 424] on button "Continue to application" at bounding box center [585, 423] width 105 height 25
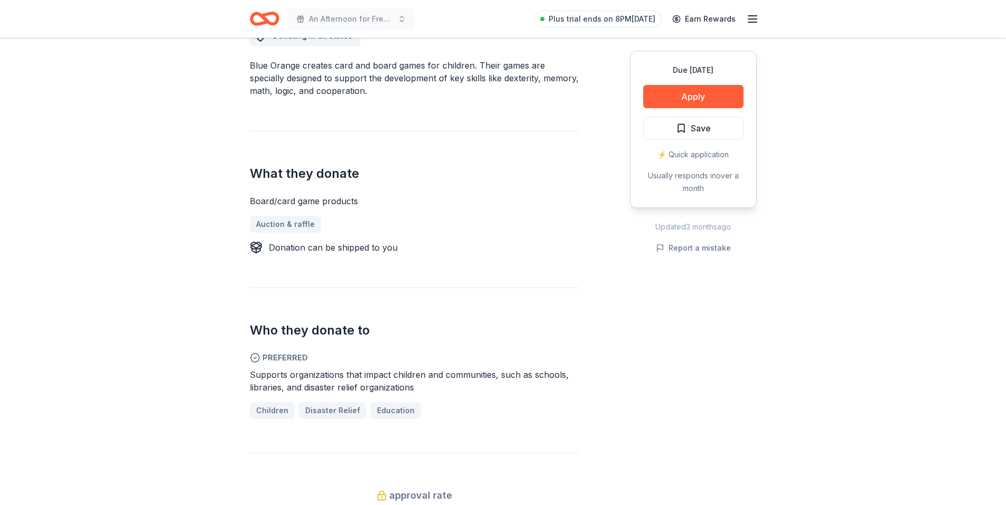
scroll to position [264, 0]
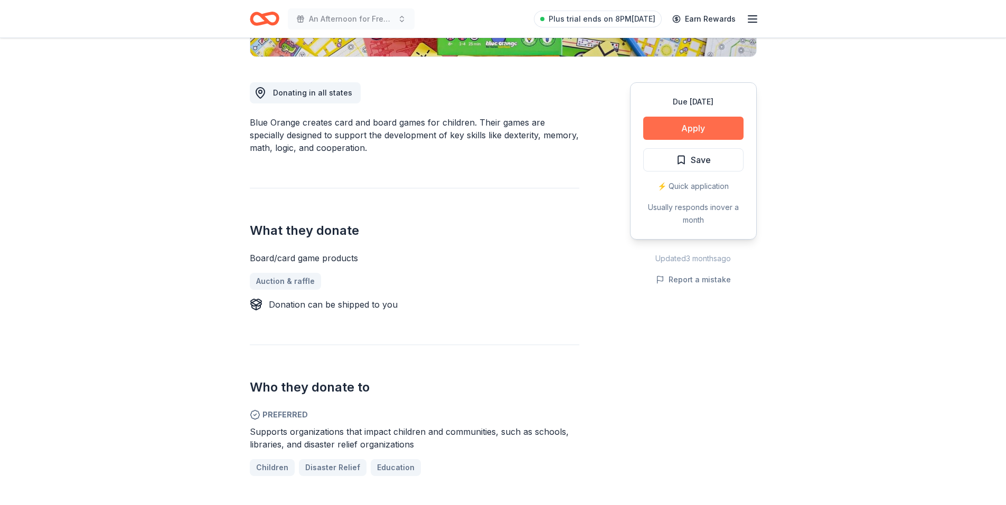
click at [696, 128] on button "Apply" at bounding box center [693, 128] width 100 height 23
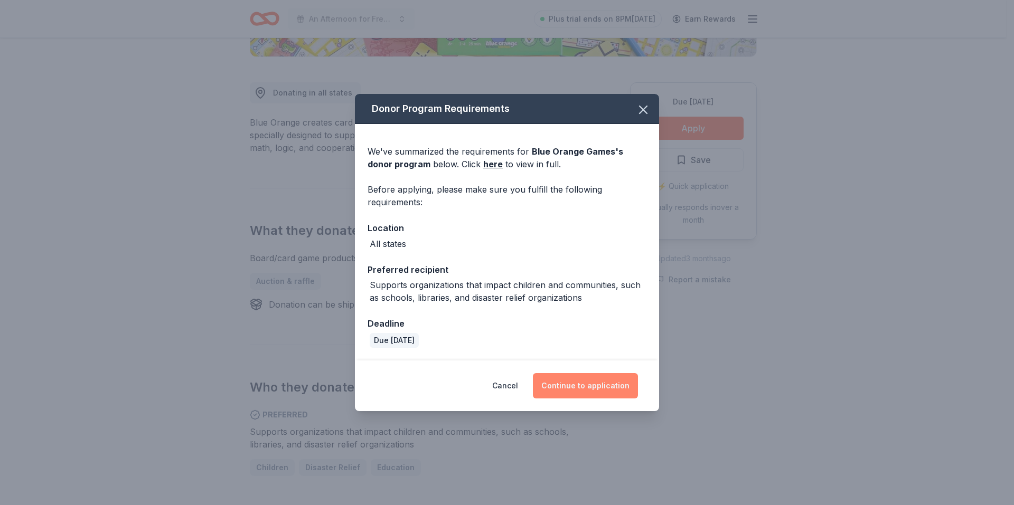
click at [579, 385] on button "Continue to application" at bounding box center [585, 385] width 105 height 25
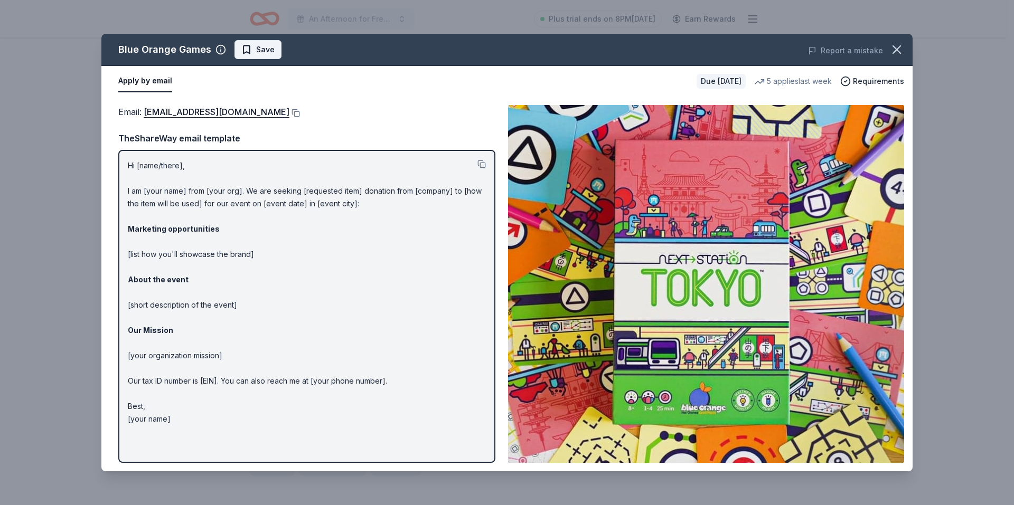
click at [262, 49] on span "Save" at bounding box center [265, 49] width 18 height 13
click at [896, 50] on icon "button" at bounding box center [896, 49] width 7 height 7
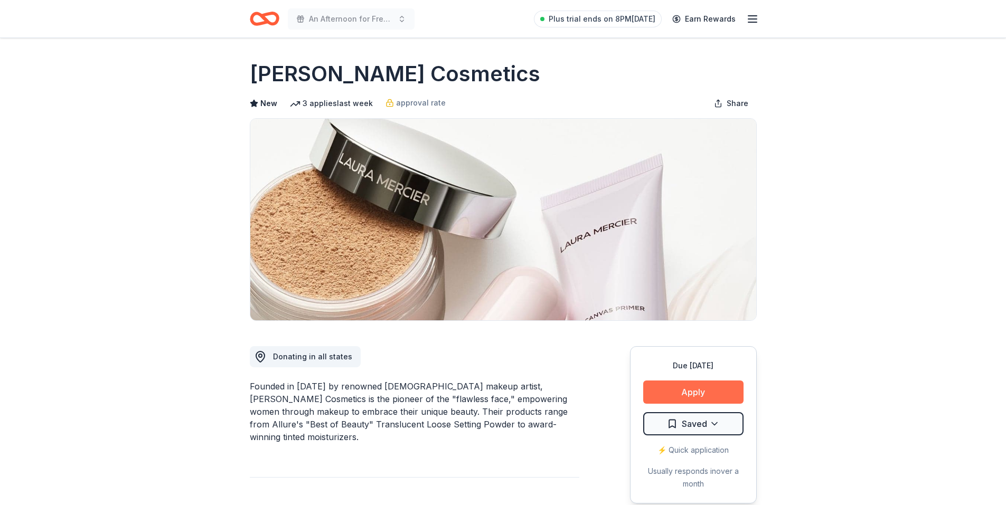
click at [674, 388] on button "Apply" at bounding box center [693, 392] width 100 height 23
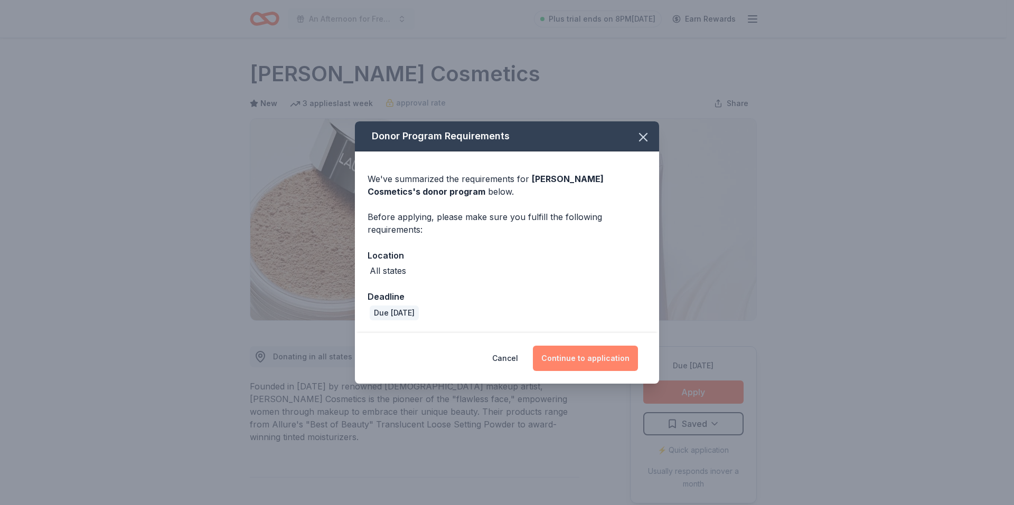
click at [603, 357] on button "Continue to application" at bounding box center [585, 358] width 105 height 25
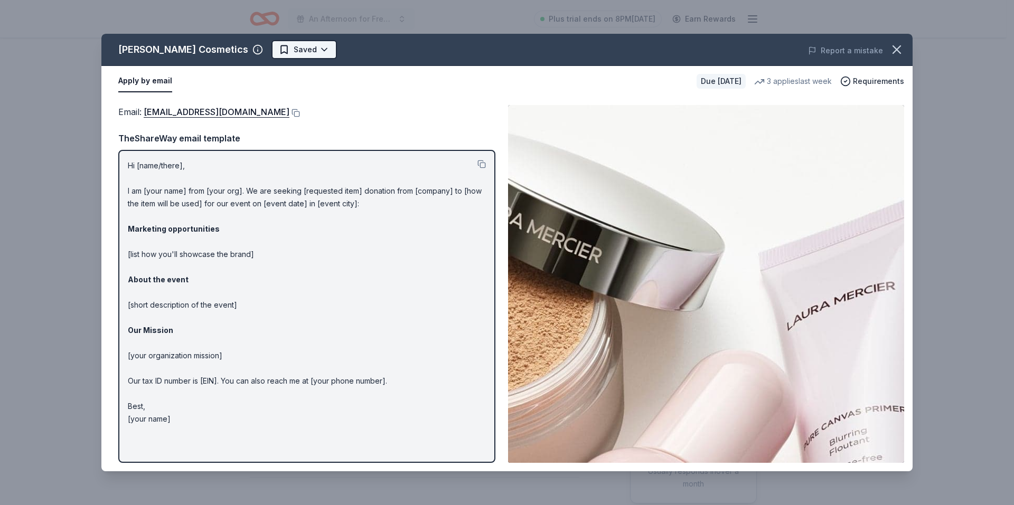
click at [293, 48] on html "An Afternoon for Freedom: Celebrating 20 years of Impact Plus trial ends on 8PM…" at bounding box center [507, 252] width 1014 height 505
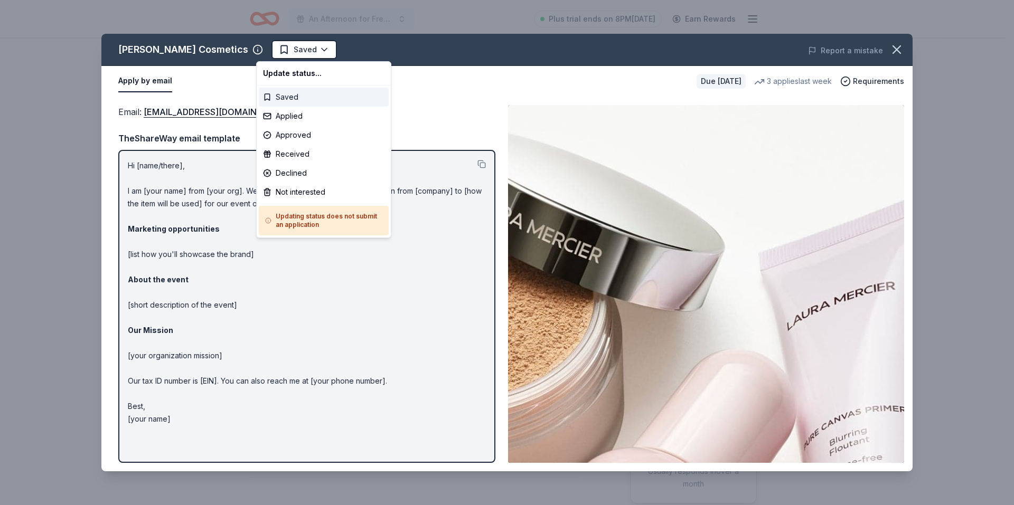
click at [308, 97] on div "Saved" at bounding box center [324, 97] width 130 height 19
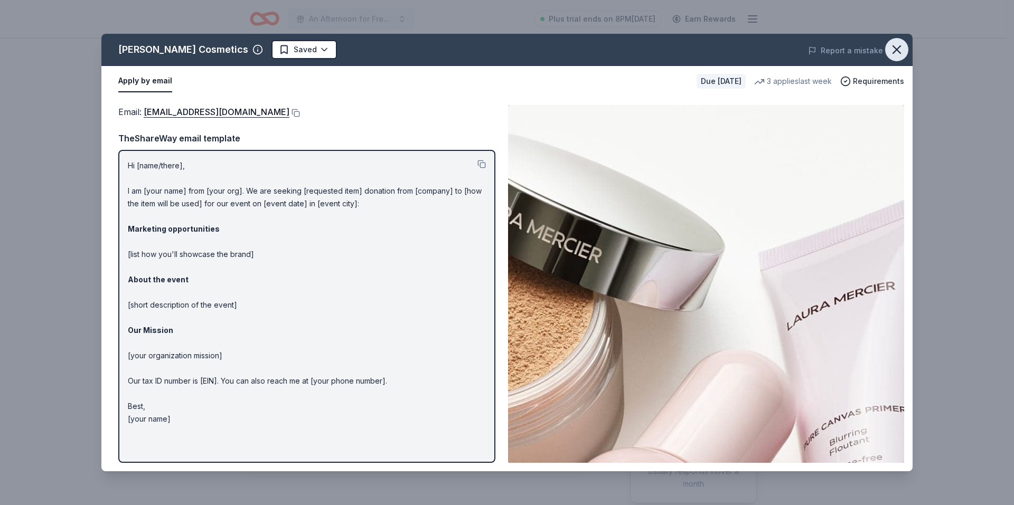
click at [896, 45] on icon "button" at bounding box center [896, 49] width 15 height 15
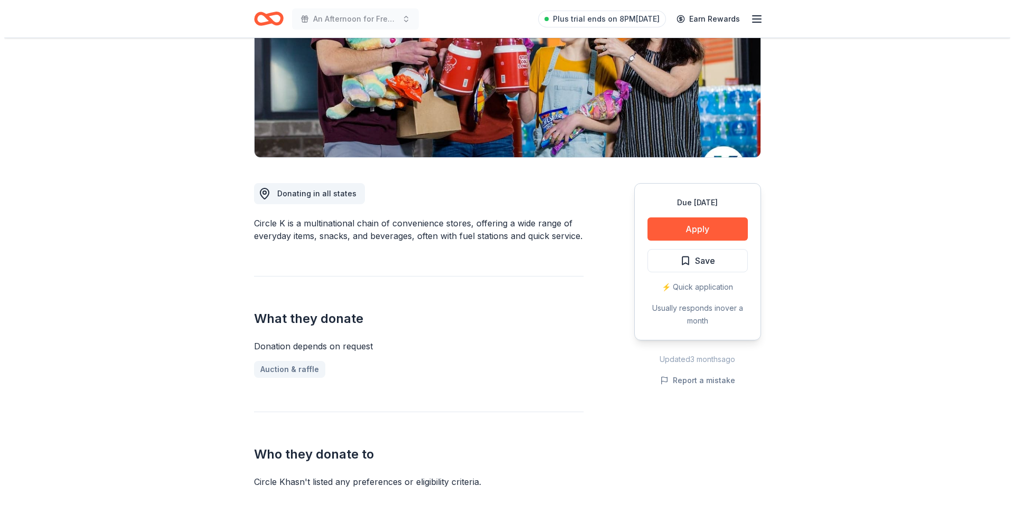
scroll to position [211, 0]
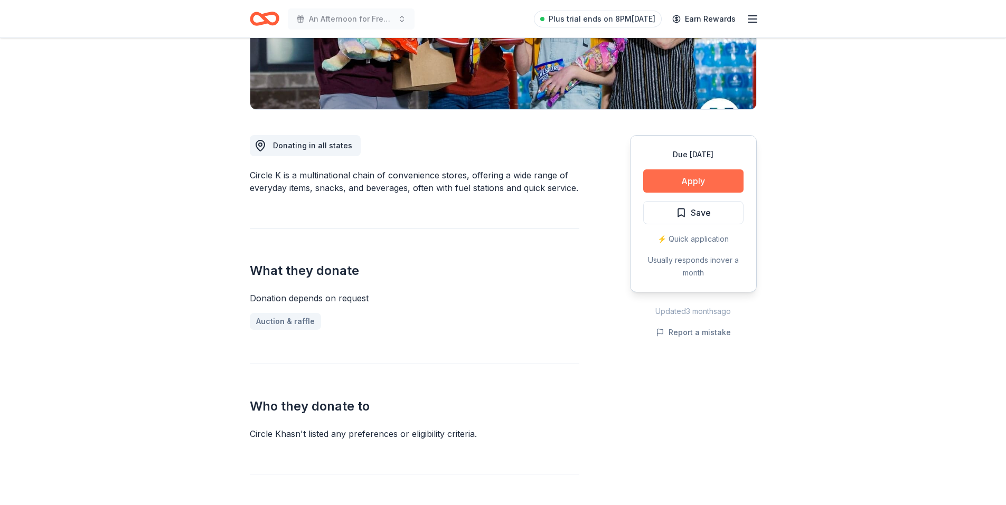
click at [699, 183] on button "Apply" at bounding box center [693, 180] width 100 height 23
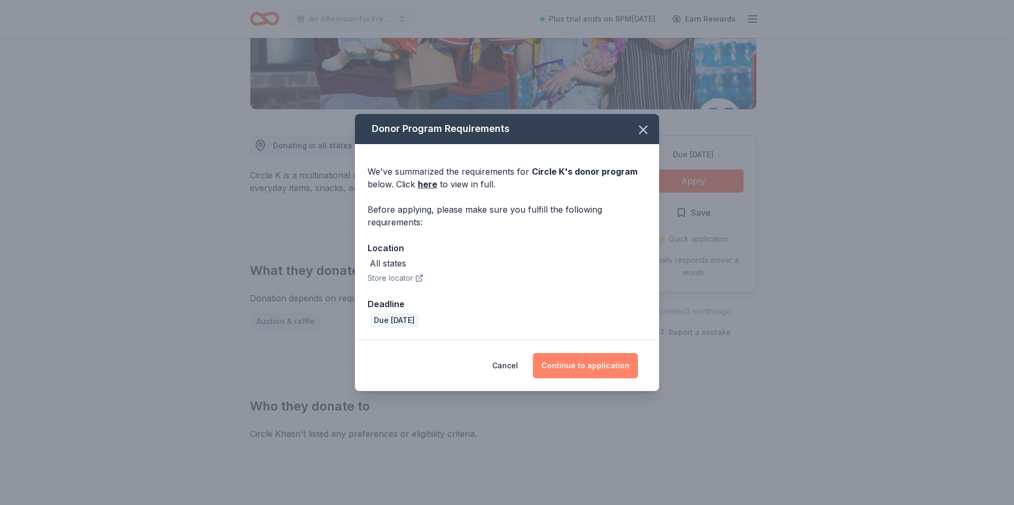
click at [588, 372] on button "Continue to application" at bounding box center [585, 365] width 105 height 25
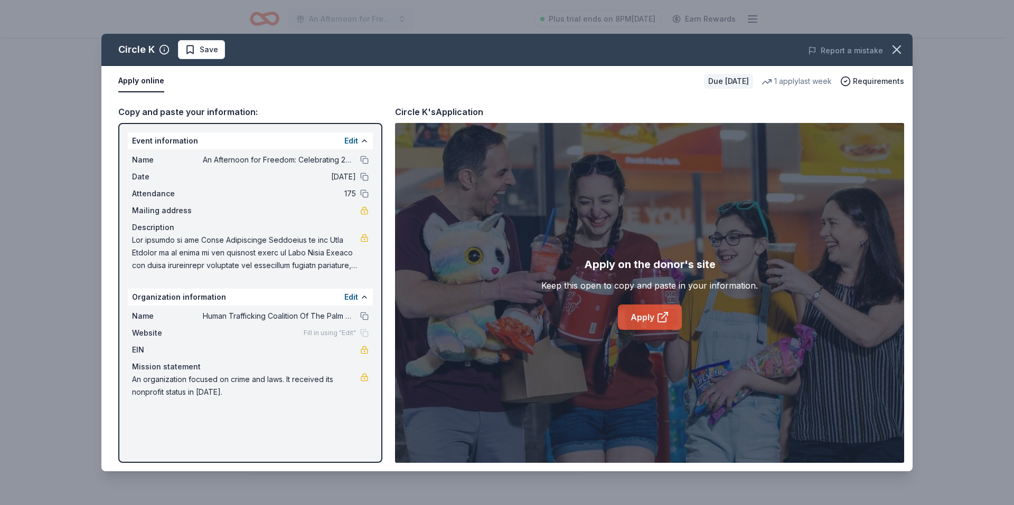
click at [647, 318] on link "Apply" at bounding box center [650, 317] width 64 height 25
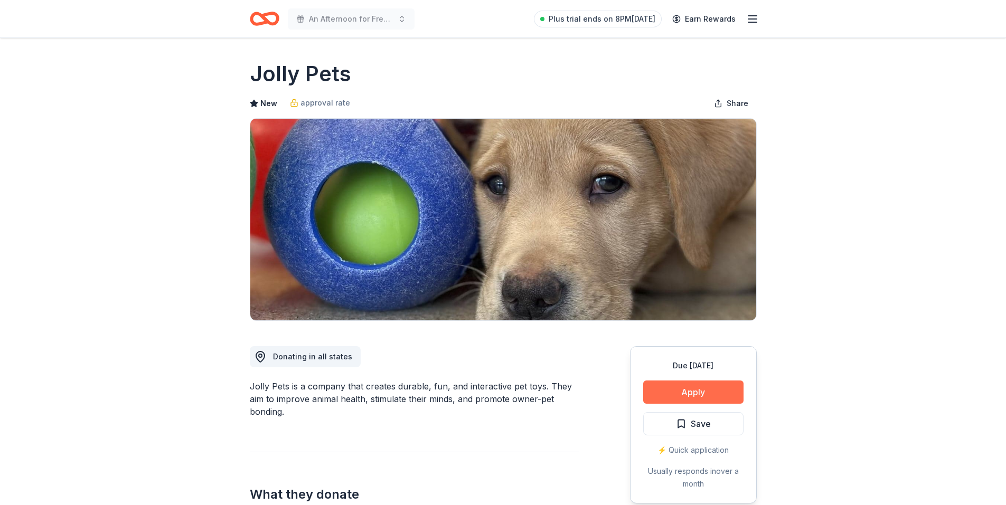
scroll to position [106, 0]
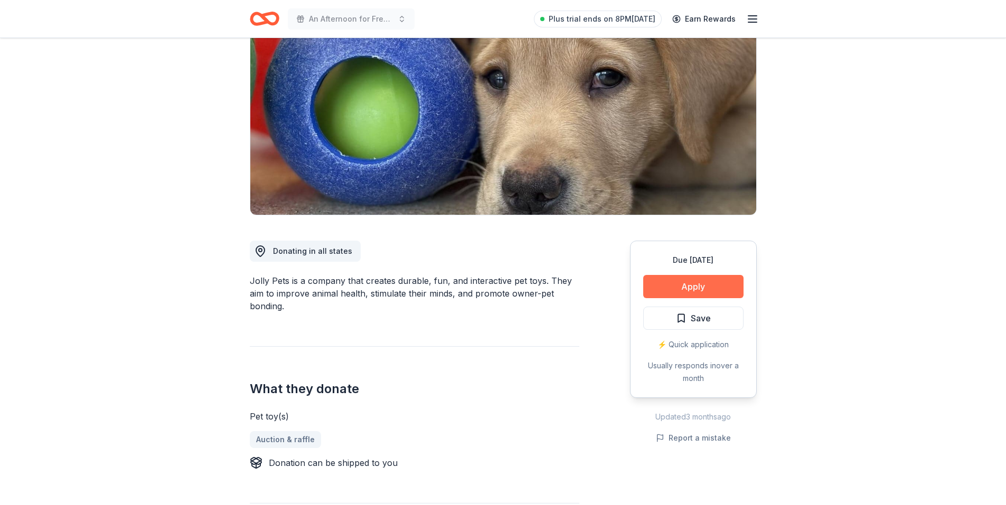
click at [699, 282] on button "Apply" at bounding box center [693, 286] width 100 height 23
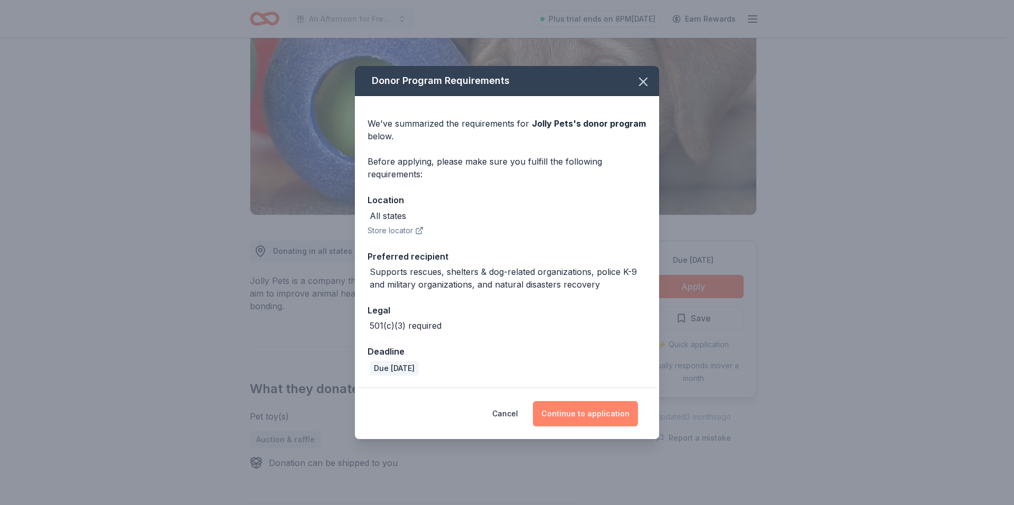
click at [582, 411] on button "Continue to application" at bounding box center [585, 413] width 105 height 25
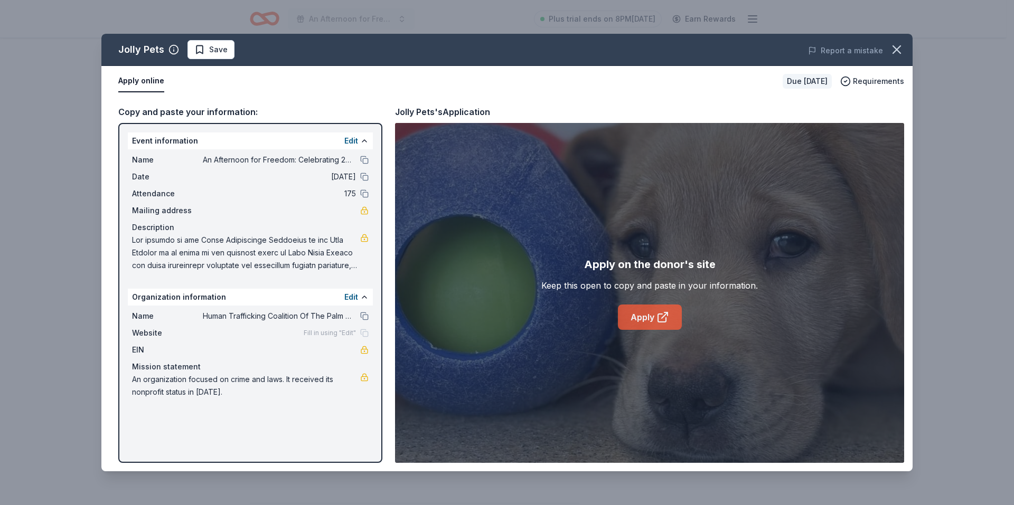
click at [648, 318] on link "Apply" at bounding box center [650, 317] width 64 height 25
click at [901, 49] on icon "button" at bounding box center [896, 49] width 15 height 15
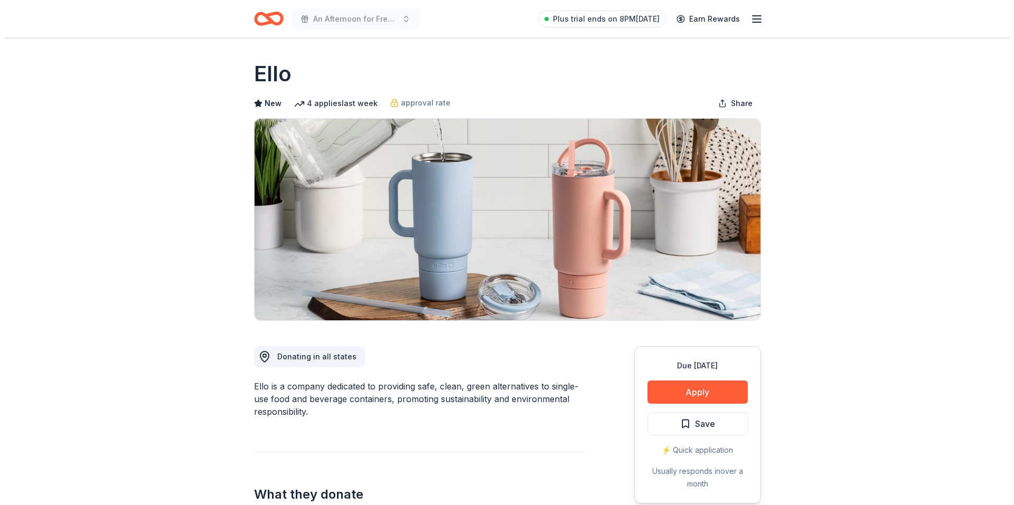
scroll to position [211, 0]
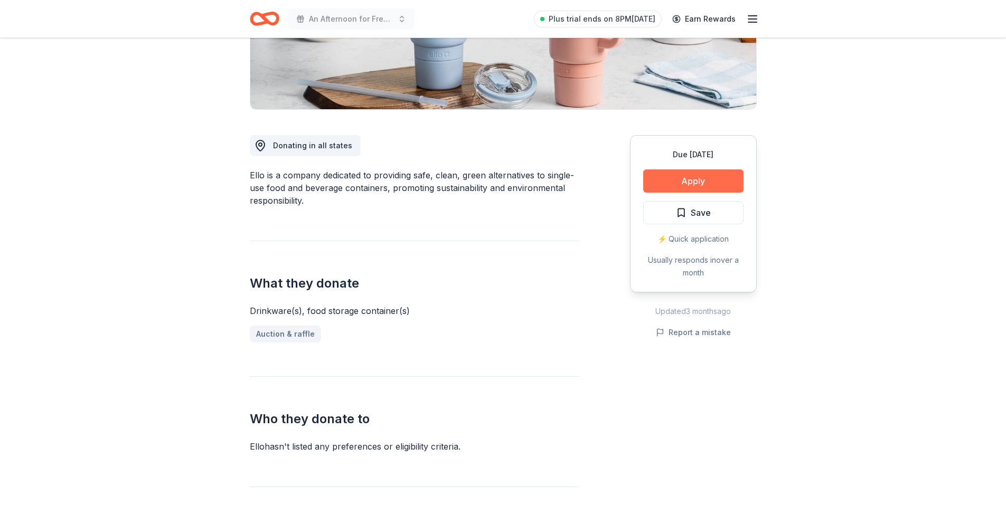
click at [716, 181] on button "Apply" at bounding box center [693, 180] width 100 height 23
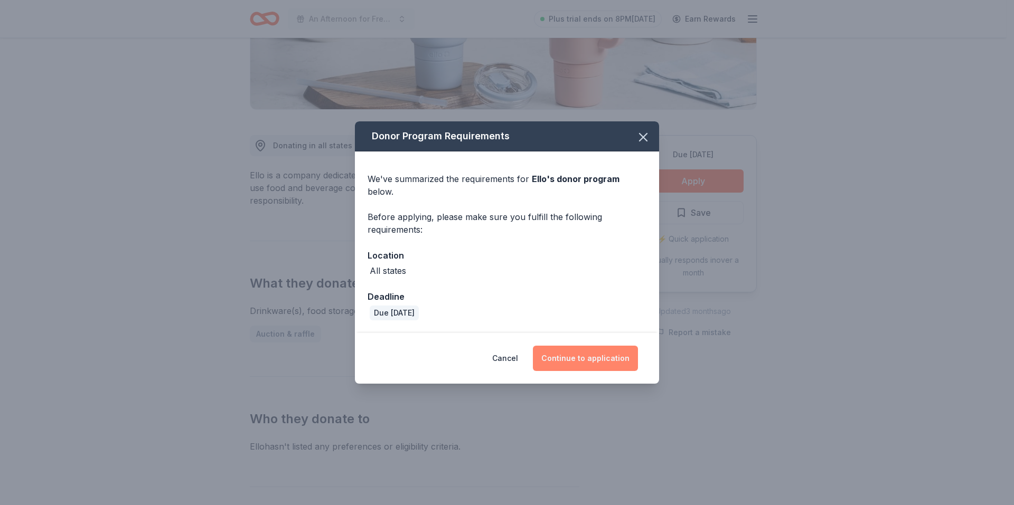
click at [606, 357] on button "Continue to application" at bounding box center [585, 358] width 105 height 25
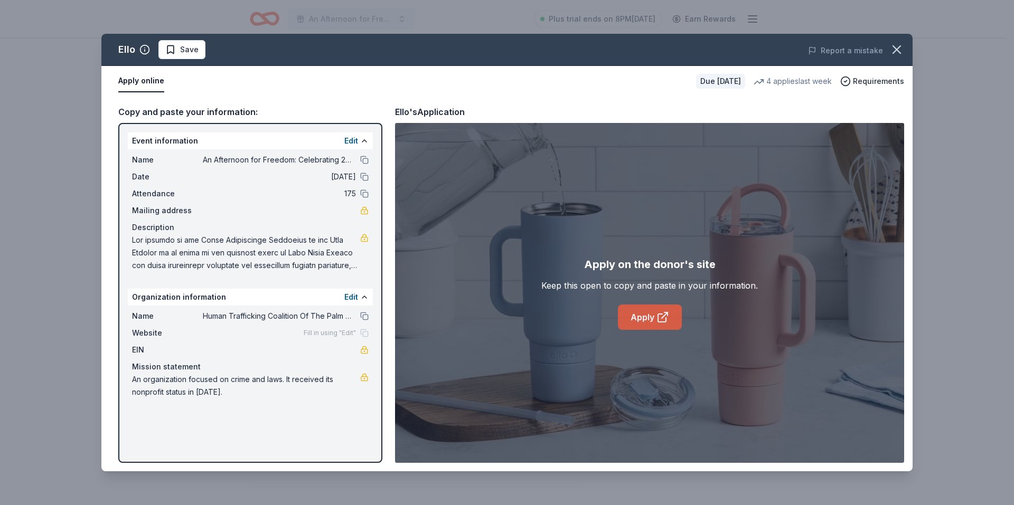
click at [643, 315] on link "Apply" at bounding box center [650, 317] width 64 height 25
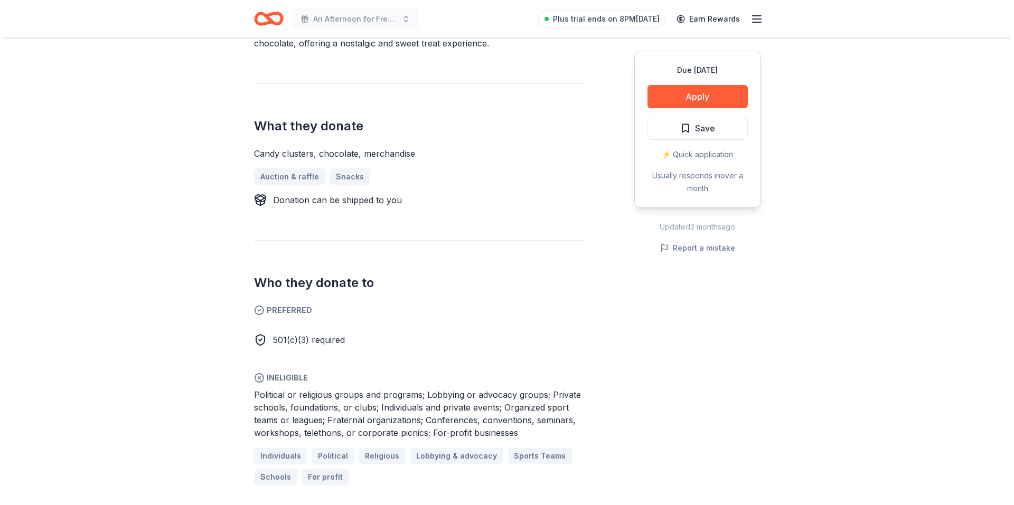
scroll to position [317, 0]
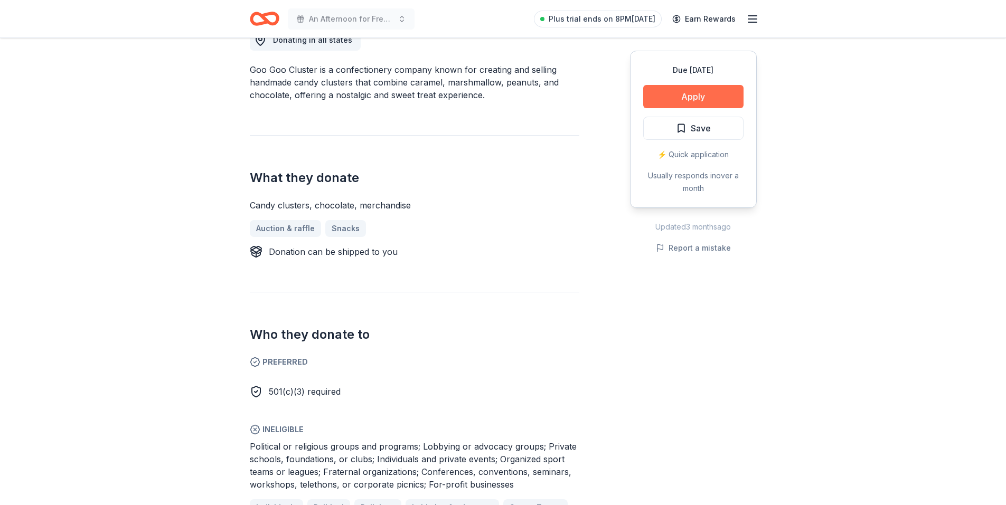
click at [711, 92] on button "Apply" at bounding box center [693, 96] width 100 height 23
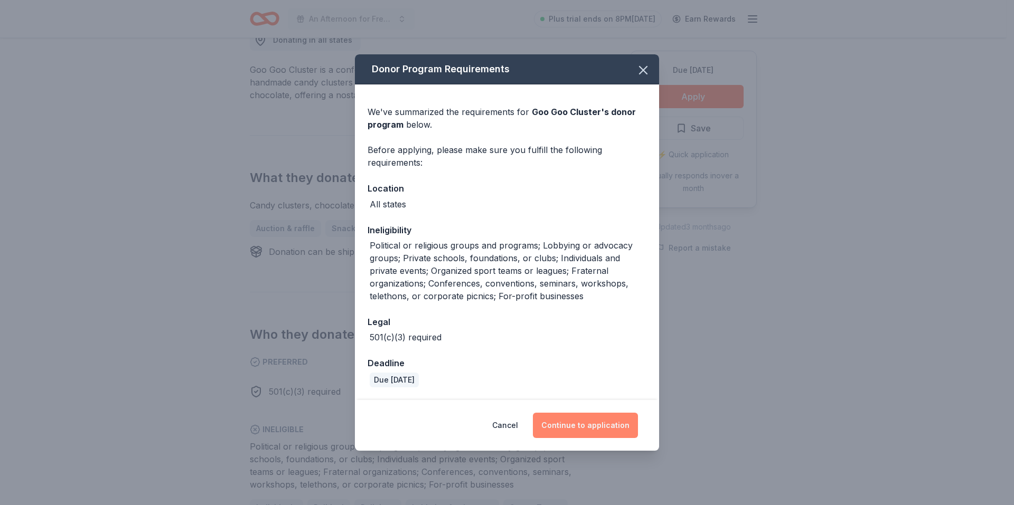
click at [594, 430] on button "Continue to application" at bounding box center [585, 425] width 105 height 25
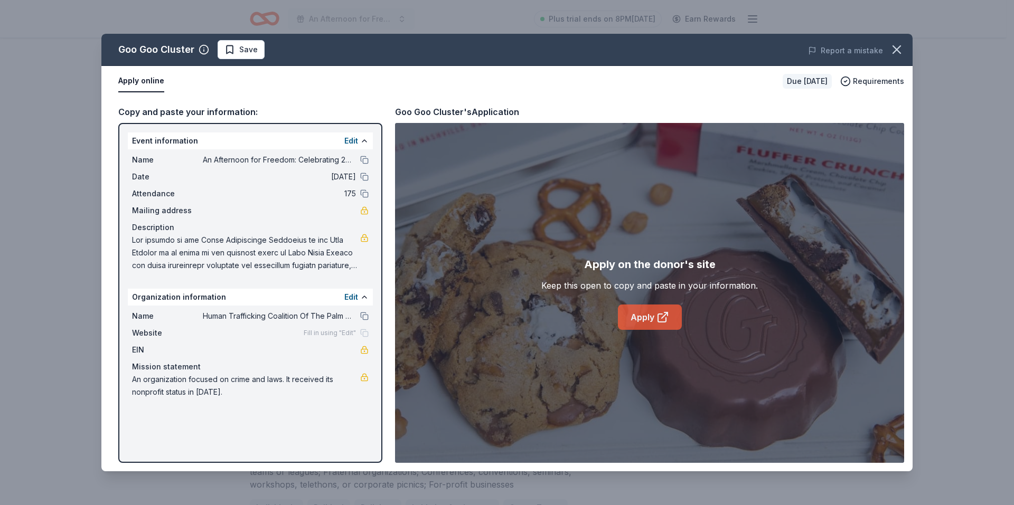
click at [651, 320] on link "Apply" at bounding box center [650, 317] width 64 height 25
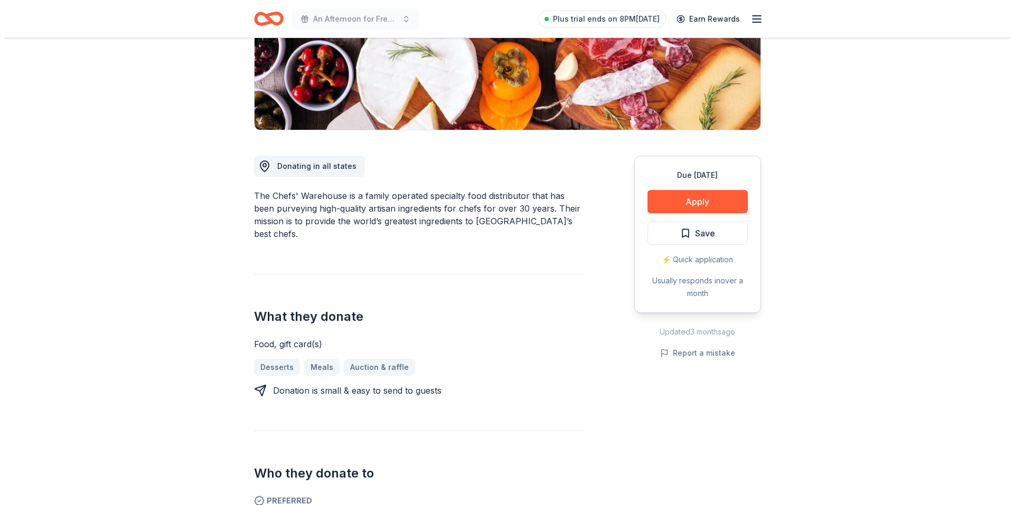
scroll to position [158, 0]
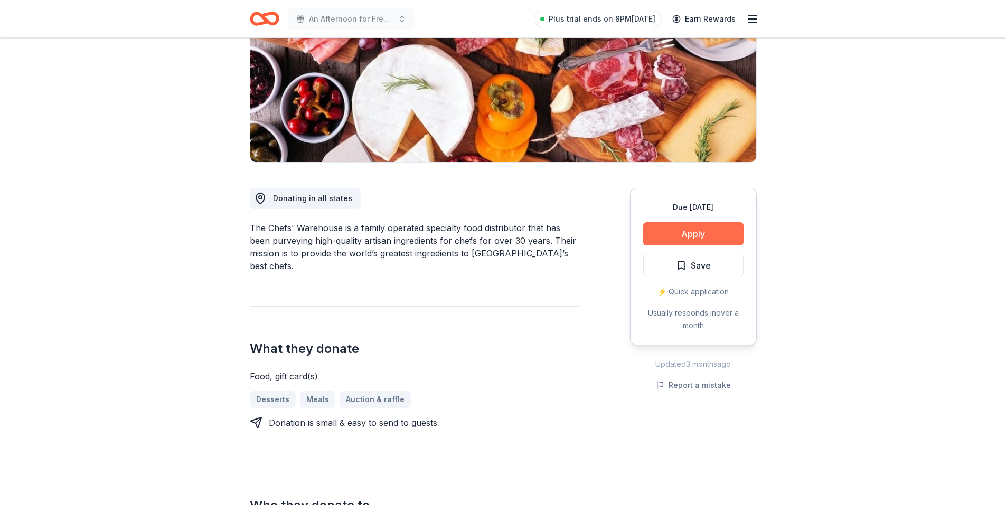
click at [685, 232] on button "Apply" at bounding box center [693, 233] width 100 height 23
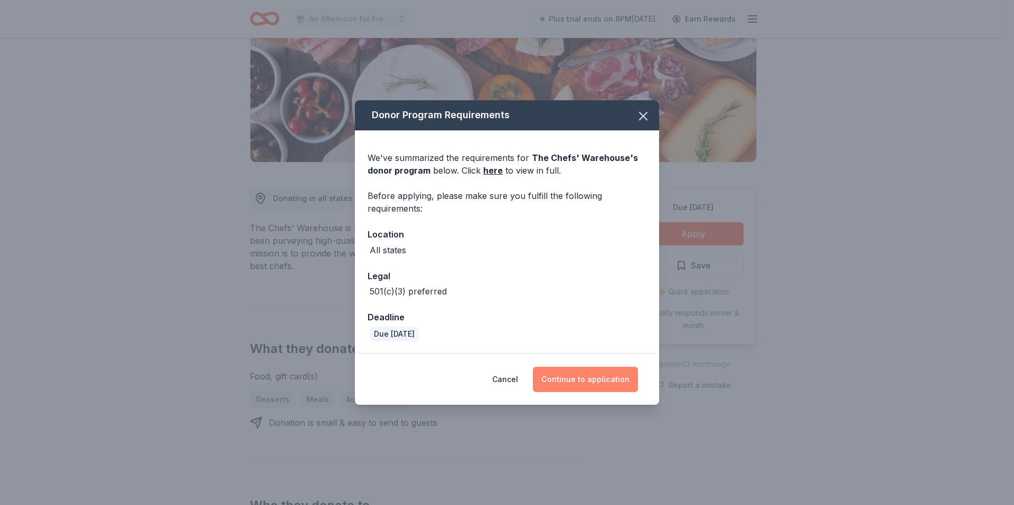
click at [590, 372] on button "Continue to application" at bounding box center [585, 379] width 105 height 25
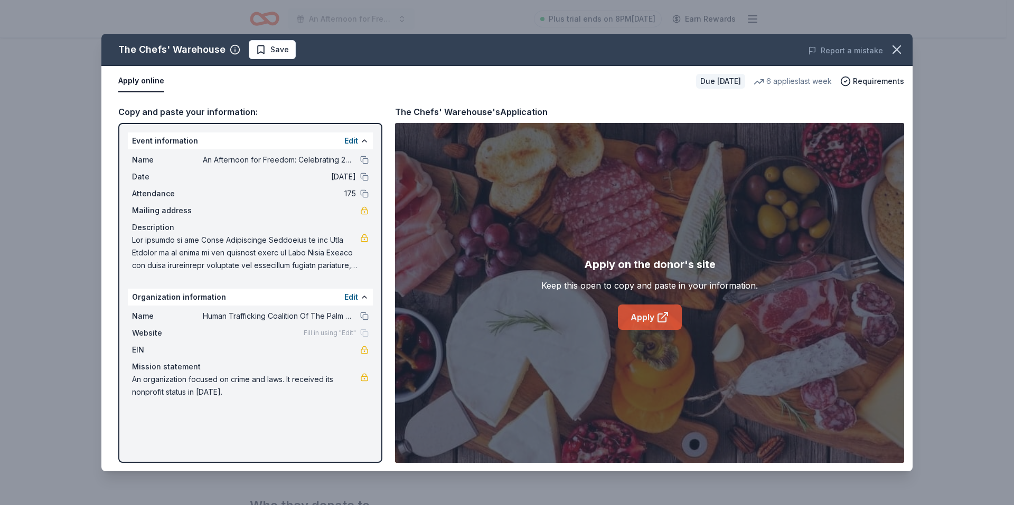
click at [648, 319] on link "Apply" at bounding box center [650, 317] width 64 height 25
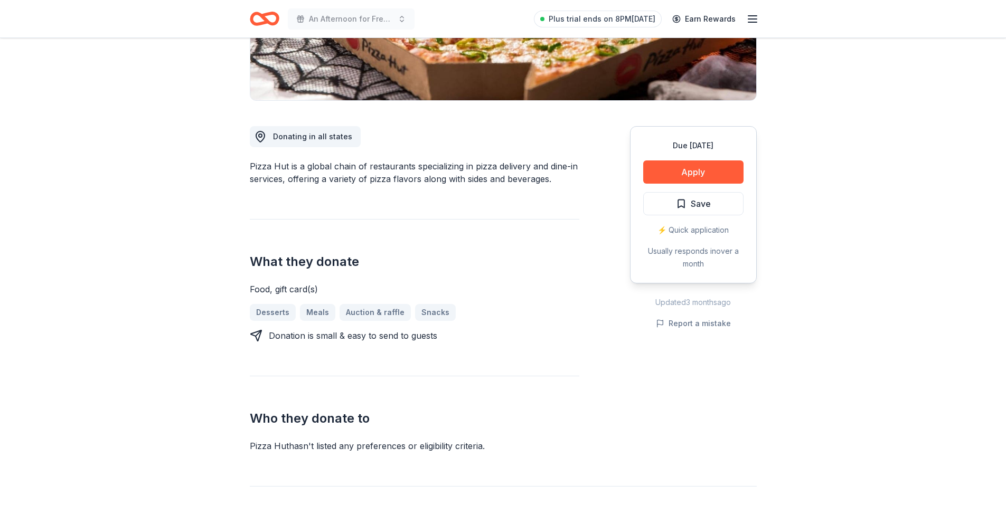
scroll to position [211, 0]
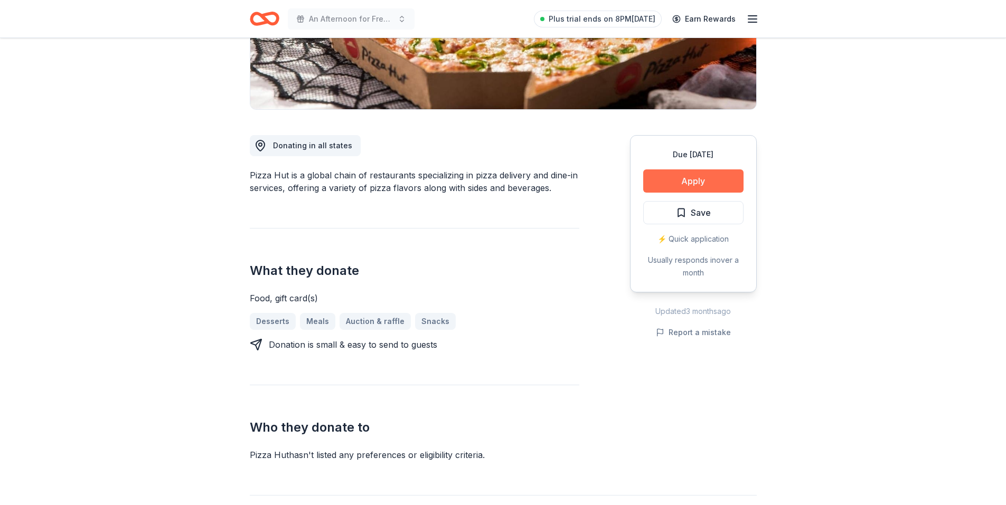
click at [701, 178] on button "Apply" at bounding box center [693, 180] width 100 height 23
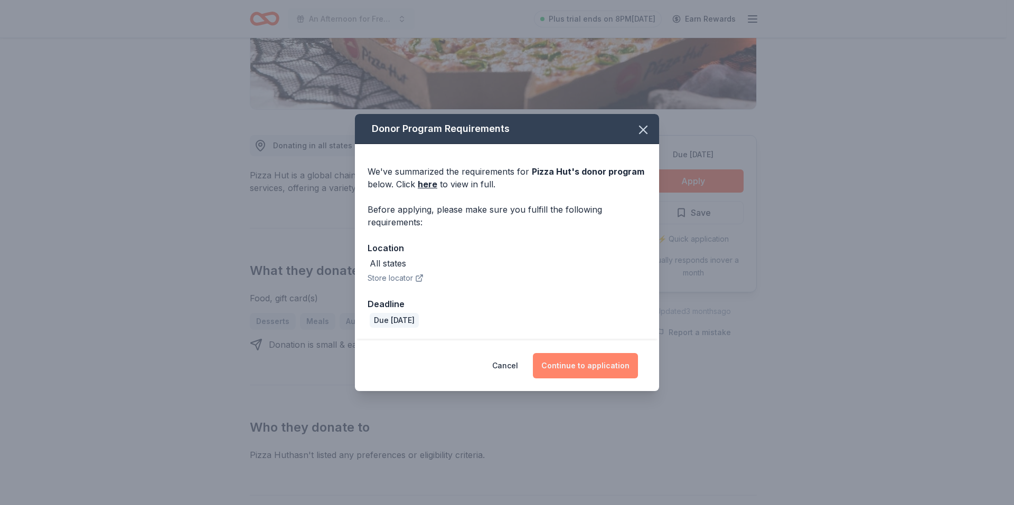
click at [605, 367] on button "Continue to application" at bounding box center [585, 365] width 105 height 25
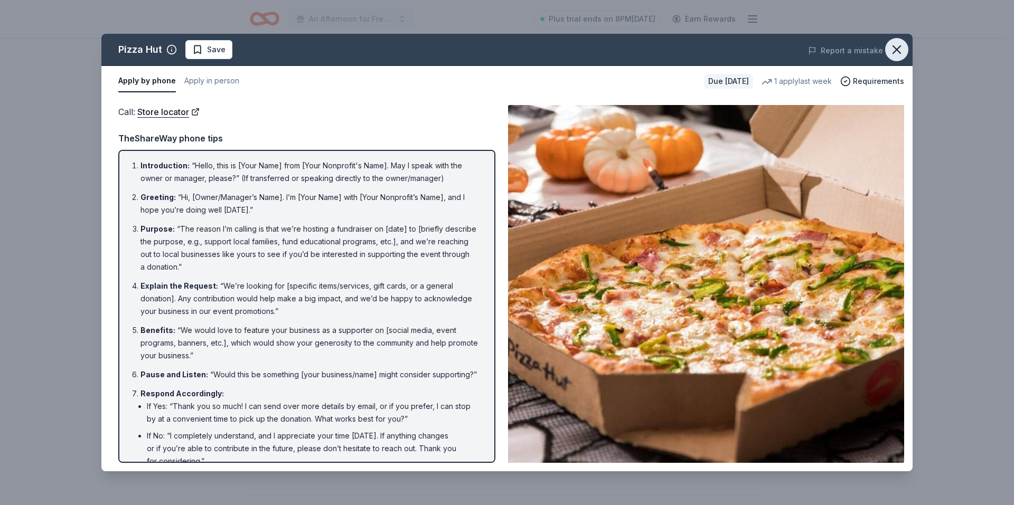
click at [894, 45] on icon "button" at bounding box center [896, 49] width 15 height 15
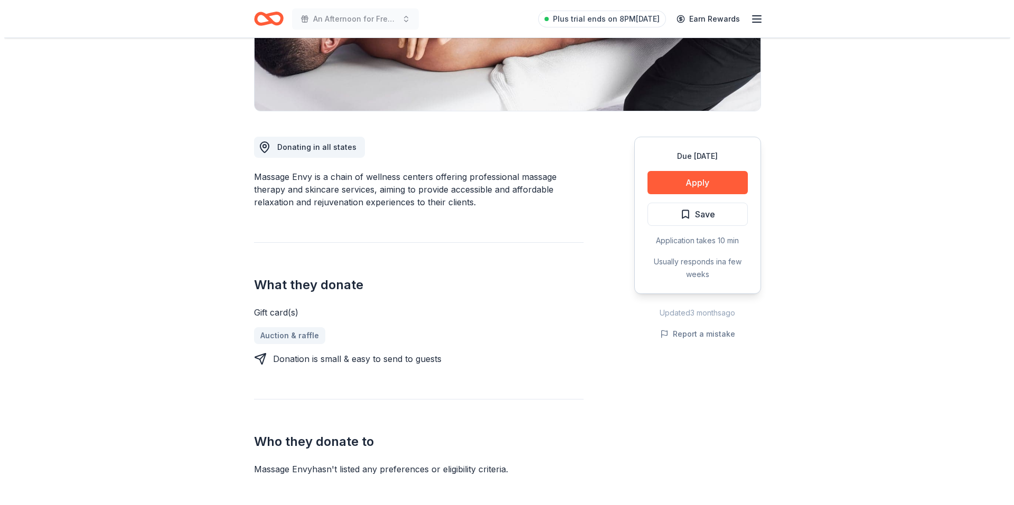
scroll to position [370, 0]
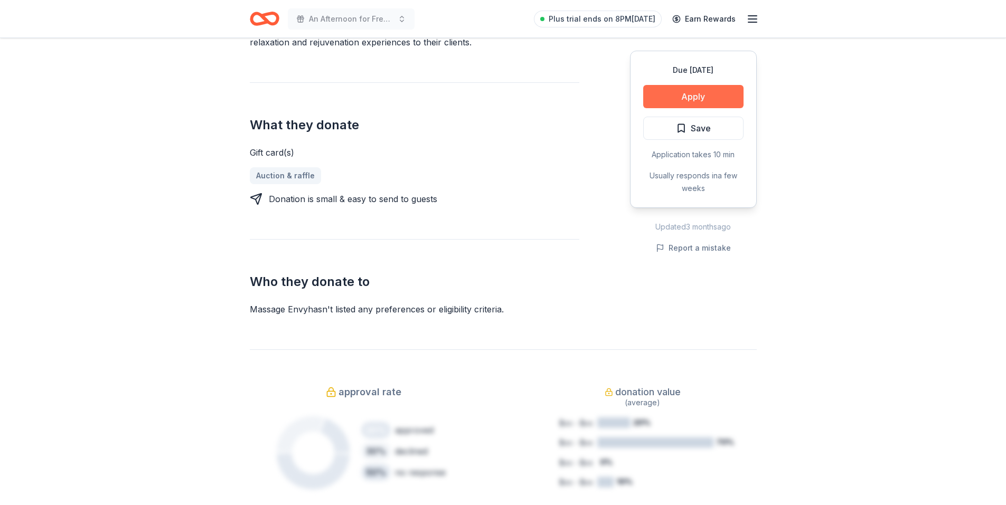
click at [693, 96] on button "Apply" at bounding box center [693, 96] width 100 height 23
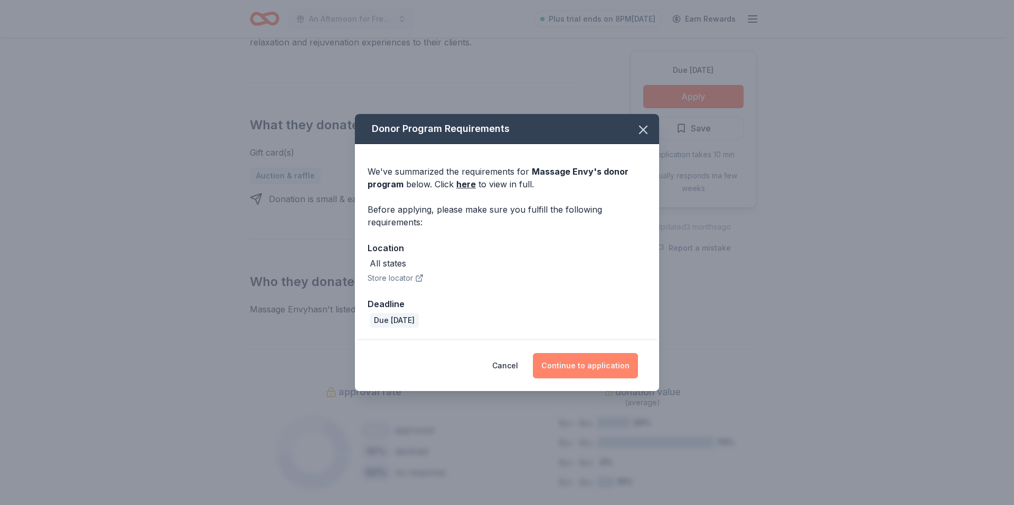
click at [602, 366] on button "Continue to application" at bounding box center [585, 365] width 105 height 25
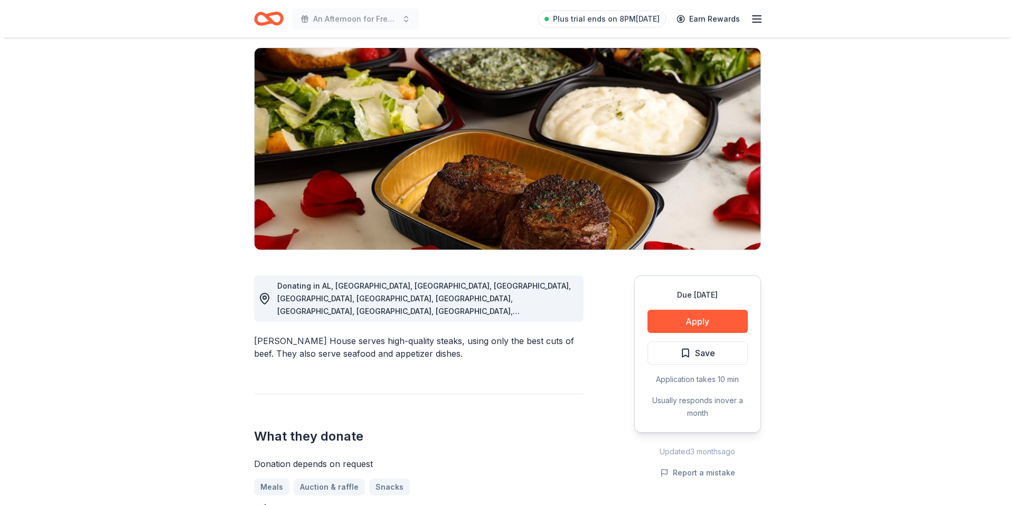
scroll to position [158, 0]
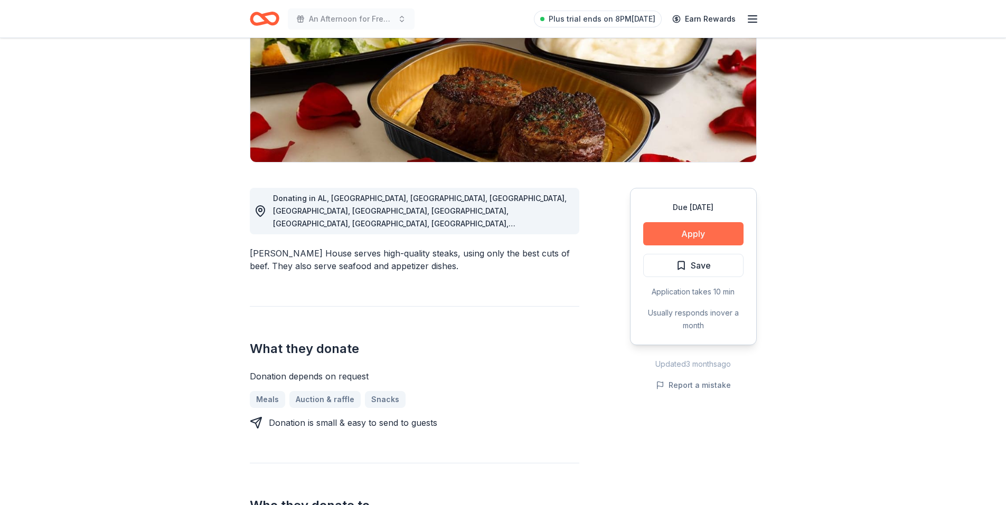
click at [697, 233] on button "Apply" at bounding box center [693, 233] width 100 height 23
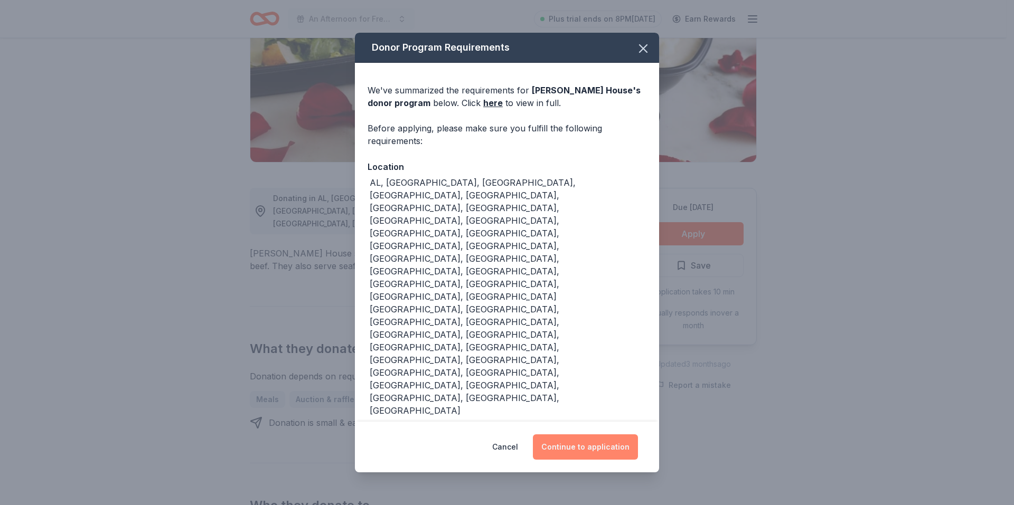
click at [586, 435] on button "Continue to application" at bounding box center [585, 447] width 105 height 25
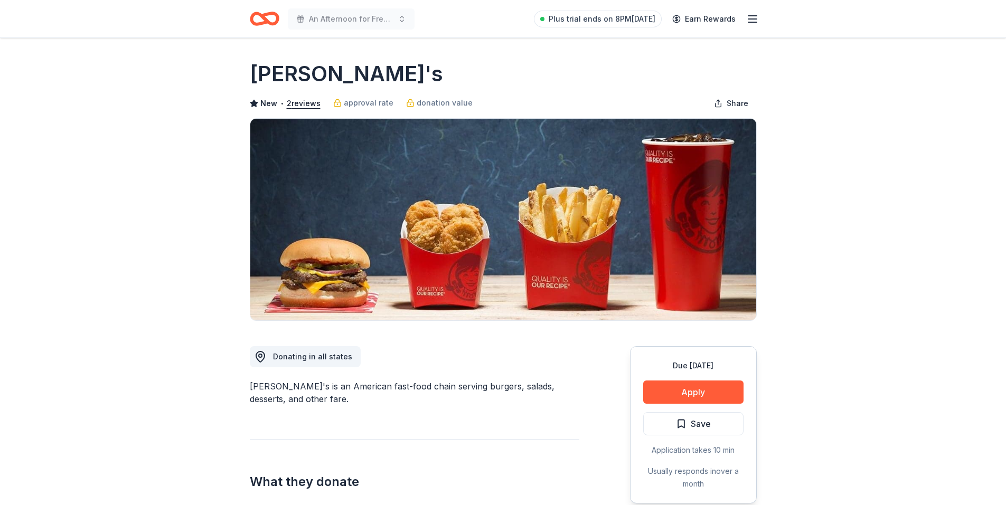
click at [695, 396] on button "Apply" at bounding box center [693, 392] width 100 height 23
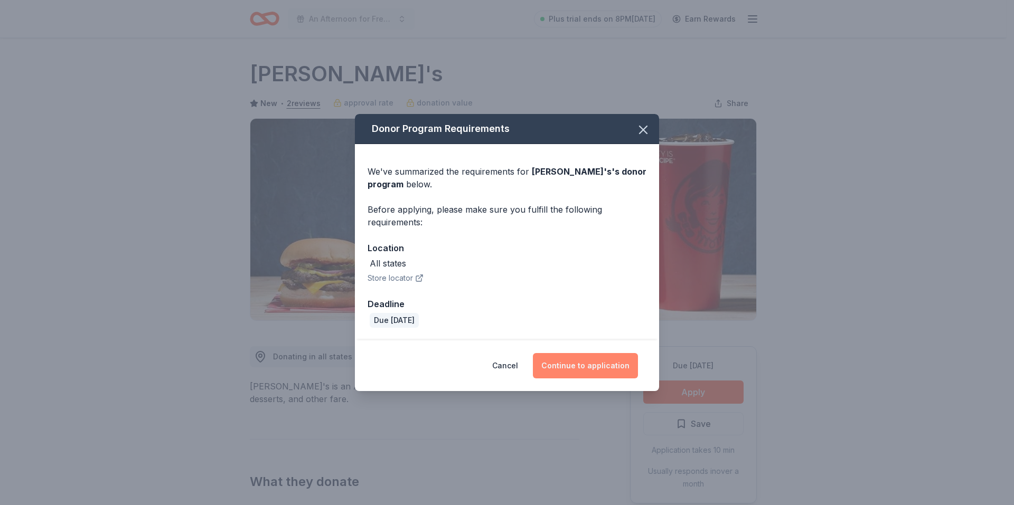
click at [558, 360] on button "Continue to application" at bounding box center [585, 365] width 105 height 25
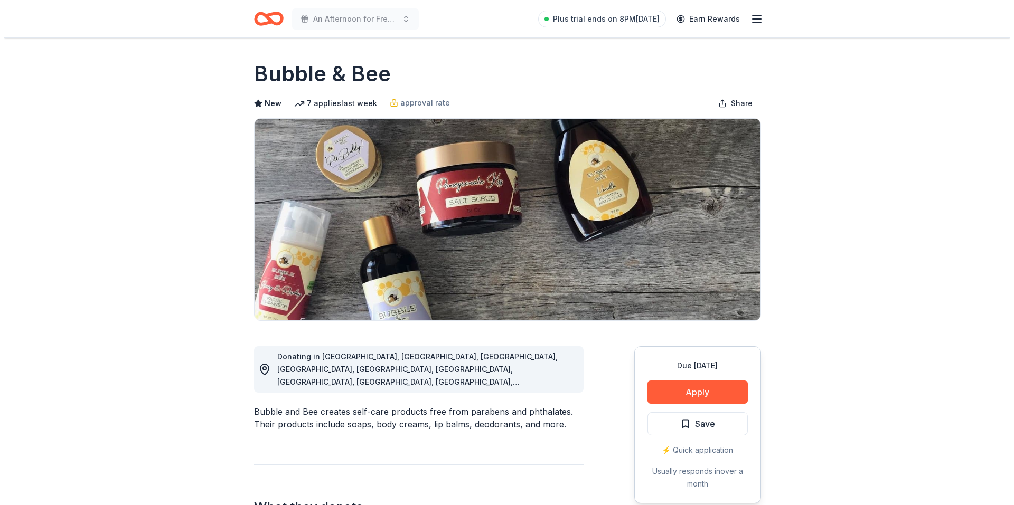
scroll to position [264, 0]
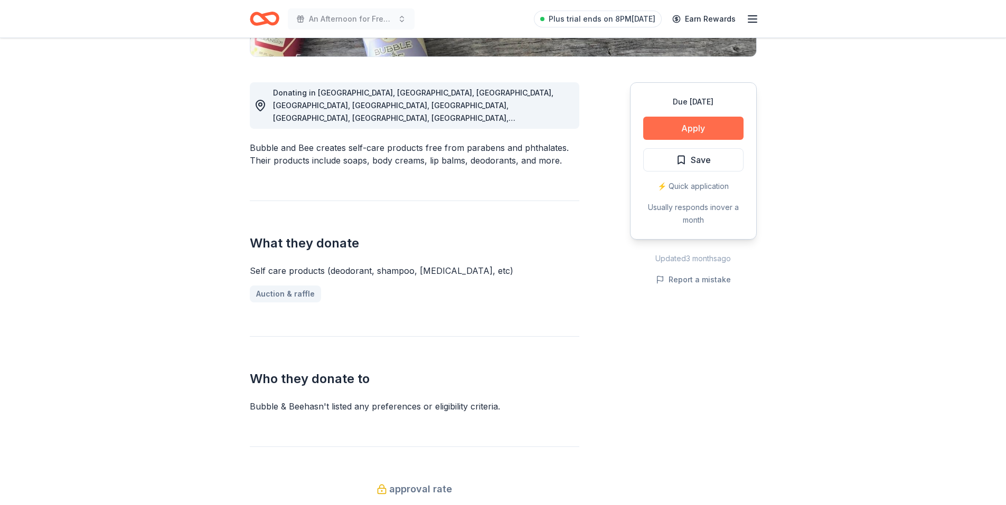
click at [698, 126] on button "Apply" at bounding box center [693, 128] width 100 height 23
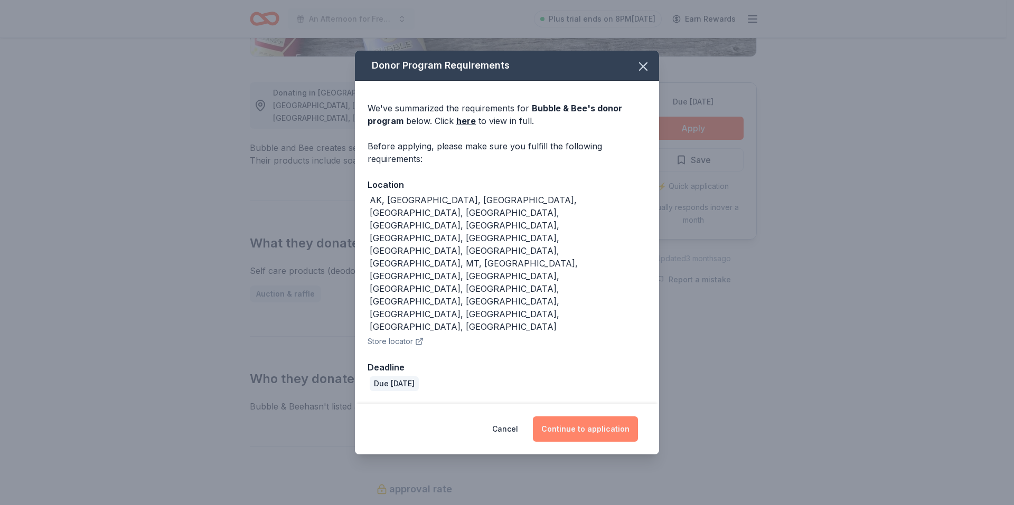
click at [584, 417] on button "Continue to application" at bounding box center [585, 429] width 105 height 25
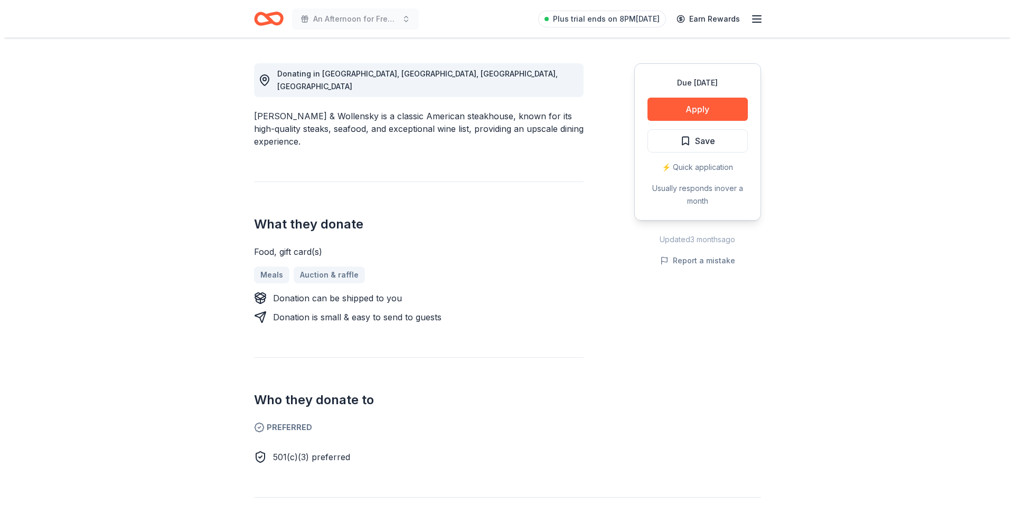
scroll to position [264, 0]
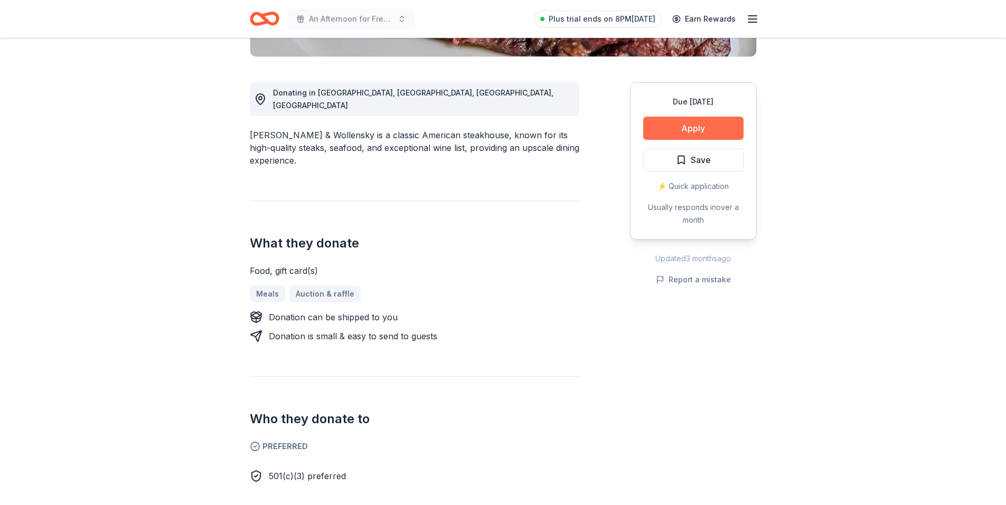
click at [683, 126] on button "Apply" at bounding box center [693, 128] width 100 height 23
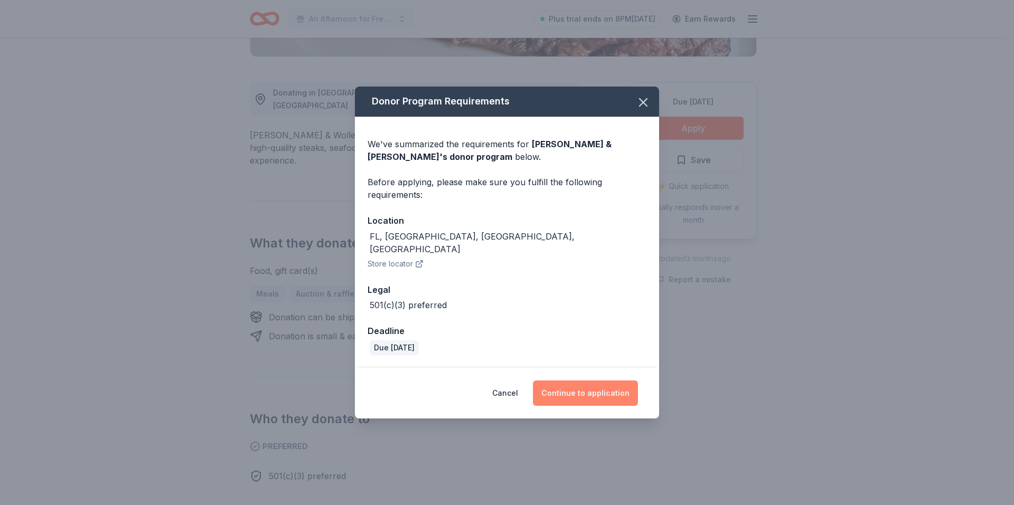
click at [578, 385] on button "Continue to application" at bounding box center [585, 393] width 105 height 25
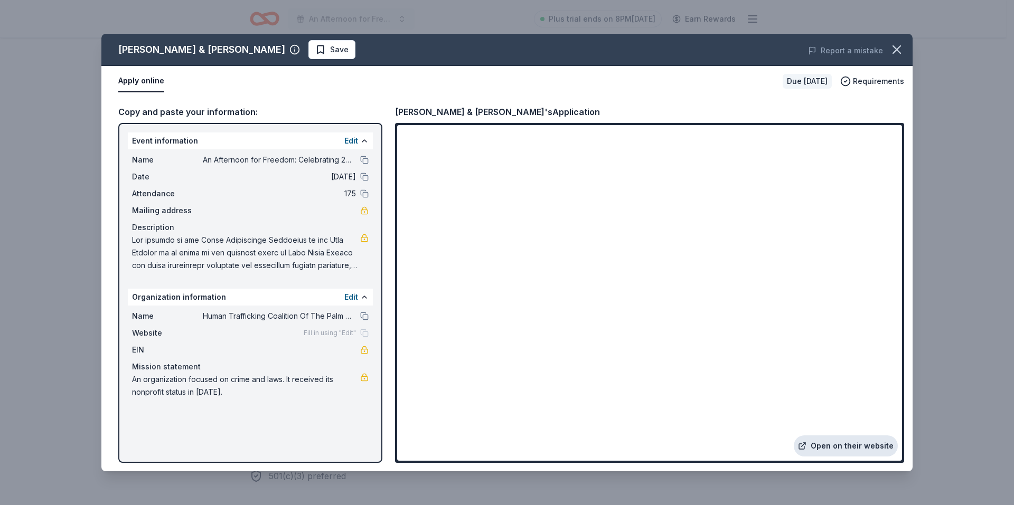
click at [845, 444] on link "Open on their website" at bounding box center [846, 446] width 104 height 21
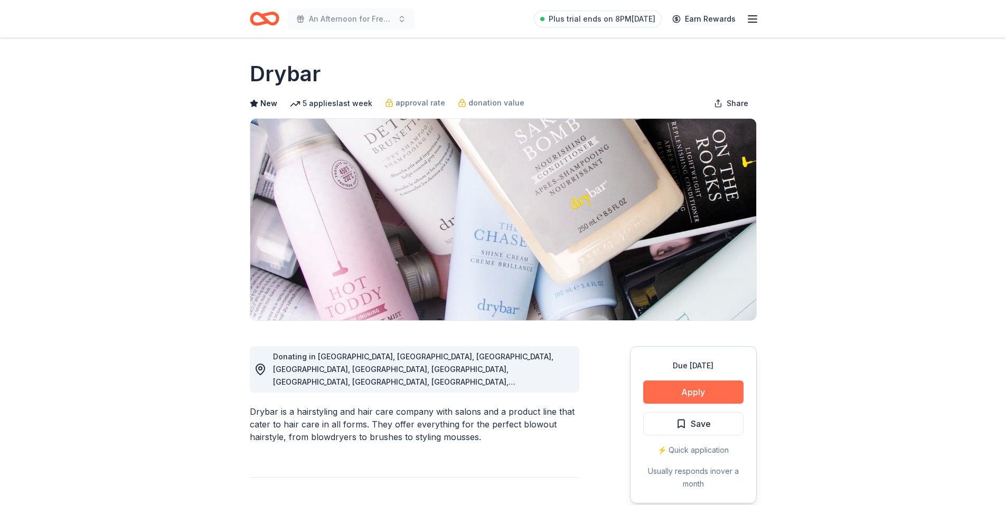
click at [688, 393] on button "Apply" at bounding box center [693, 392] width 100 height 23
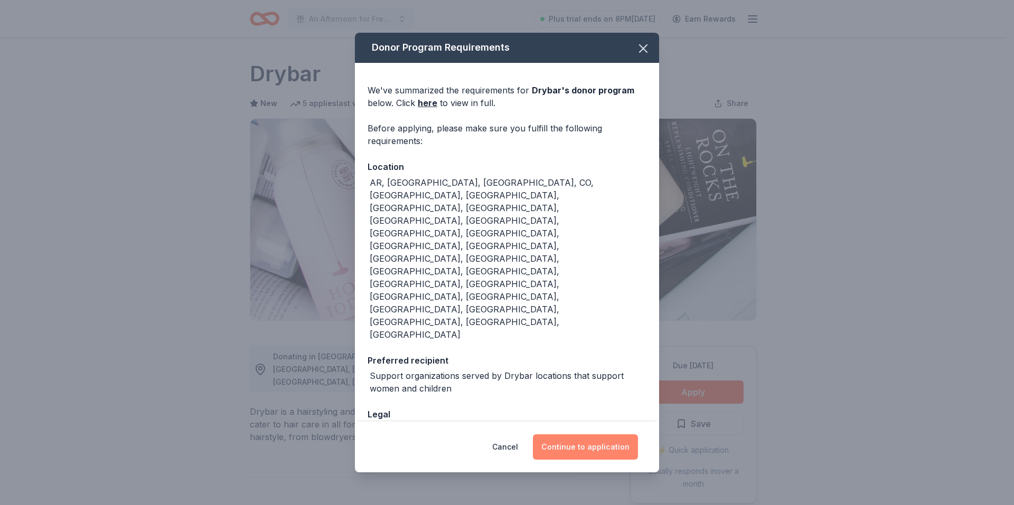
click at [580, 435] on button "Continue to application" at bounding box center [585, 447] width 105 height 25
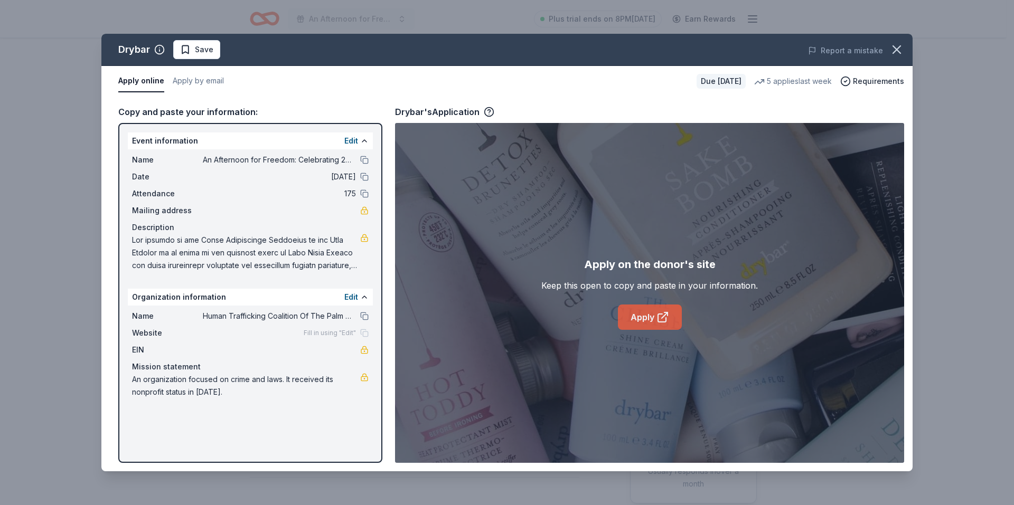
click at [652, 313] on link "Apply" at bounding box center [650, 317] width 64 height 25
